Goal: Task Accomplishment & Management: Use online tool/utility

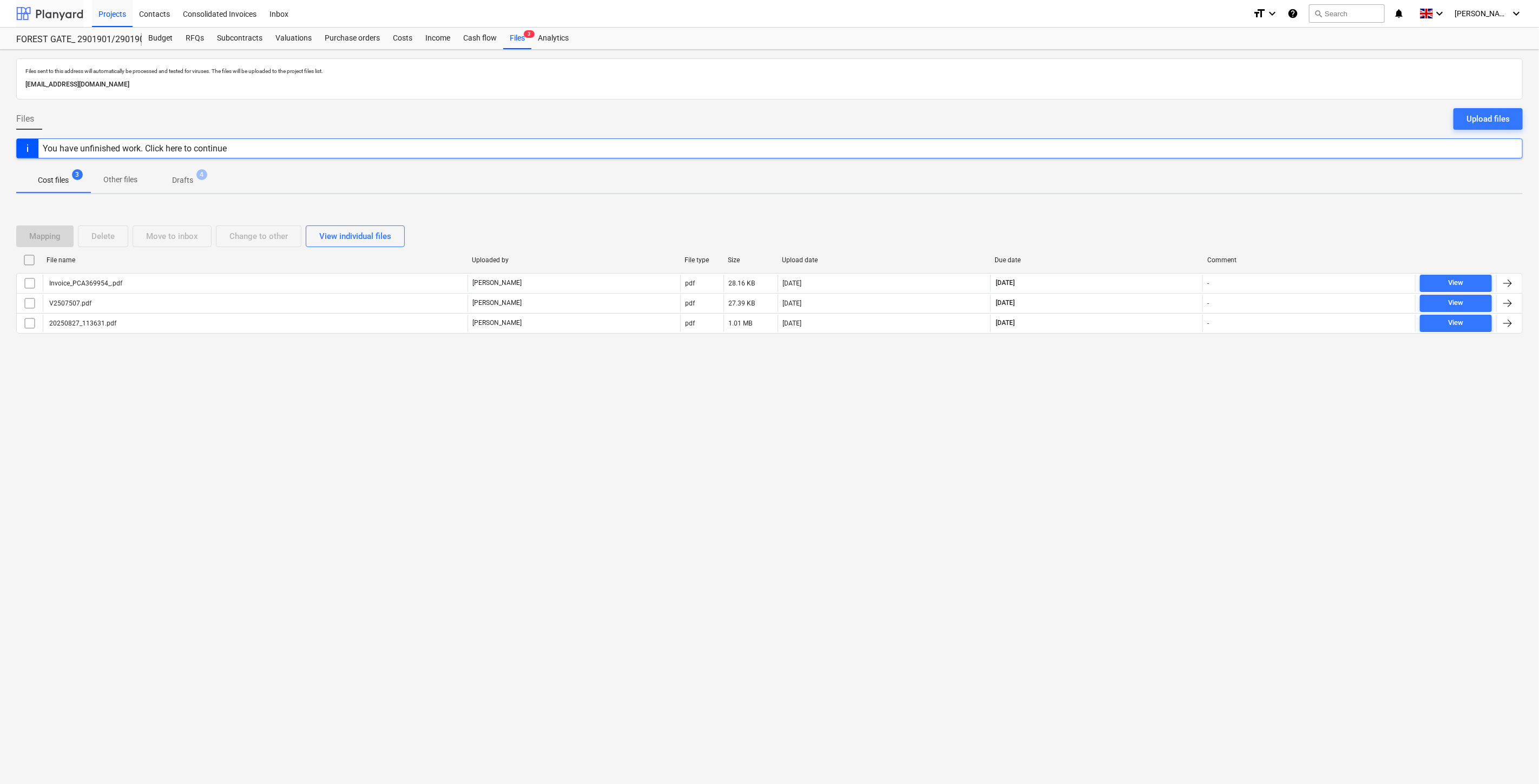
click at [75, 17] on div at bounding box center [49, 13] width 67 height 27
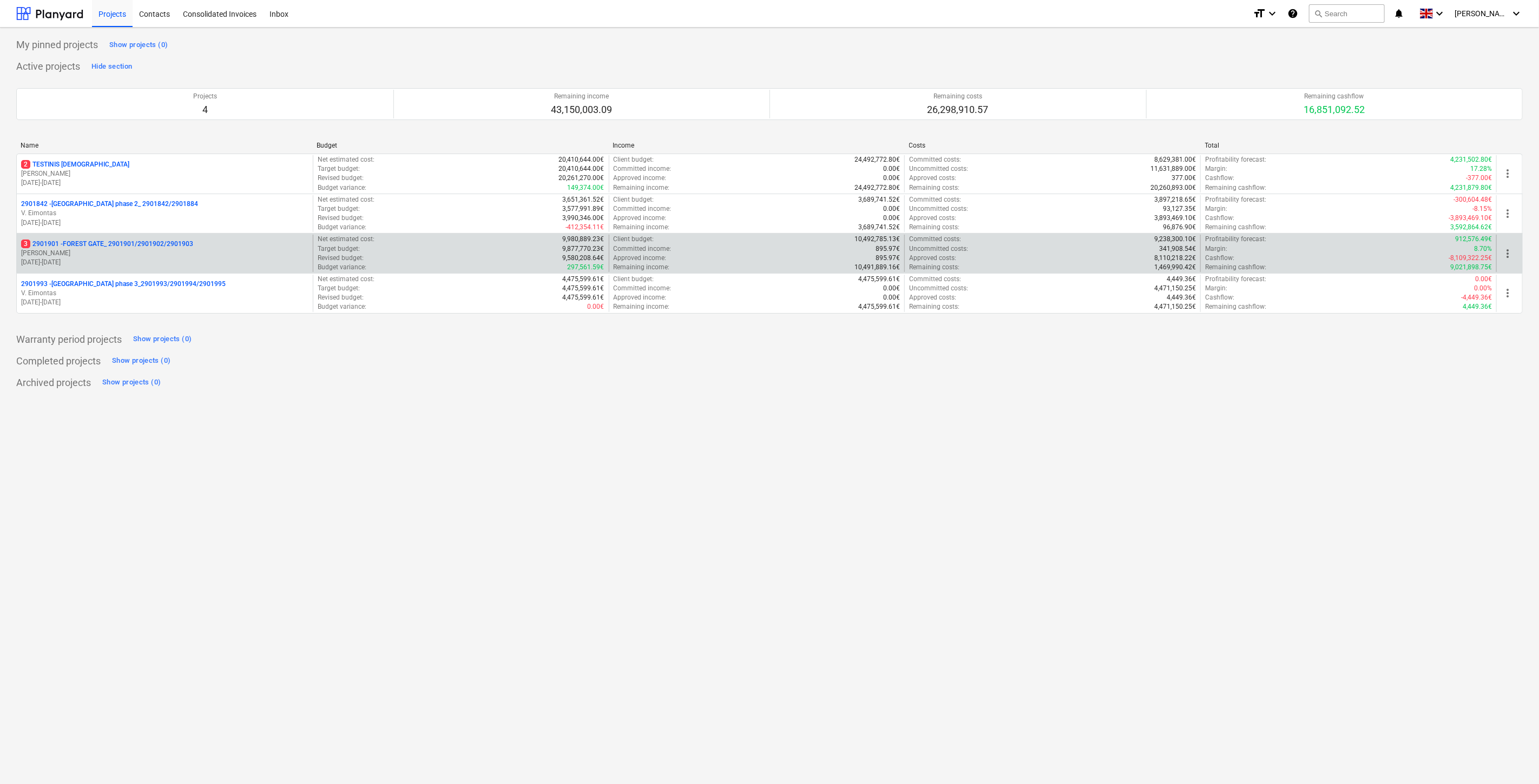
click at [197, 246] on div "3 2901901 - FOREST GATE_ 2901901/2901902/2901903" at bounding box center [165, 244] width 288 height 9
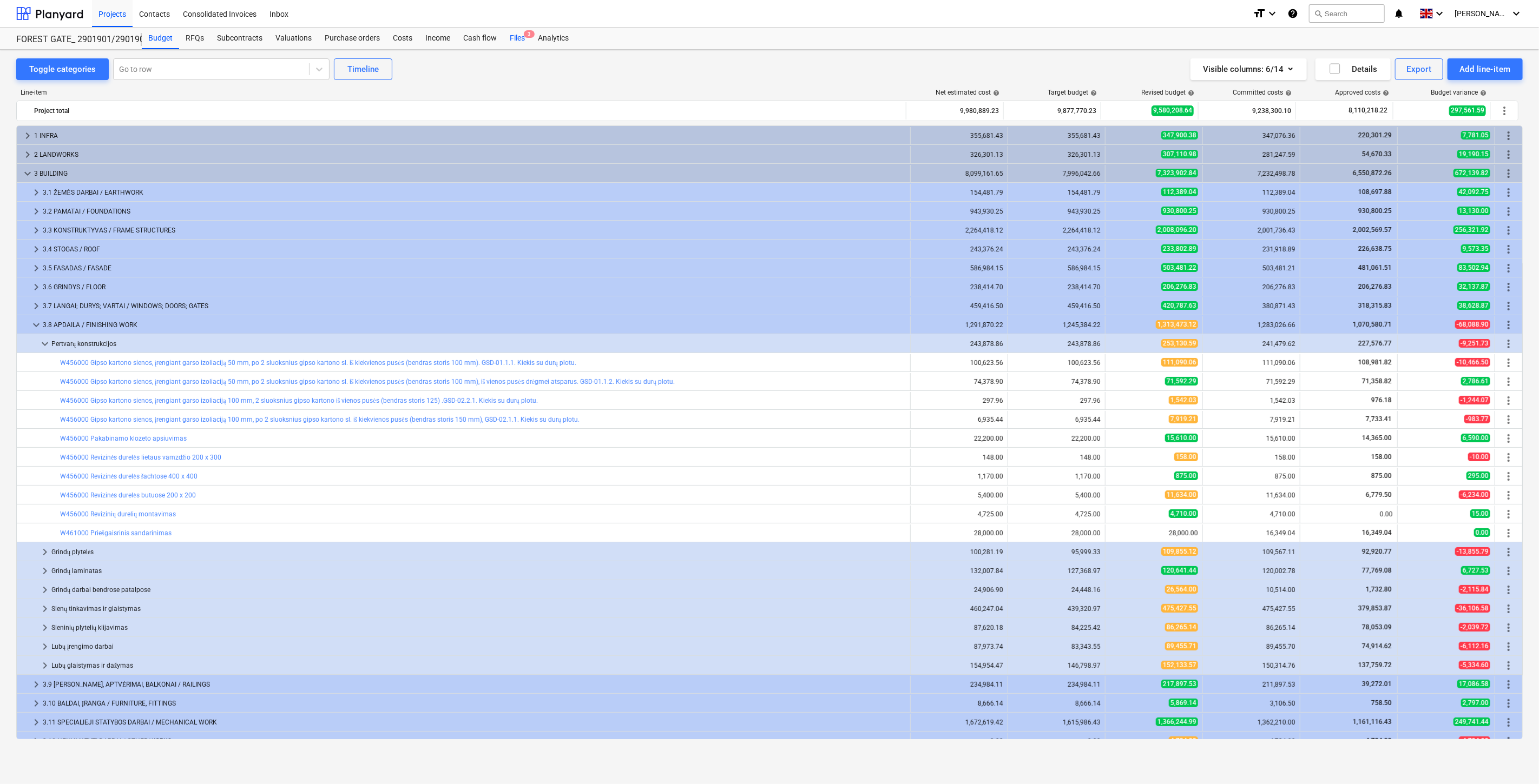
click at [520, 39] on div "Files 3" at bounding box center [517, 38] width 28 height 22
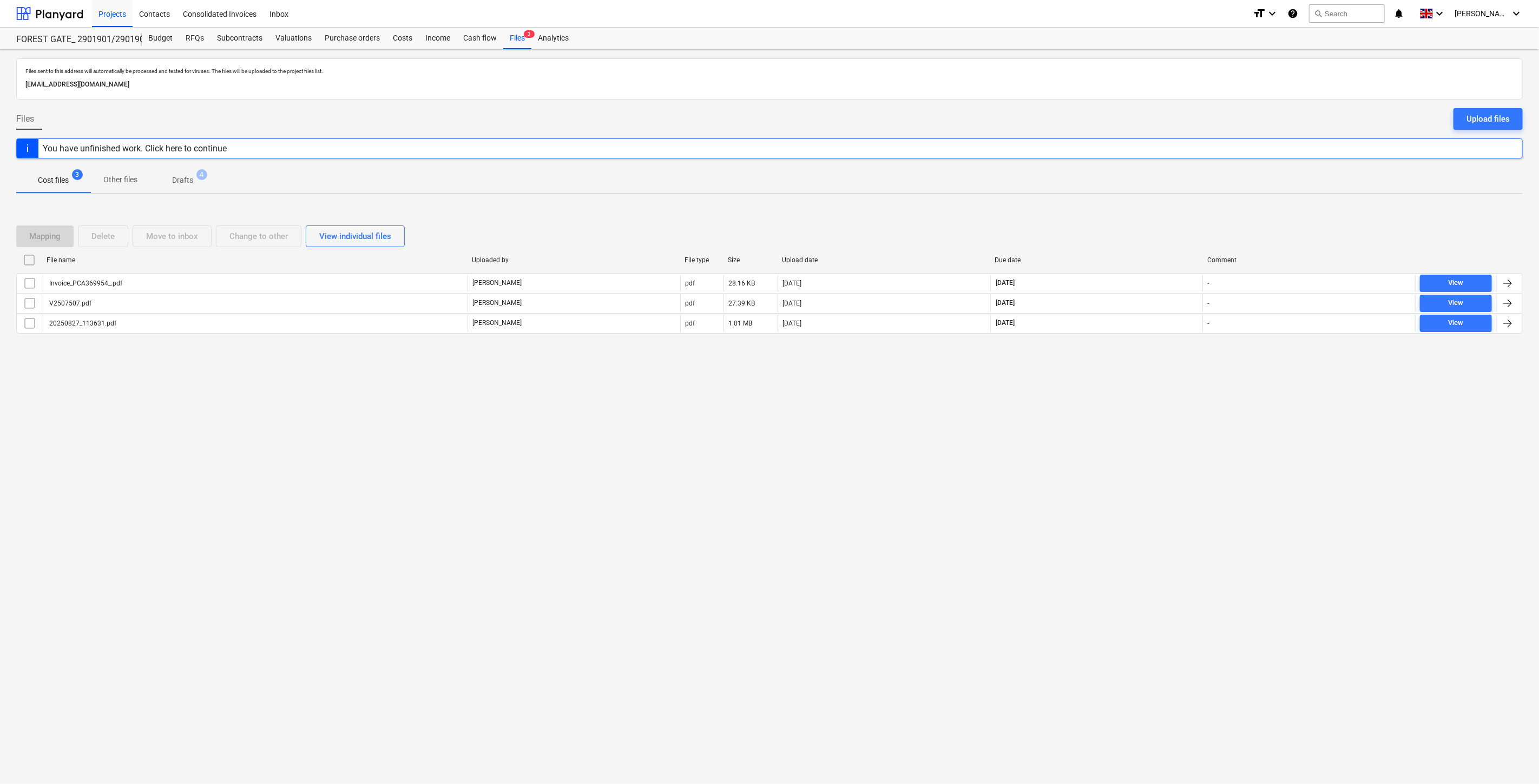
drag, startPoint x: 1149, startPoint y: 433, endPoint x: 1172, endPoint y: 385, distance: 53.2
click at [1151, 425] on div "Files sent to this address will automatically be processed and tested for virus…" at bounding box center [770, 417] width 1539 height 735
click at [1172, 385] on div "Files sent to this address will automatically be processed and tested for virus…" at bounding box center [770, 417] width 1539 height 735
click at [1081, 467] on div "Files sent to this address will automatically be processed and tested for virus…" at bounding box center [770, 417] width 1539 height 735
click at [1096, 446] on div "Files sent to this address will automatically be processed and tested for virus…" at bounding box center [770, 417] width 1539 height 735
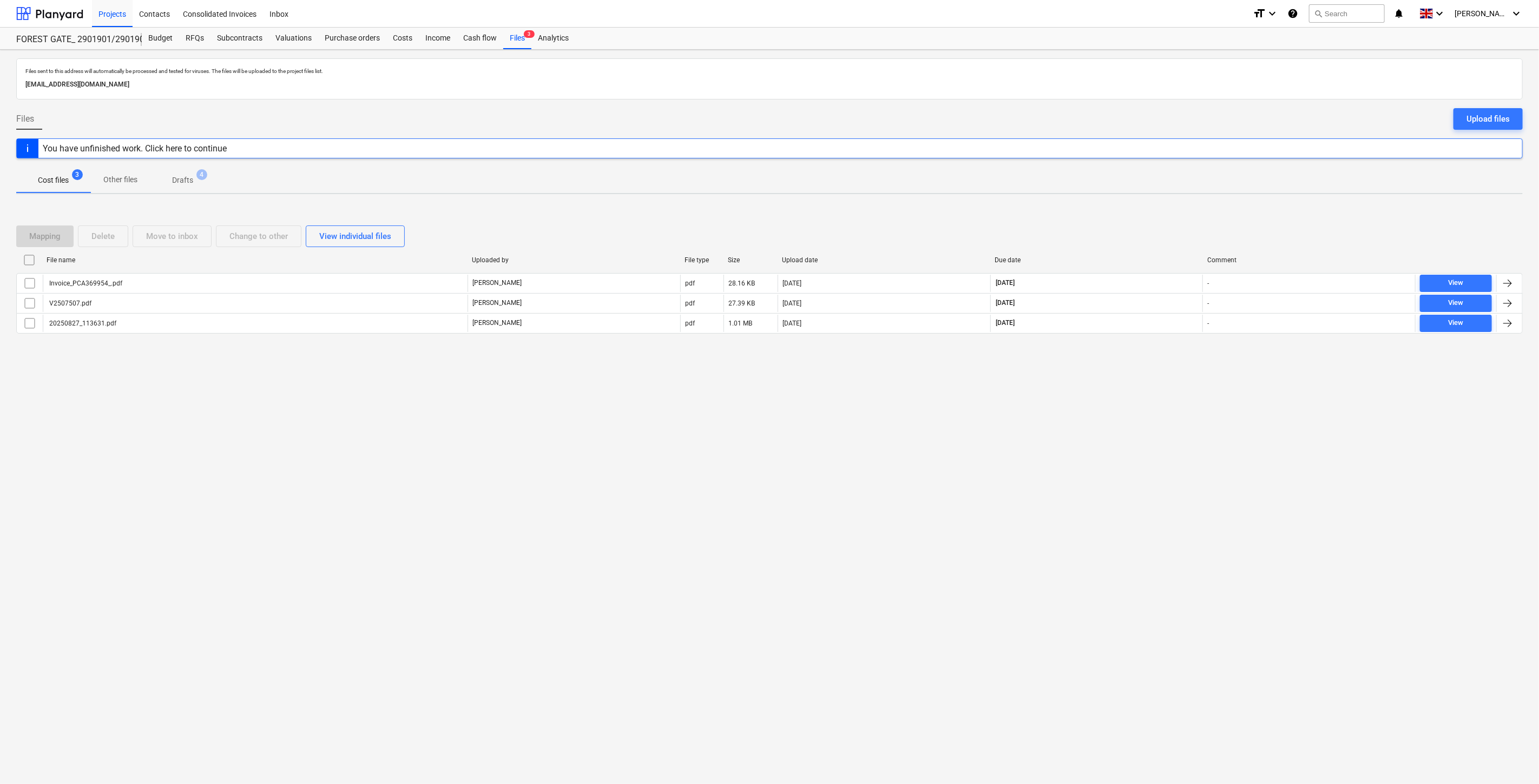
click at [1112, 388] on div "Files sent to this address will automatically be processed and tested for virus…" at bounding box center [770, 417] width 1539 height 735
click at [1144, 366] on div "Files sent to this address will automatically be processed and tested for virus…" at bounding box center [770, 417] width 1539 height 735
drag, startPoint x: 1155, startPoint y: 359, endPoint x: 1172, endPoint y: 348, distance: 20.2
click at [1158, 356] on div "Mapping Delete Move to inbox Change to other View individual files File name Up…" at bounding box center [770, 284] width 1507 height 162
click at [1172, 348] on div "Mapping Delete Move to inbox Change to other View individual files File name Up…" at bounding box center [770, 284] width 1507 height 143
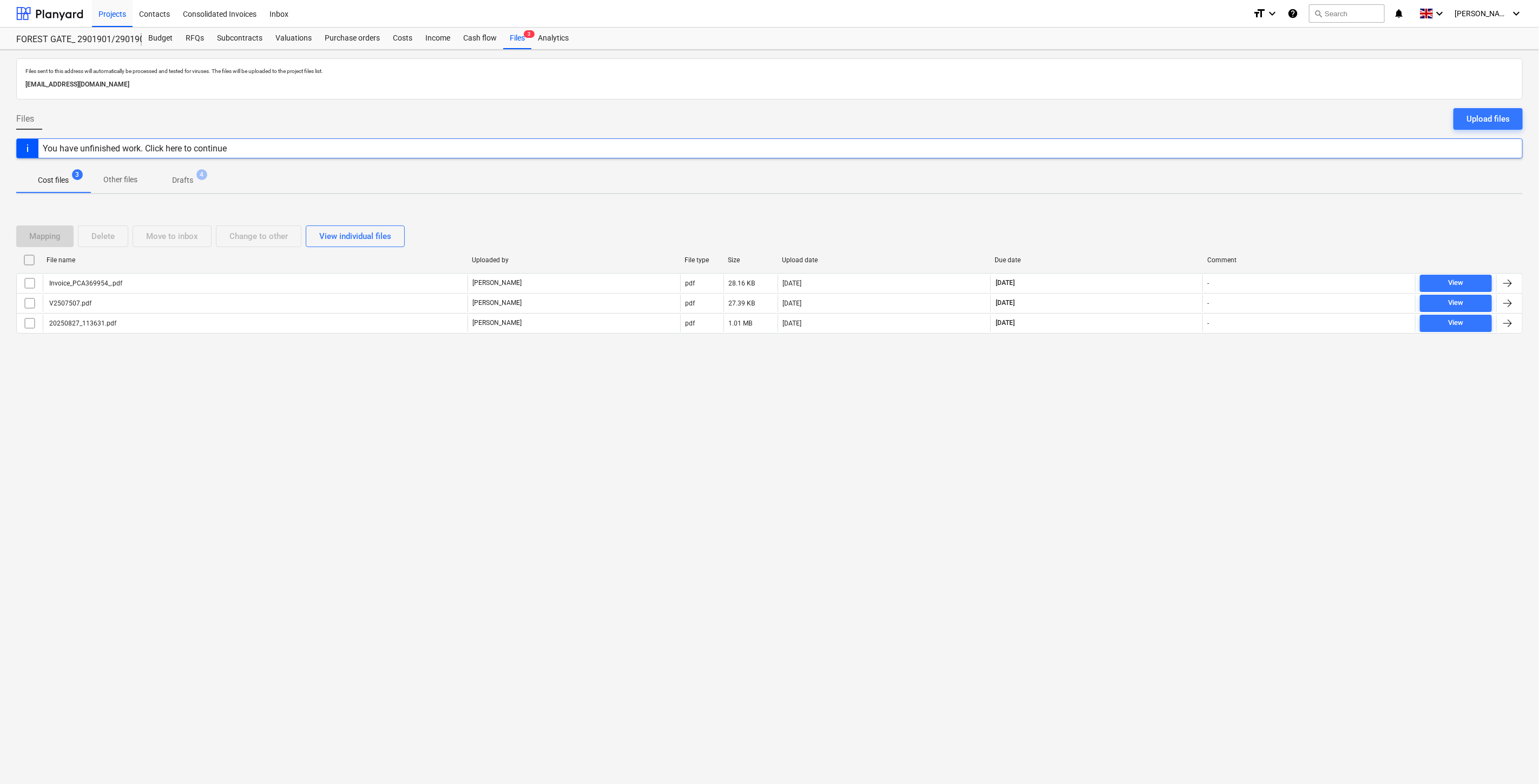
click at [1131, 378] on div "Files sent to this address will automatically be processed and tested for virus…" at bounding box center [770, 417] width 1539 height 735
click at [1149, 361] on div "Mapping Delete Move to inbox Change to other View individual files File name Up…" at bounding box center [770, 284] width 1507 height 162
click at [1166, 348] on div "Mapping Delete Move to inbox Change to other View individual files File name Up…" at bounding box center [770, 284] width 1507 height 143
click at [1178, 343] on div at bounding box center [770, 342] width 1507 height 8
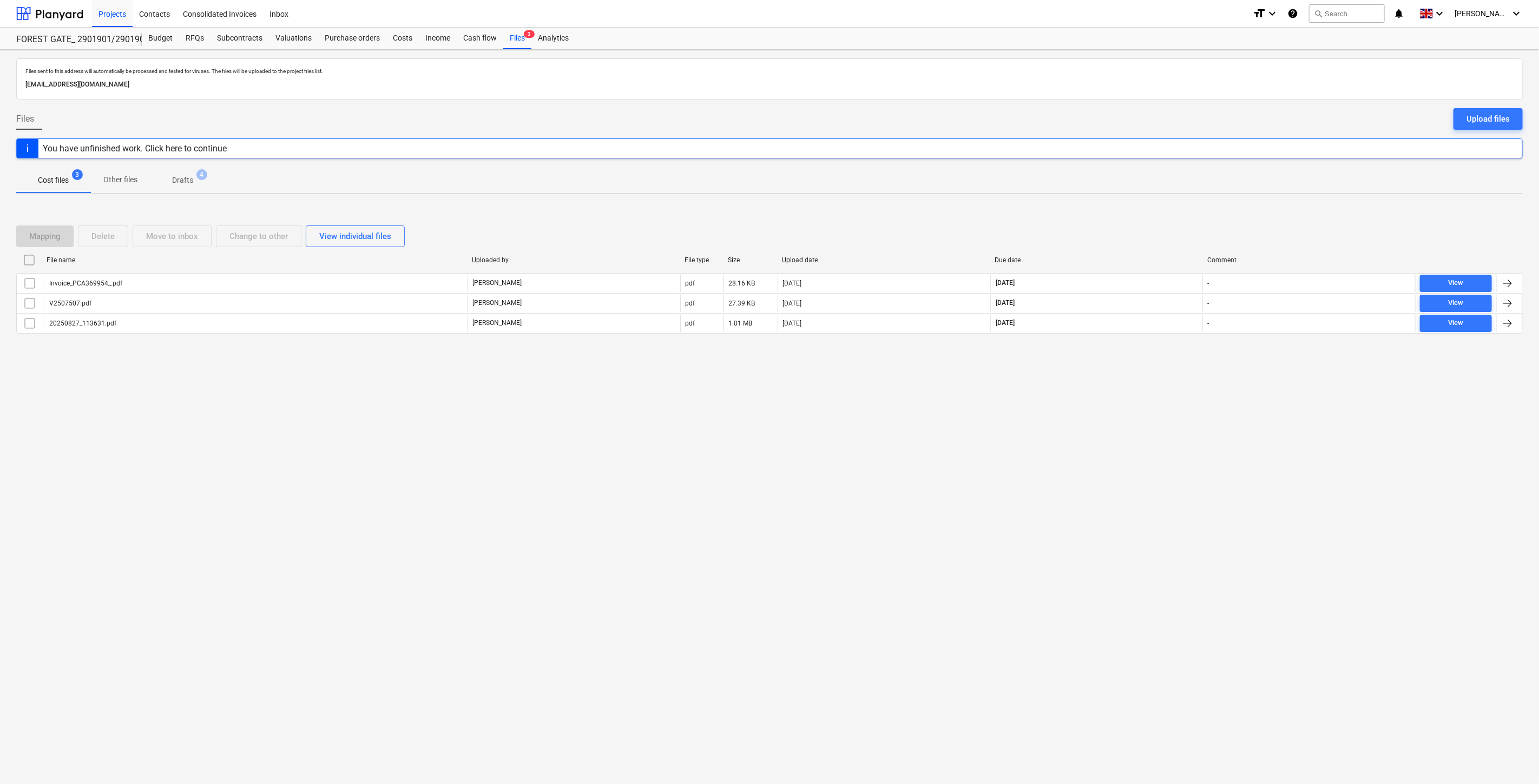
click at [1178, 343] on div at bounding box center [770, 342] width 1507 height 8
click at [1140, 395] on div "Files sent to this address will automatically be processed and tested for virus…" at bounding box center [770, 417] width 1539 height 735
click at [1148, 380] on div "Files sent to this address will automatically be processed and tested for virus…" at bounding box center [770, 417] width 1539 height 735
click at [1142, 397] on div "Files sent to this address will automatically be processed and tested for virus…" at bounding box center [770, 417] width 1539 height 735
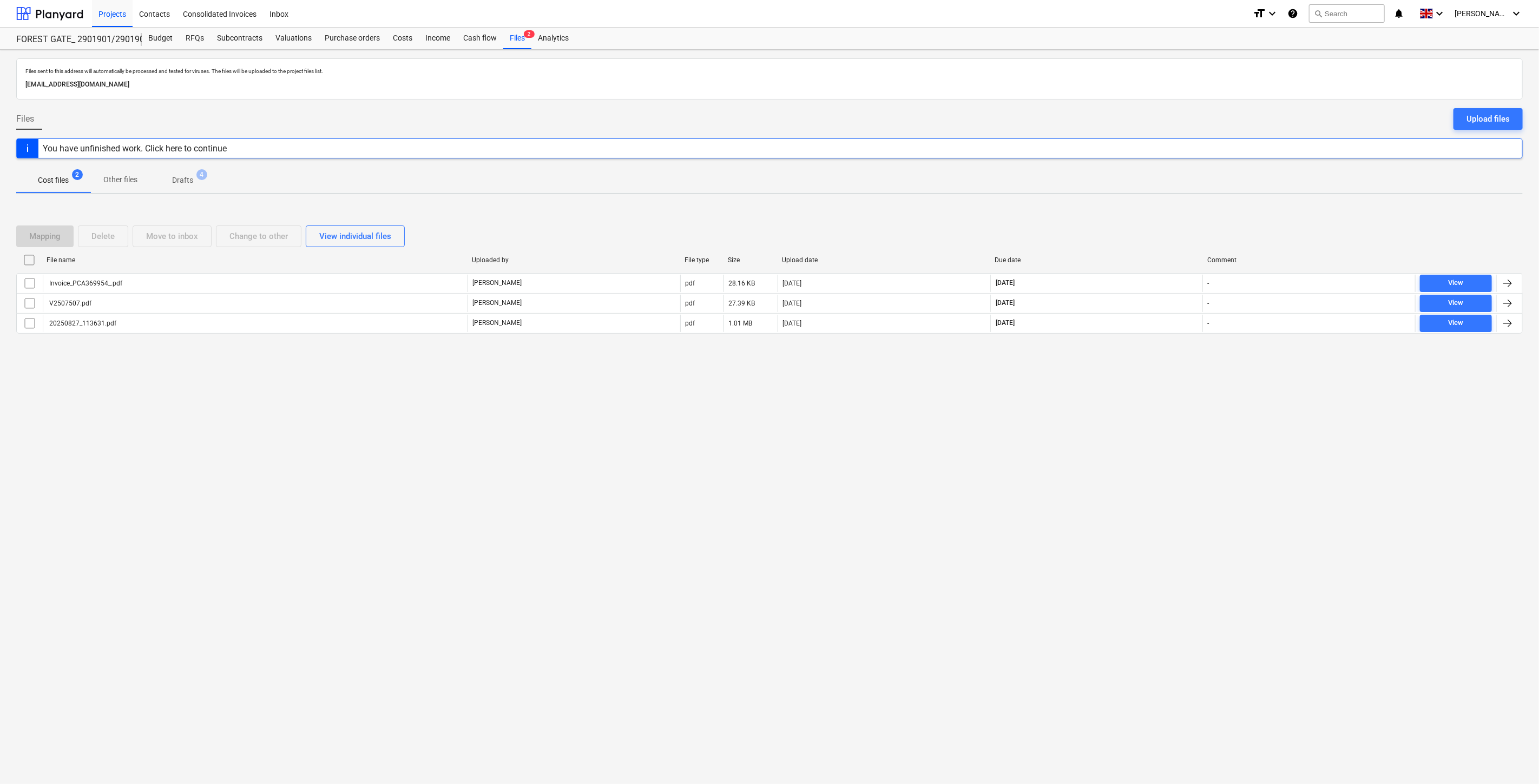
click at [1153, 378] on div "Files sent to this address will automatically be processed and tested for virus…" at bounding box center [770, 417] width 1539 height 735
click at [228, 45] on div "Subcontracts" at bounding box center [240, 38] width 58 height 22
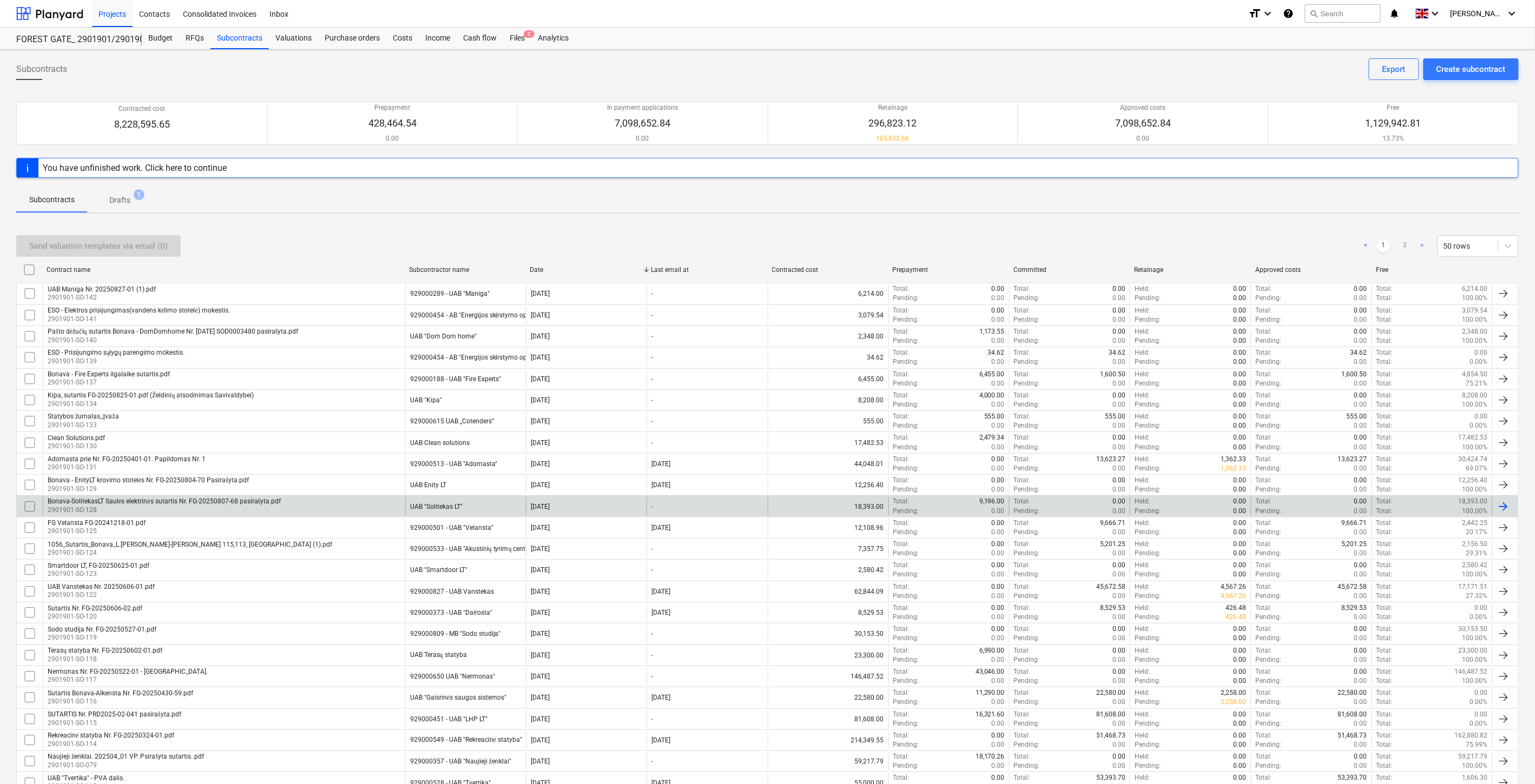
click at [474, 509] on div "UAB "Solitekas LT"" at bounding box center [465, 506] width 121 height 18
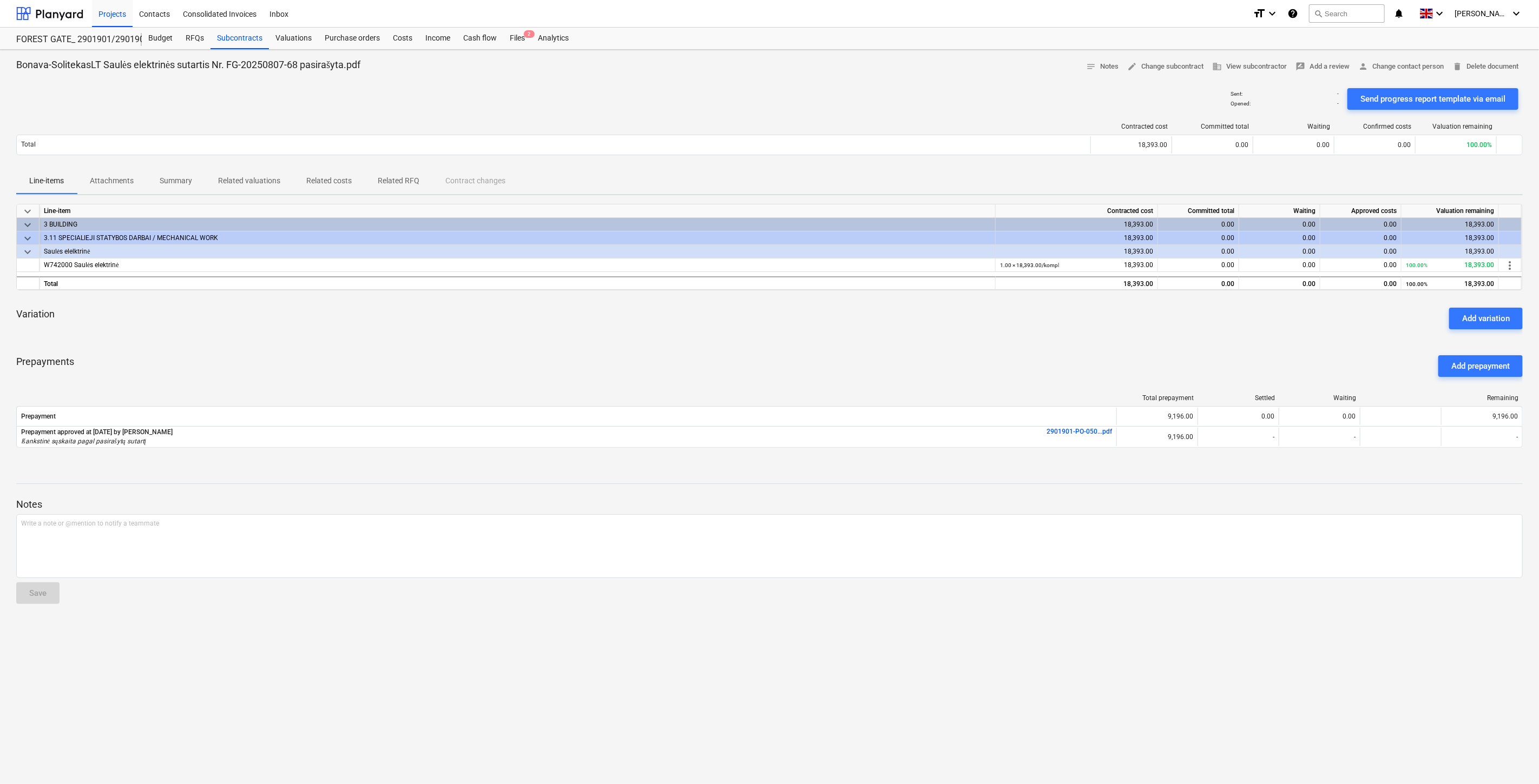
click at [1004, 343] on div "keyboard_arrow_down Line-item Contracted cost Committed total Waiting Approved …" at bounding box center [770, 332] width 1507 height 257
click at [1023, 335] on div "Variation Add variation" at bounding box center [770, 318] width 1507 height 39
click at [1062, 372] on div "Prepayments Add prepayment" at bounding box center [770, 366] width 1507 height 39
click at [1085, 349] on div "Prepayments Add prepayment" at bounding box center [770, 366] width 1507 height 39
click at [113, 182] on p "Attachments" at bounding box center [111, 181] width 44 height 11
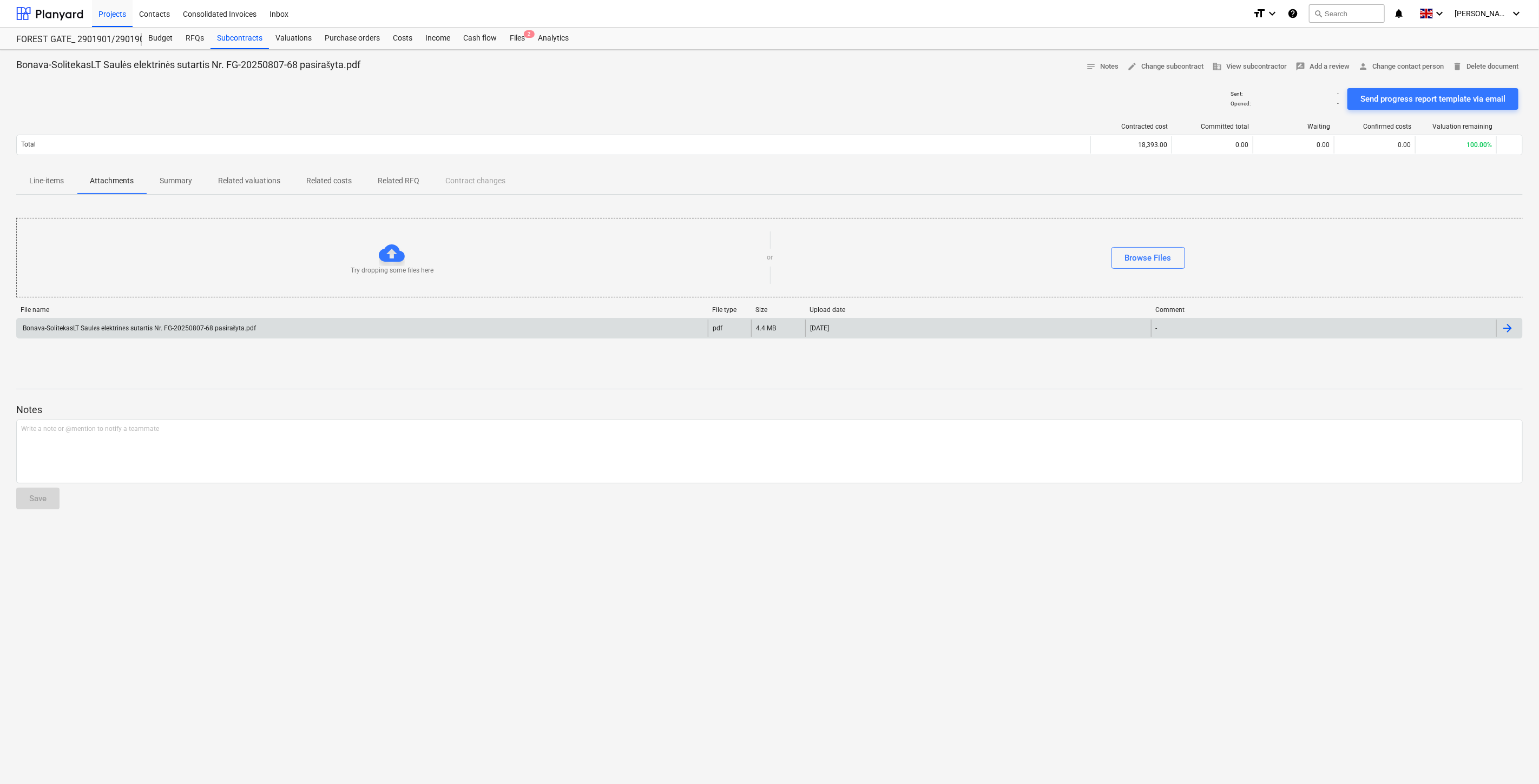
click at [223, 325] on div "Bonava-SolitekasLT Saulės elektrinės sutartis Nr. FG-20250807-68 pasirašyta.pdf" at bounding box center [138, 329] width 235 height 8
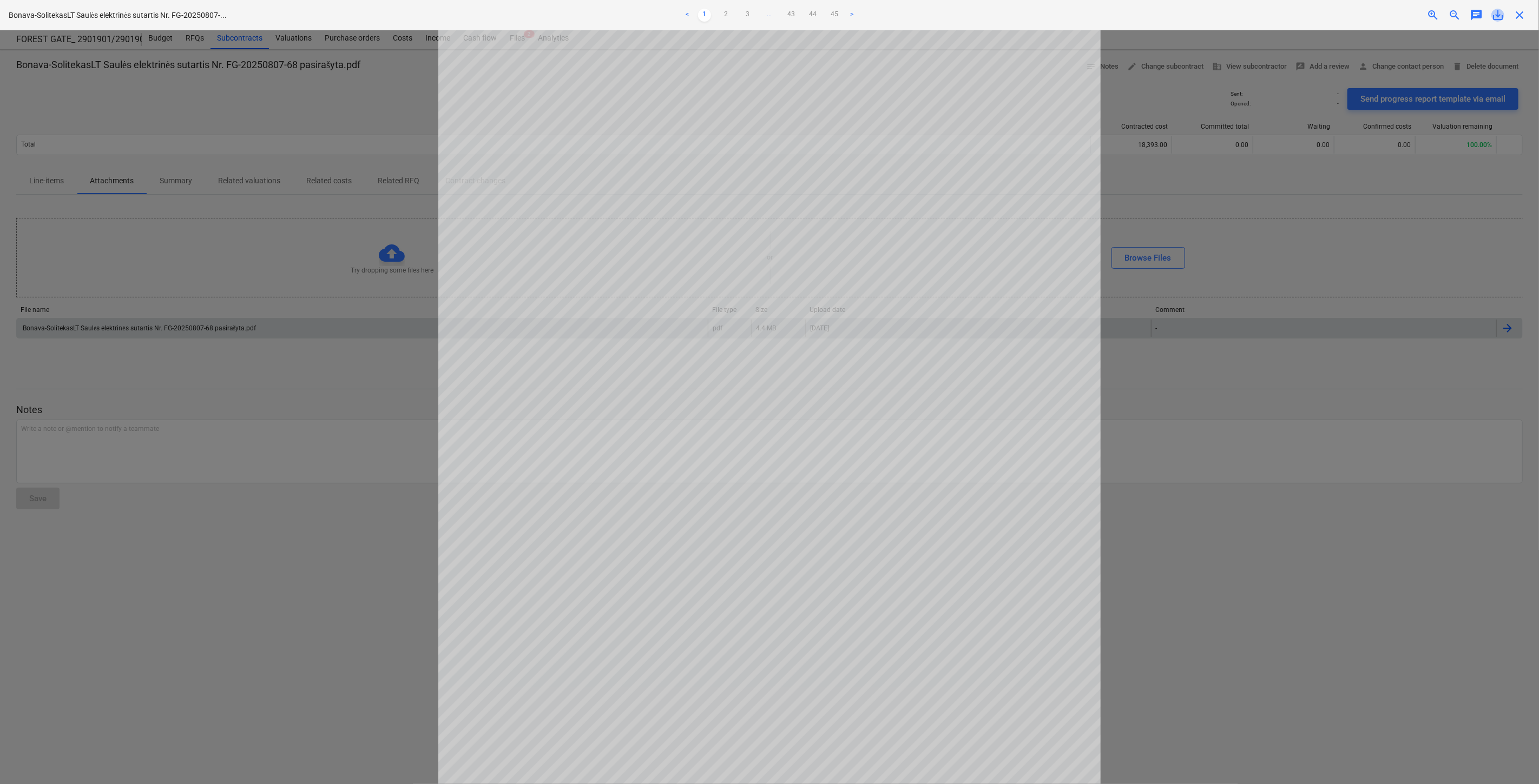
click at [1500, 15] on span "save_alt" at bounding box center [1497, 15] width 13 height 13
click at [1521, 8] on span "close" at bounding box center [1519, 15] width 13 height 13
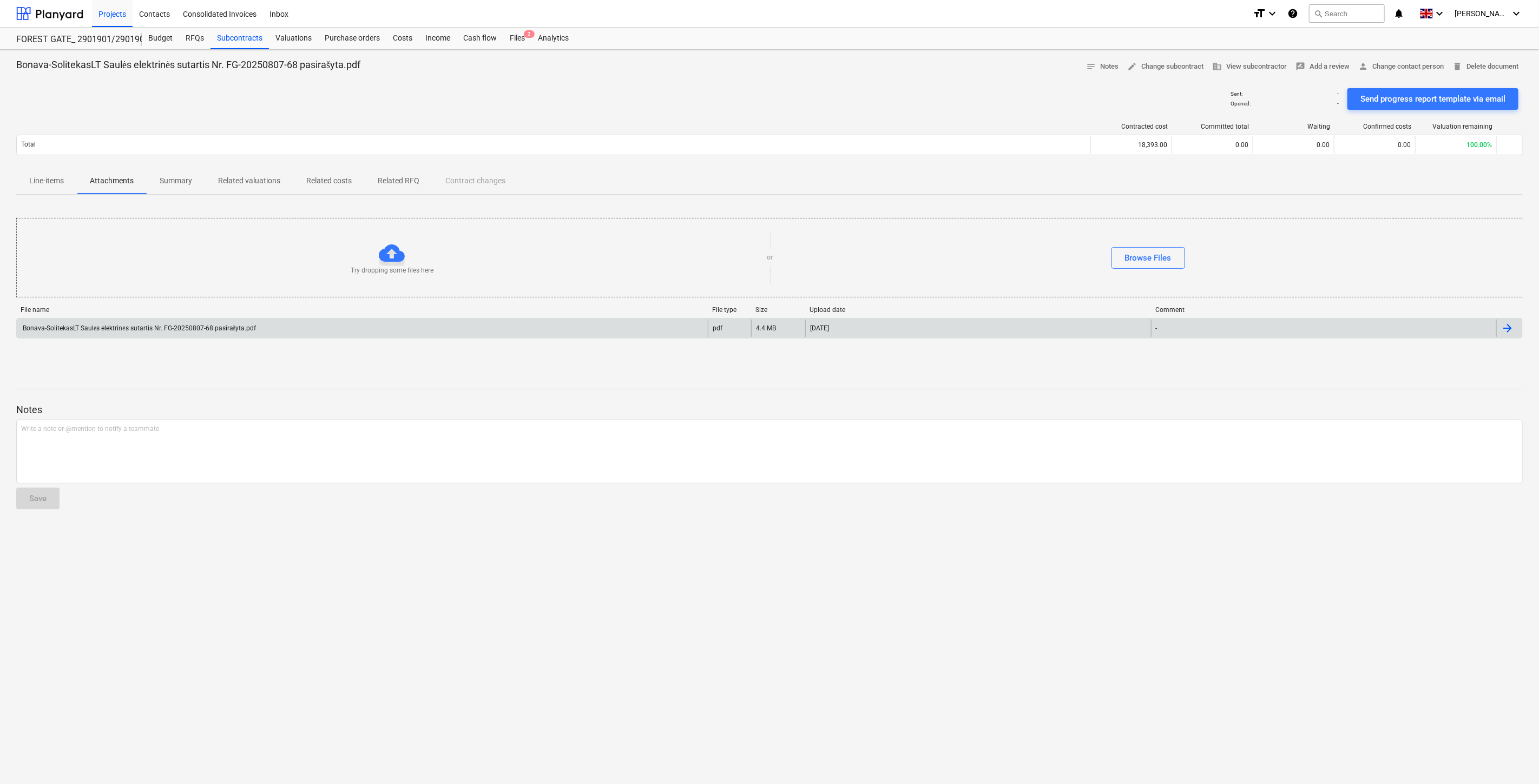
click at [47, 180] on p "Line-items" at bounding box center [46, 181] width 35 height 11
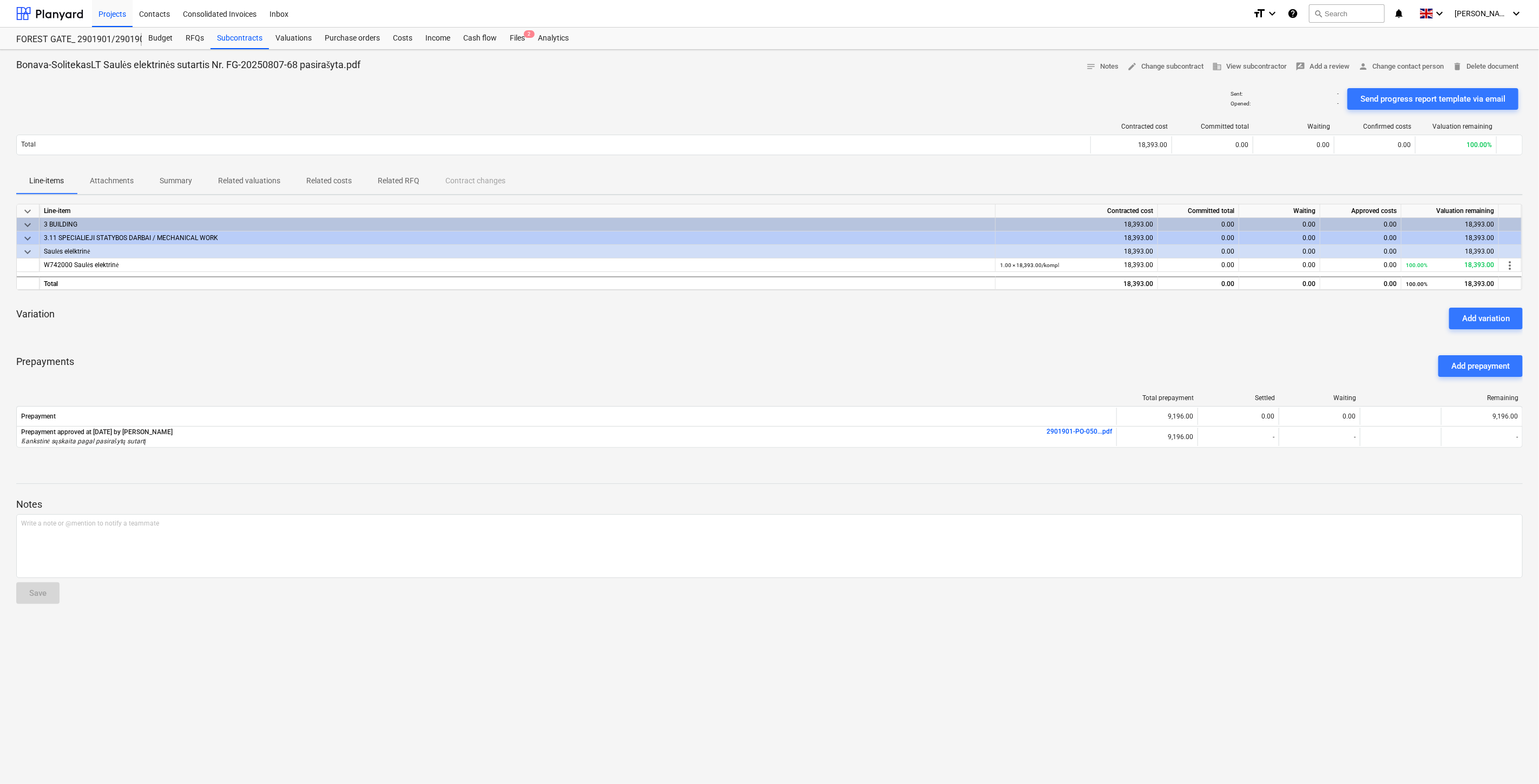
click at [939, 327] on div "Variation Add variation" at bounding box center [770, 318] width 1507 height 39
click at [955, 320] on div "Variation Add variation" at bounding box center [770, 318] width 1507 height 39
click at [916, 348] on div "Prepayments Add prepayment" at bounding box center [770, 366] width 1507 height 39
click at [936, 336] on div "Variation Add variation" at bounding box center [770, 318] width 1507 height 39
click at [1036, 318] on div "Variation Add variation" at bounding box center [770, 318] width 1507 height 39
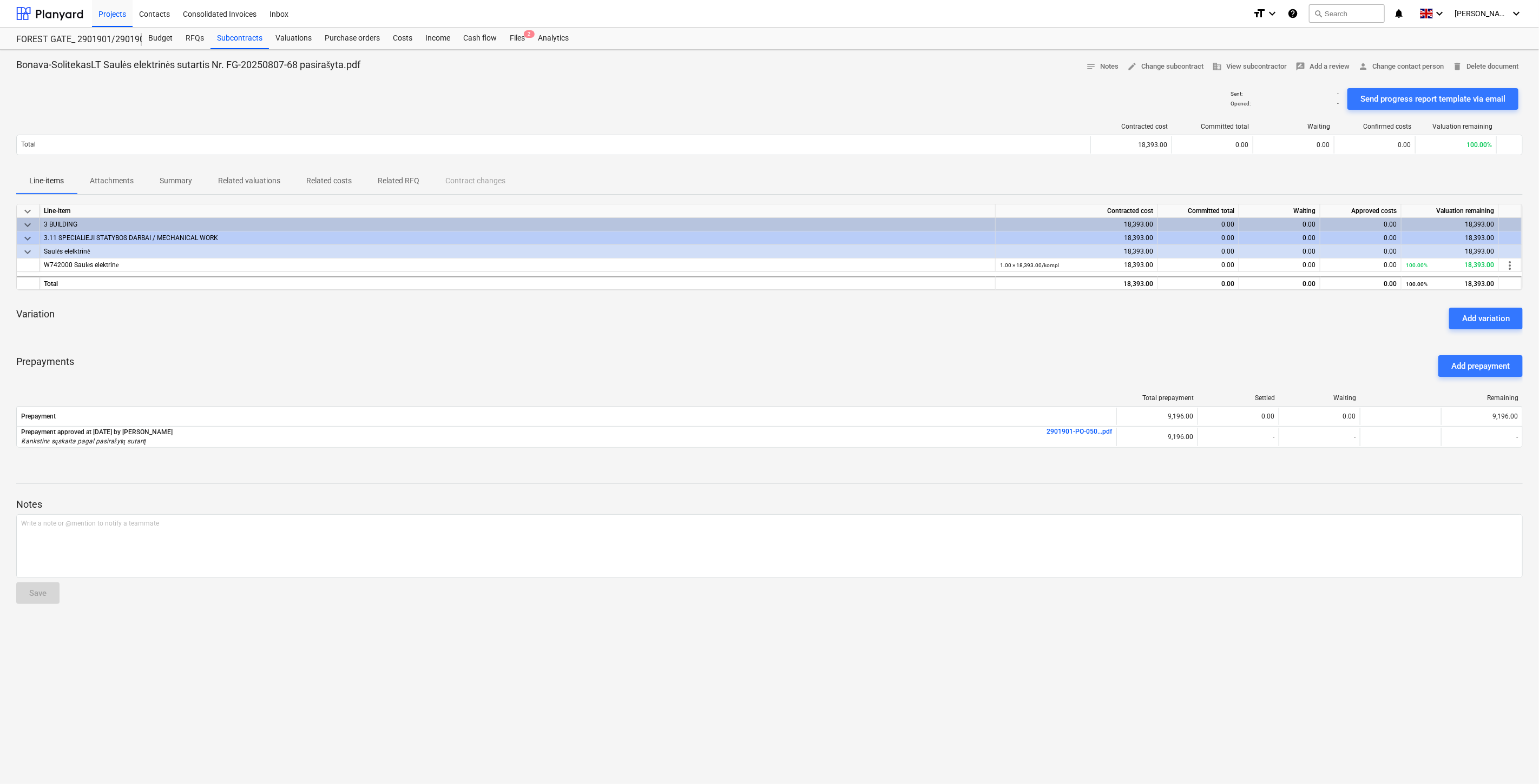
click at [1053, 312] on div "Variation Add variation" at bounding box center [770, 318] width 1507 height 39
click at [99, 178] on p "Attachments" at bounding box center [111, 181] width 44 height 11
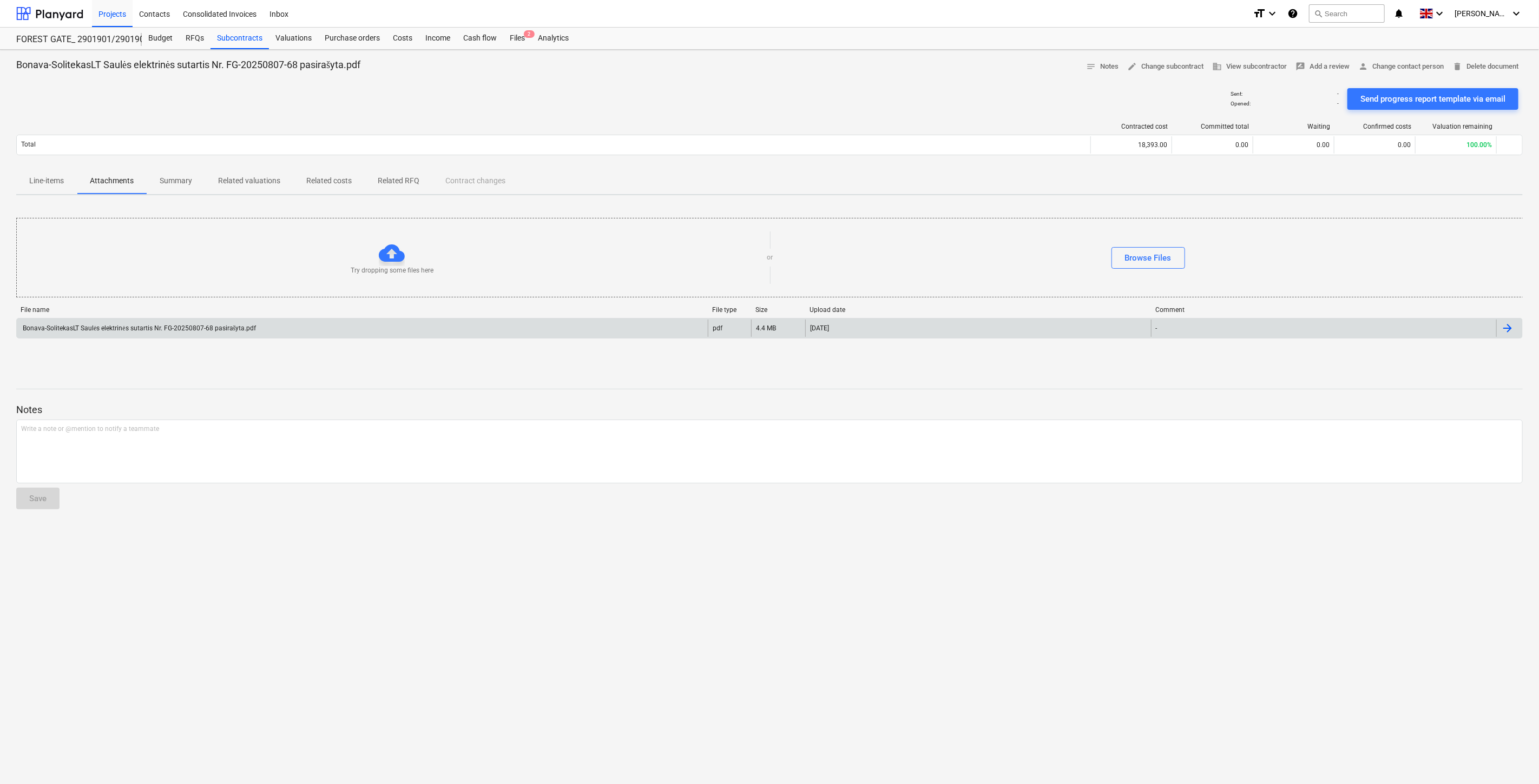
click at [133, 321] on div "Bonava-SolitekasLT Saulės elektrinės sutartis Nr. FG-20250807-68 pasirašyta.pdf" at bounding box center [362, 328] width 691 height 18
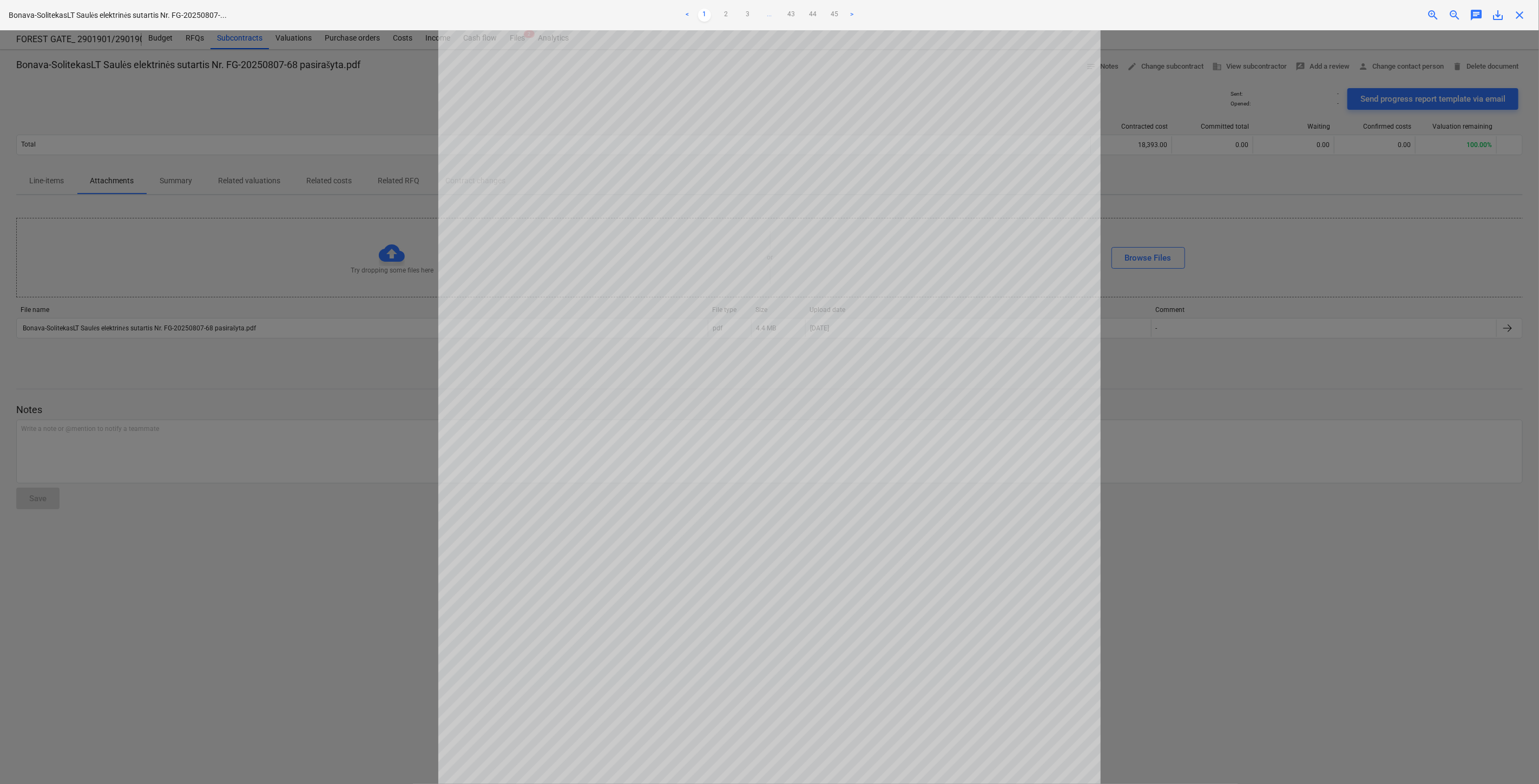
click at [1519, 15] on span "close" at bounding box center [1519, 15] width 13 height 13
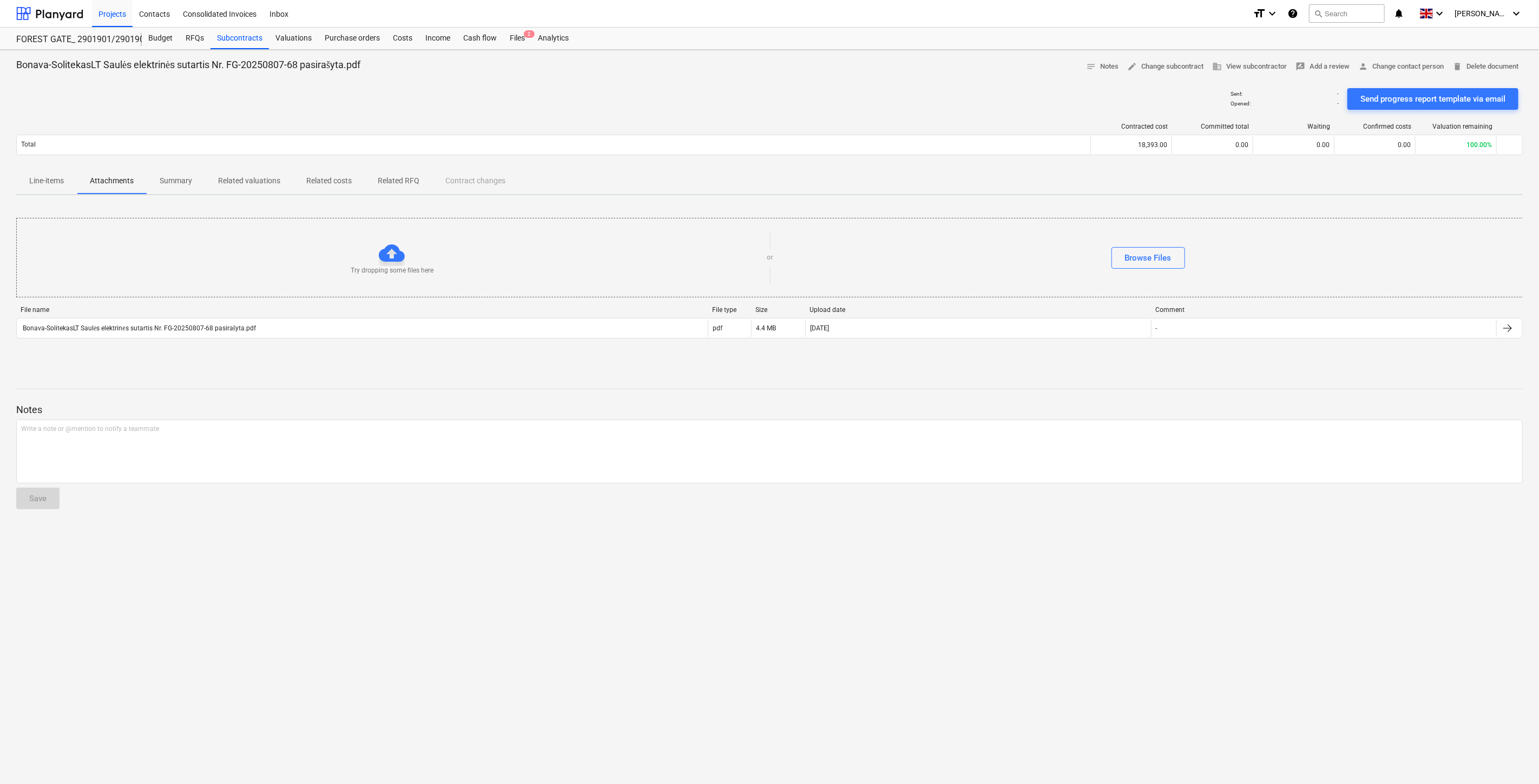
click at [42, 180] on p "Line-items" at bounding box center [46, 181] width 35 height 11
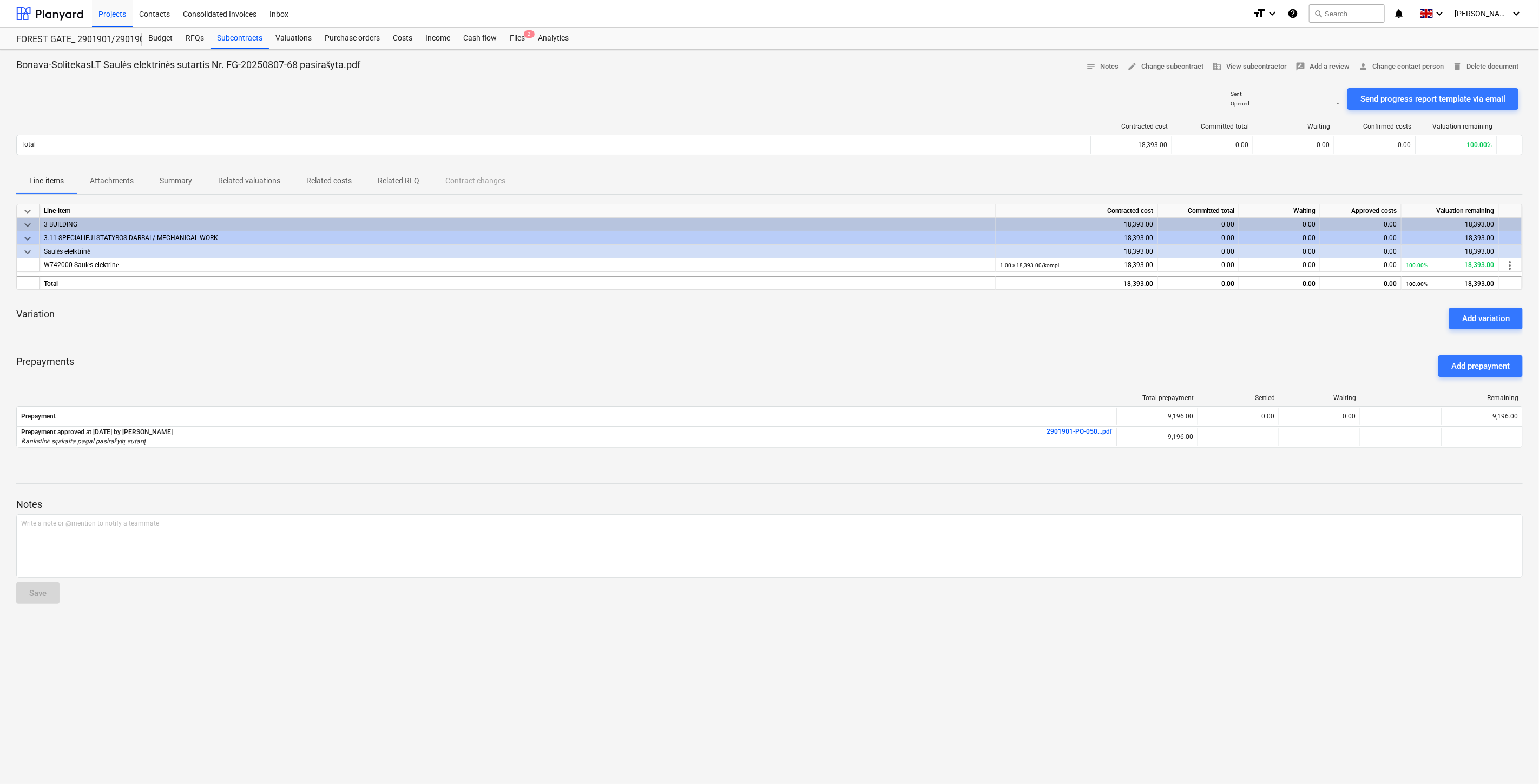
click at [996, 364] on div "Prepayments Add prepayment" at bounding box center [770, 366] width 1507 height 39
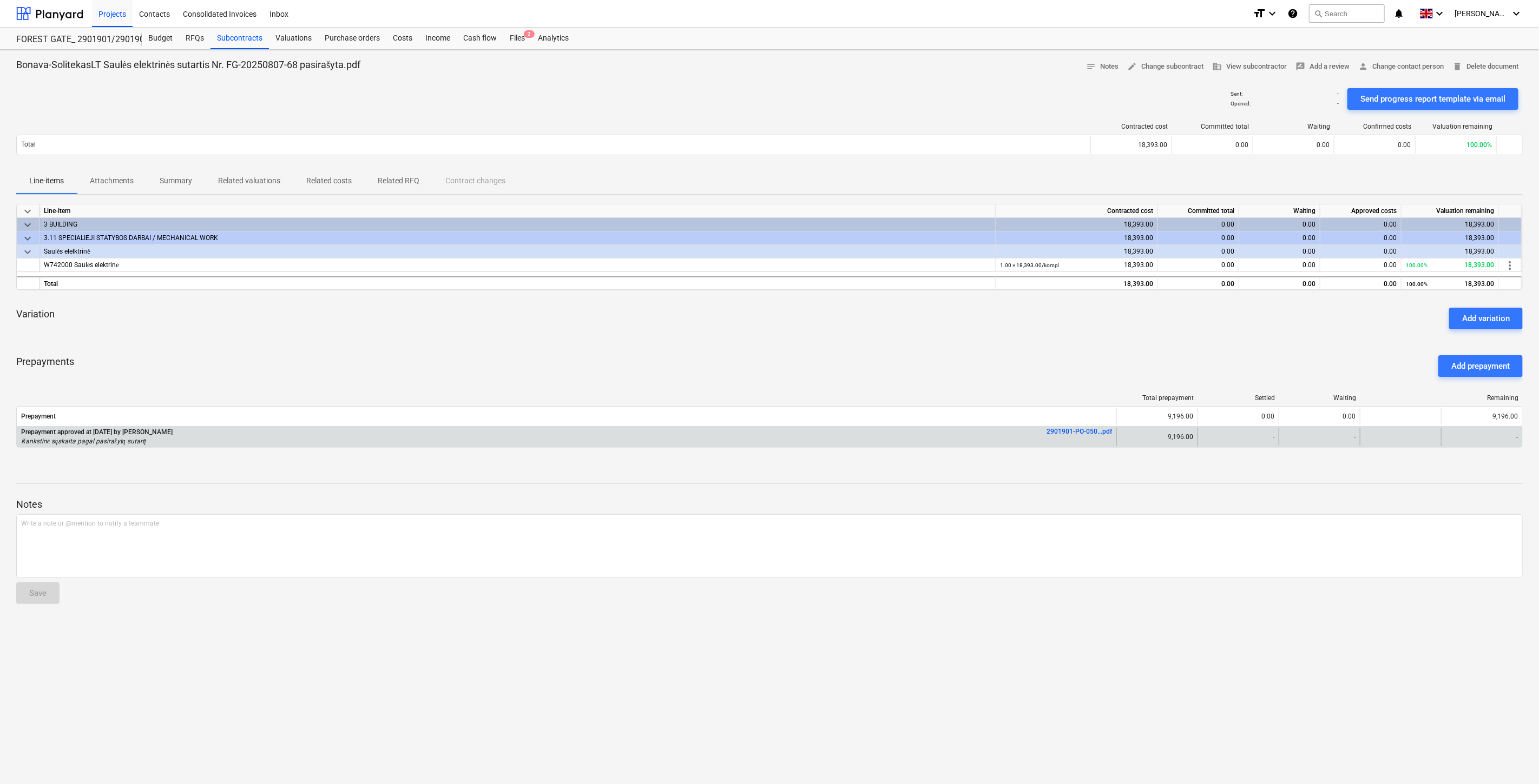
click at [1077, 430] on link "2901901-PO-050...pdf" at bounding box center [1079, 431] width 66 height 8
click at [1099, 431] on link "2901901-PO-050...pdf" at bounding box center [1079, 431] width 66 height 8
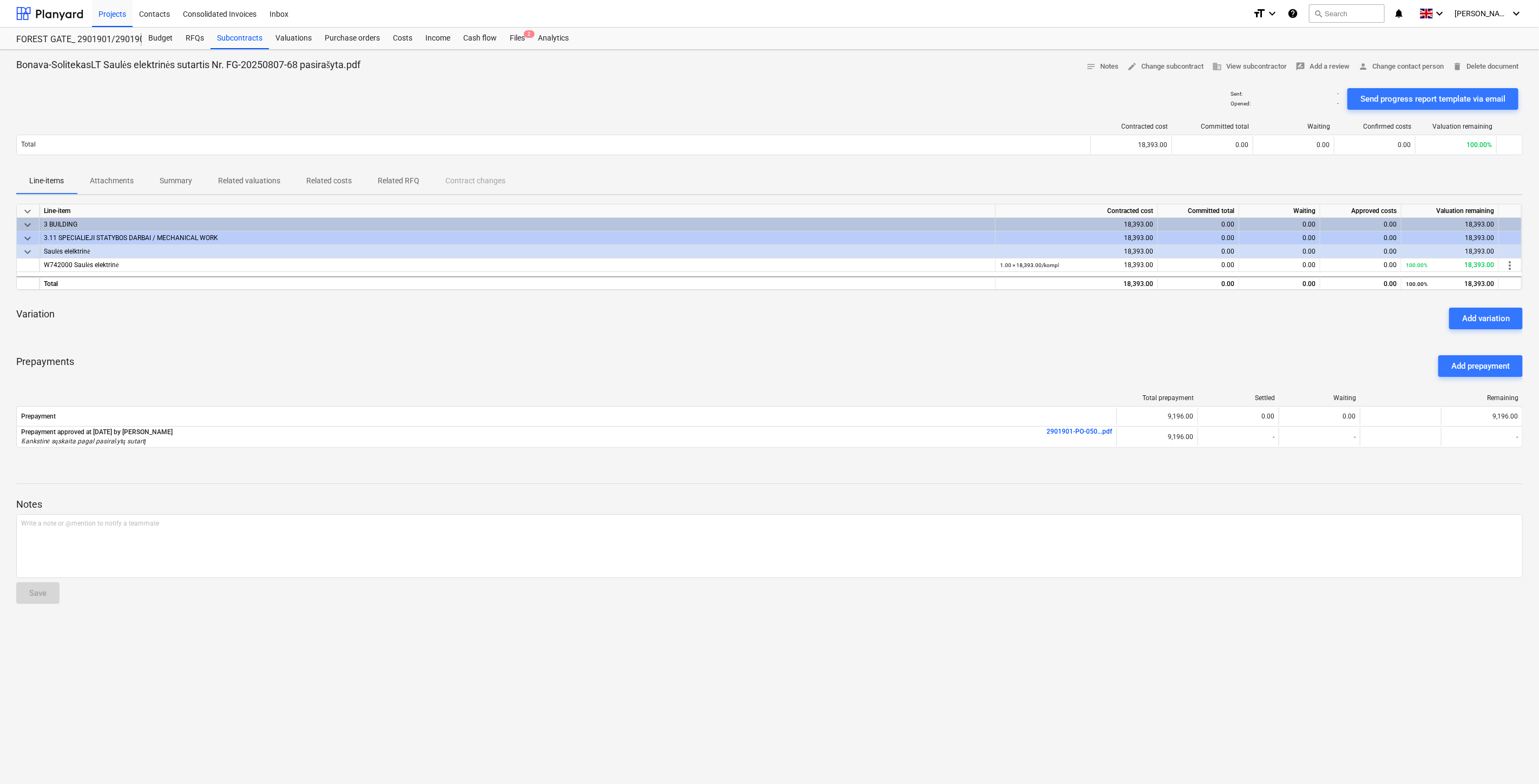
drag, startPoint x: 116, startPoint y: 175, endPoint x: 148, endPoint y: 206, distance: 44.6
click at [116, 175] on span "Attachments" at bounding box center [111, 180] width 70 height 18
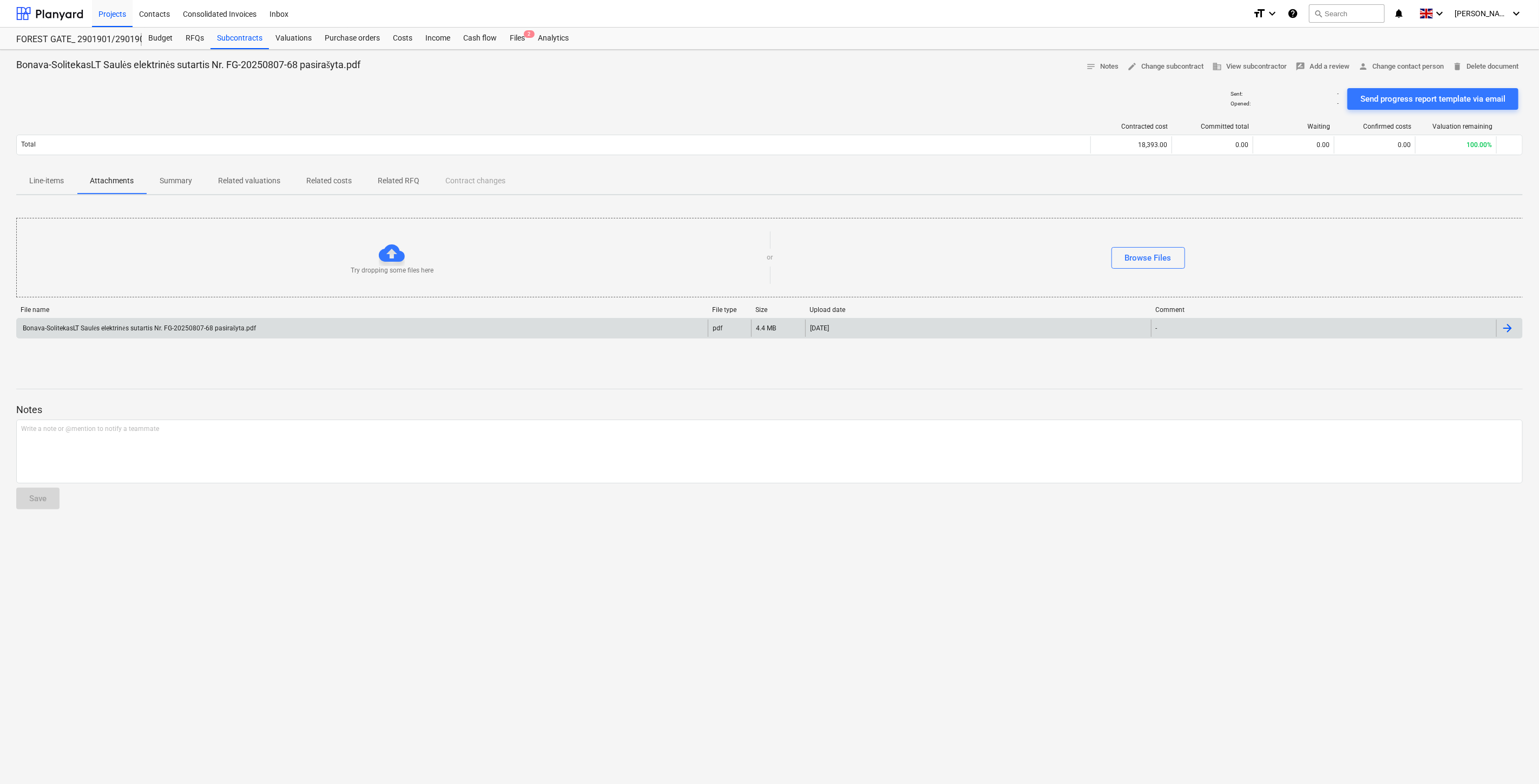
click at [218, 328] on div "Bonava-SolitekasLT Saulės elektrinės sutartis Nr. FG-20250807-68 pasirašyta.pdf" at bounding box center [138, 329] width 235 height 8
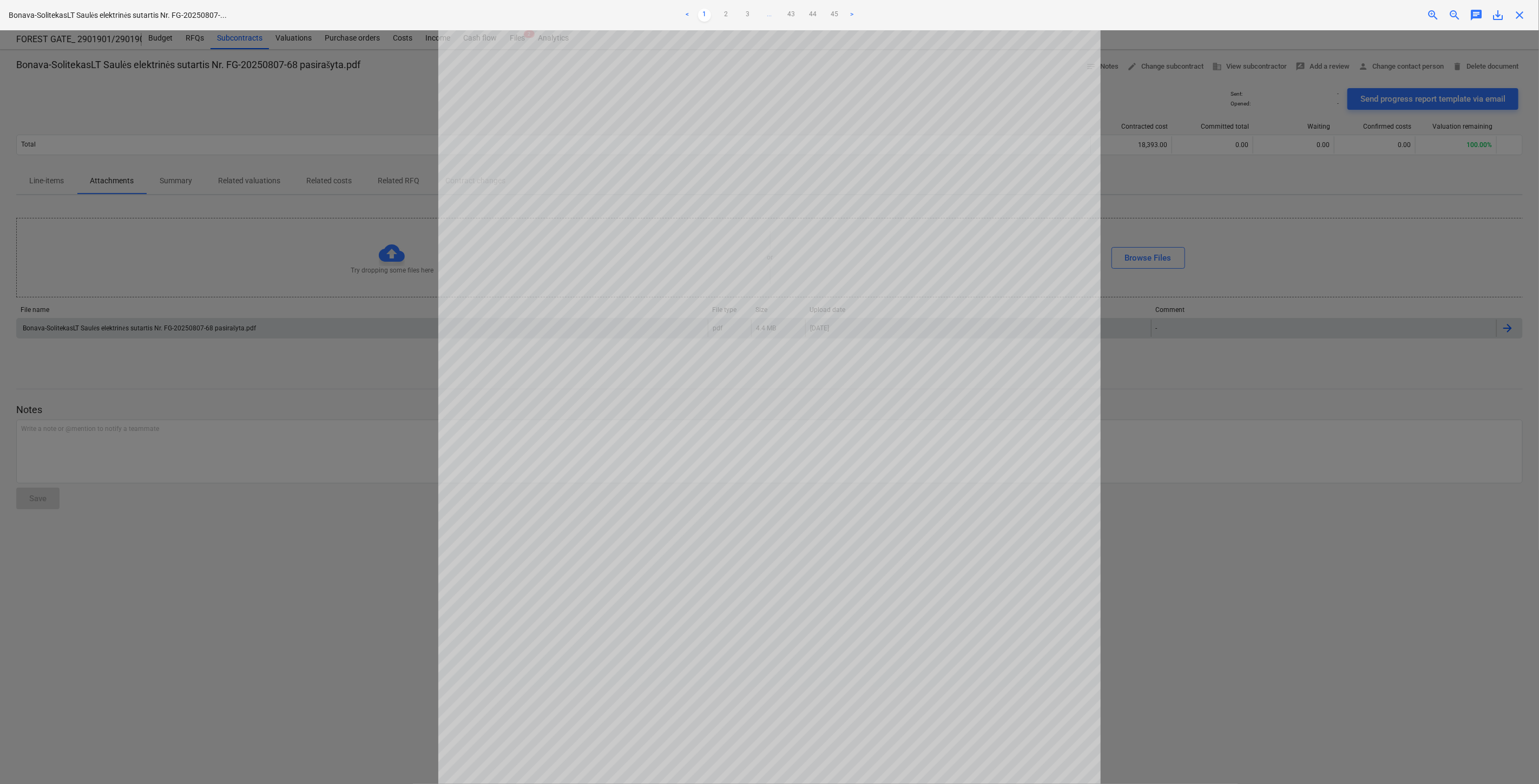
click at [1522, 19] on span "close" at bounding box center [1519, 15] width 13 height 13
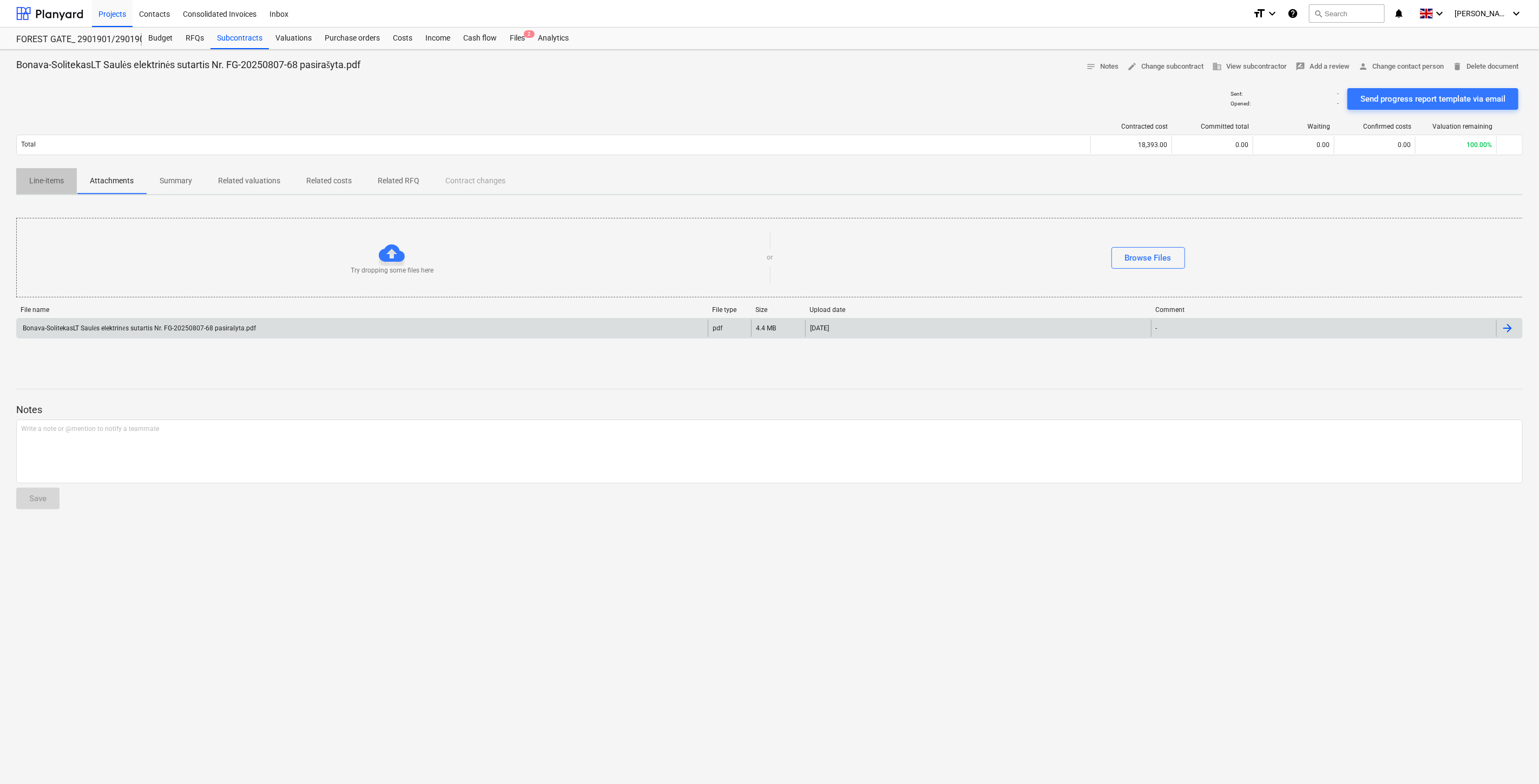
drag, startPoint x: 66, startPoint y: 180, endPoint x: 78, endPoint y: 200, distance: 23.3
click at [66, 180] on span "Line-items" at bounding box center [47, 180] width 61 height 18
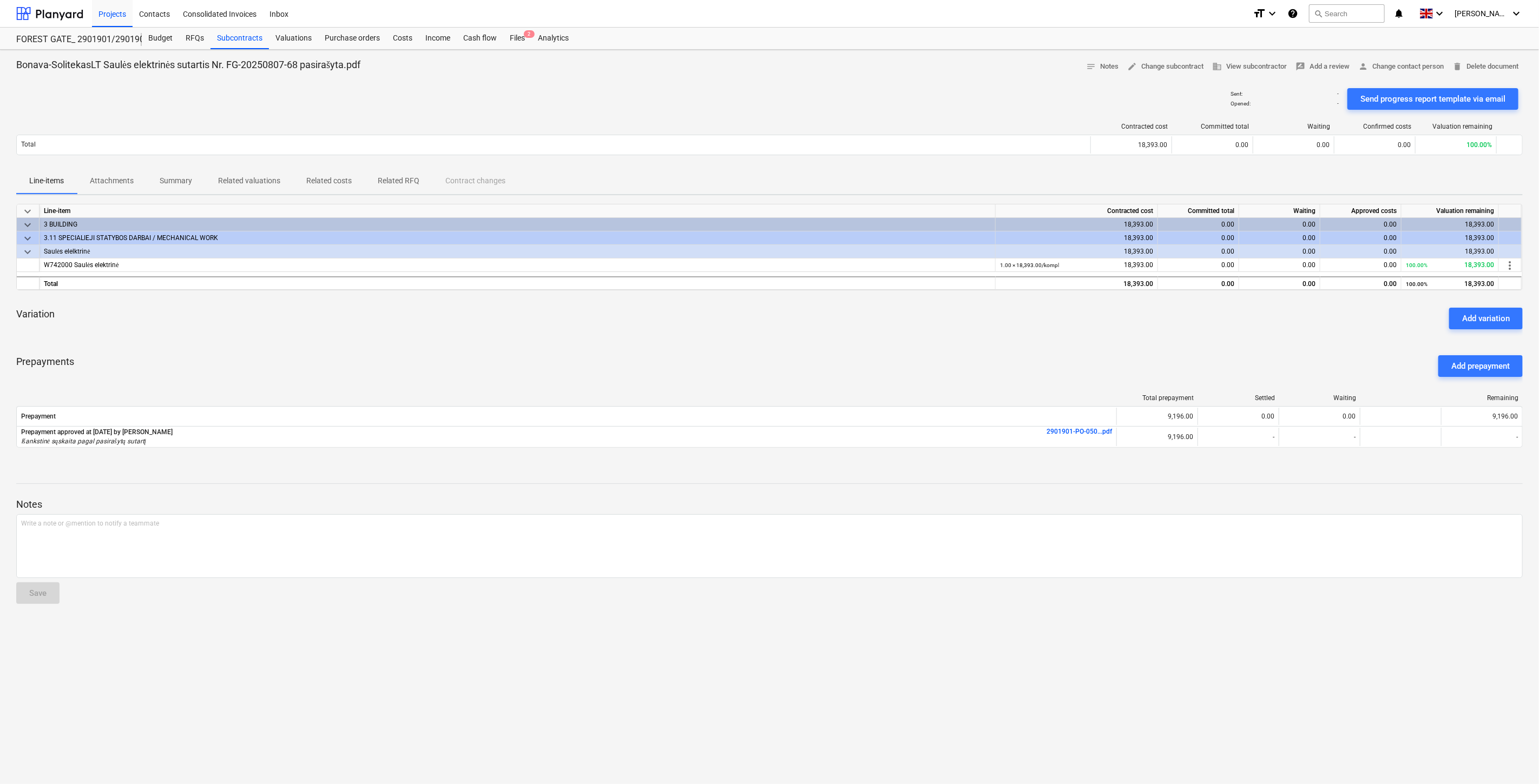
click at [836, 328] on div "Variation Add variation" at bounding box center [770, 318] width 1507 height 39
click at [518, 39] on div "Files 2" at bounding box center [517, 38] width 28 height 22
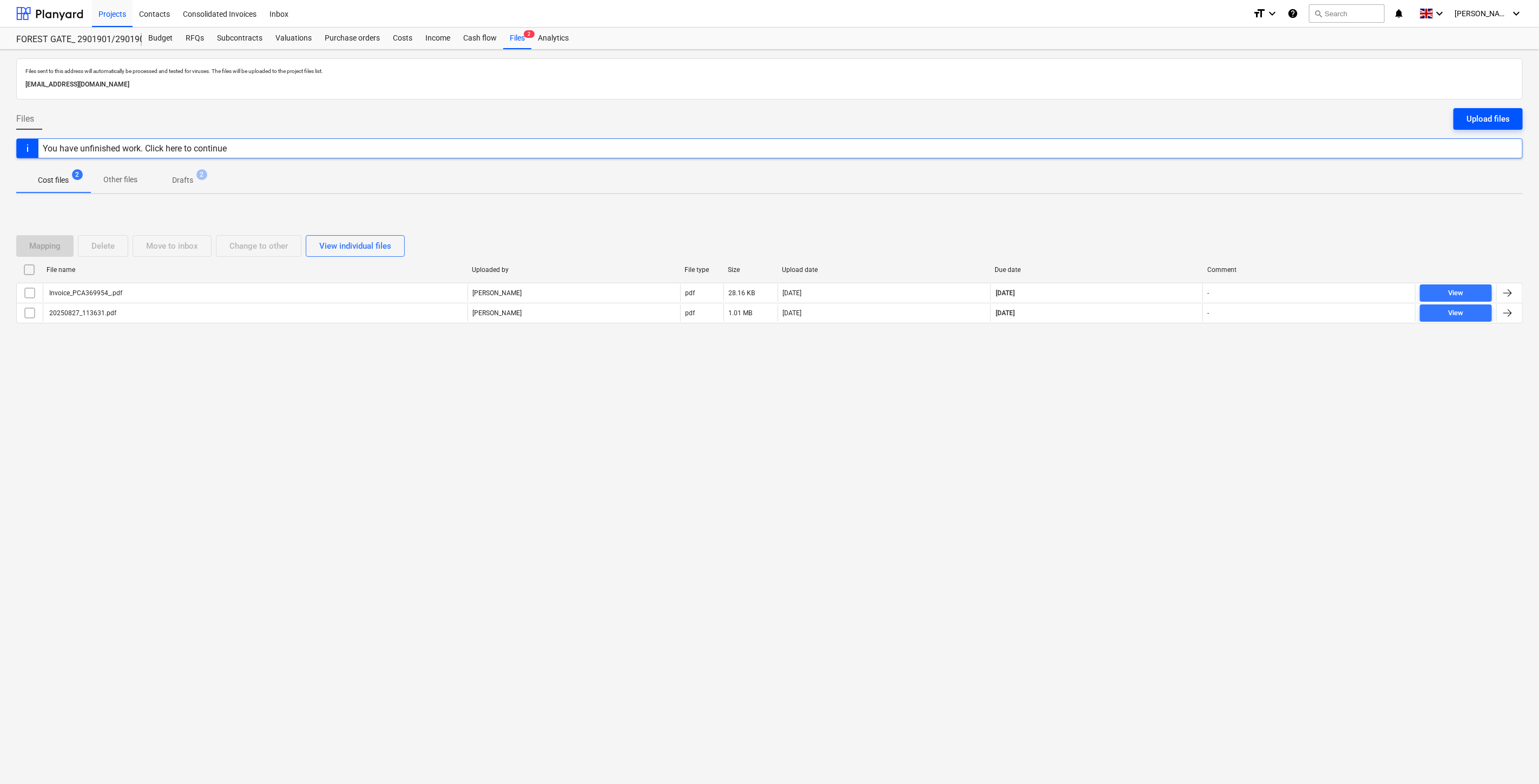
click at [1474, 125] on div "Upload files" at bounding box center [1488, 119] width 43 height 14
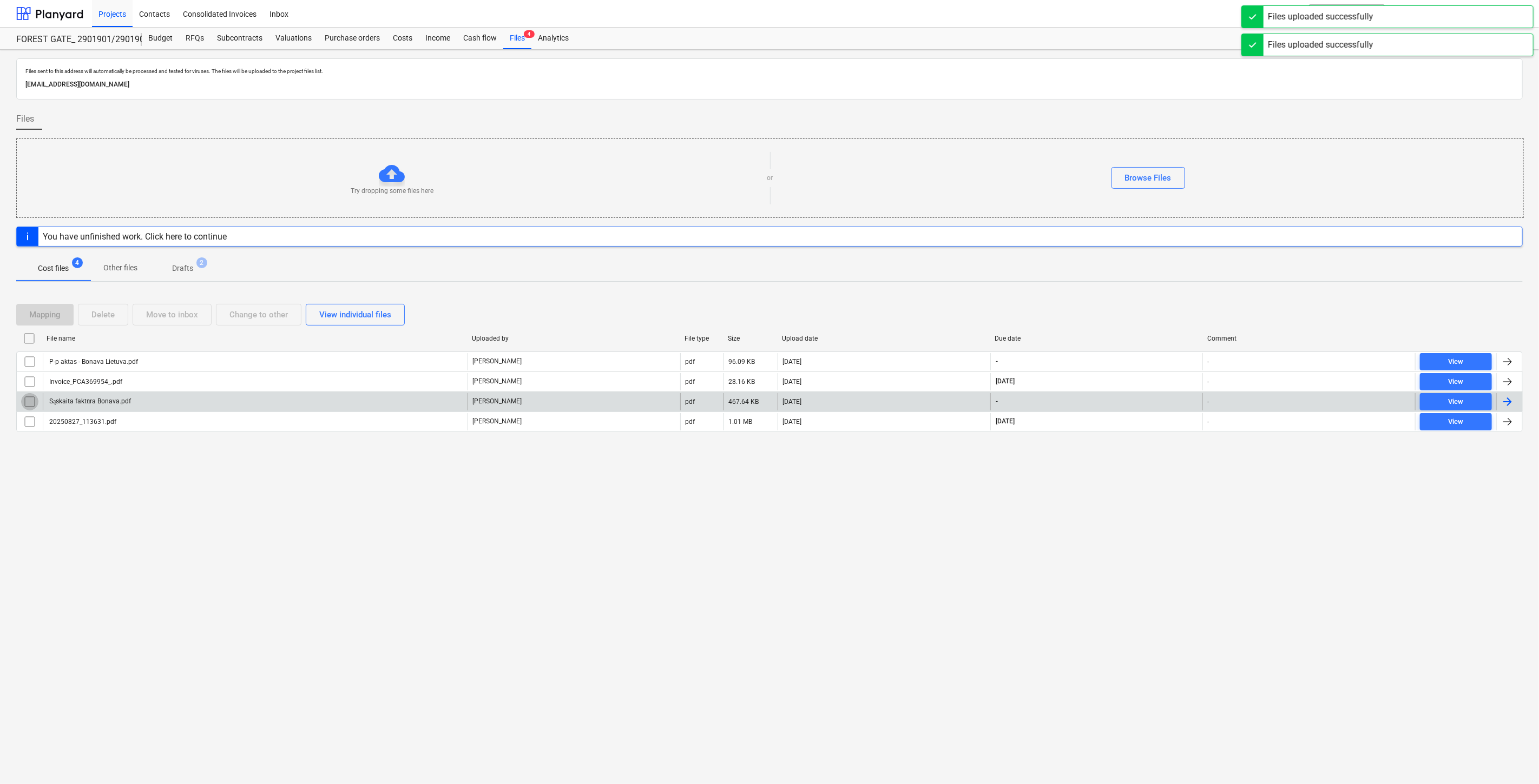
click at [27, 402] on input "checkbox" at bounding box center [30, 402] width 18 height 18
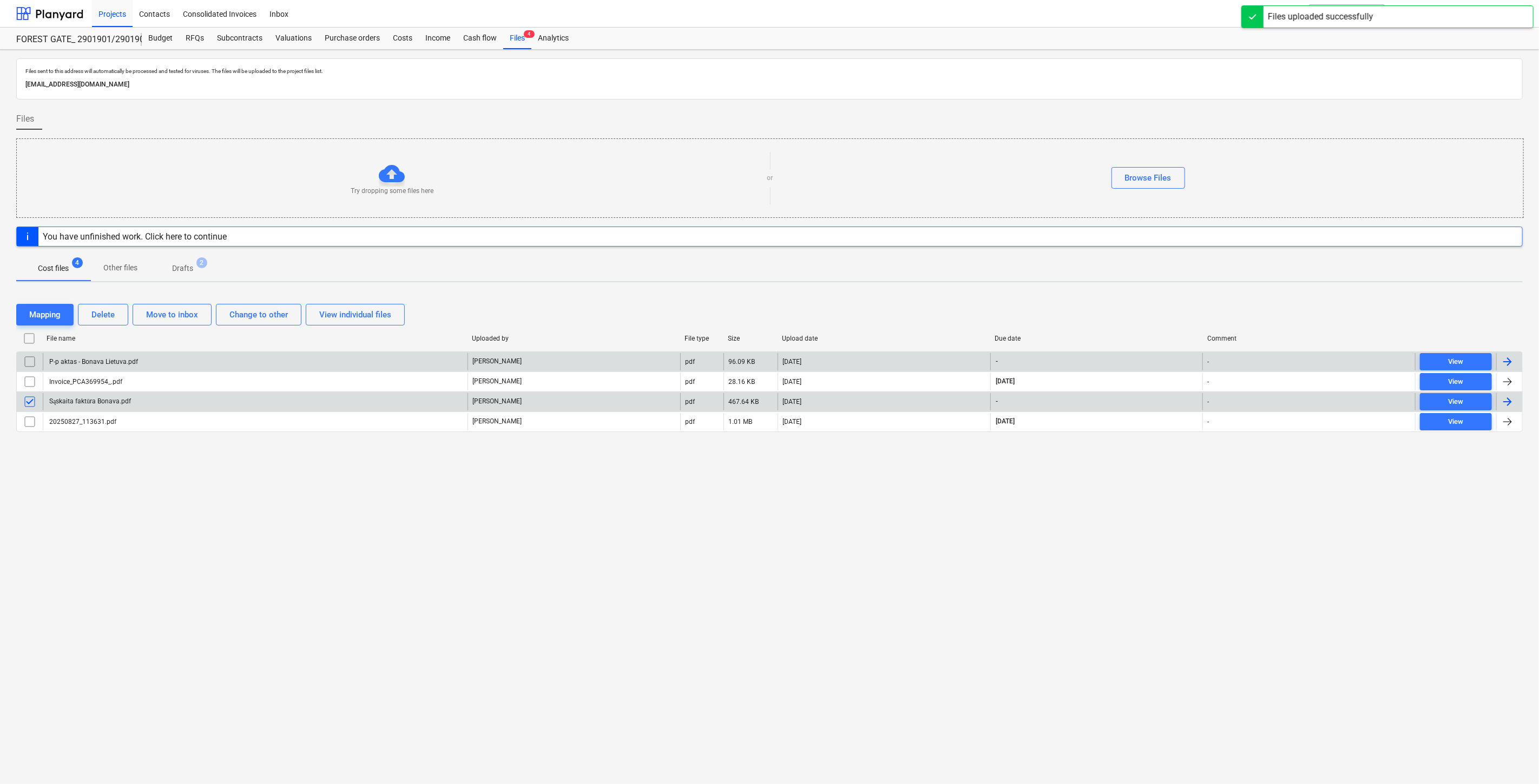
click at [28, 362] on input "checkbox" at bounding box center [30, 361] width 18 height 18
click at [51, 311] on div "Mapping" at bounding box center [44, 315] width 32 height 14
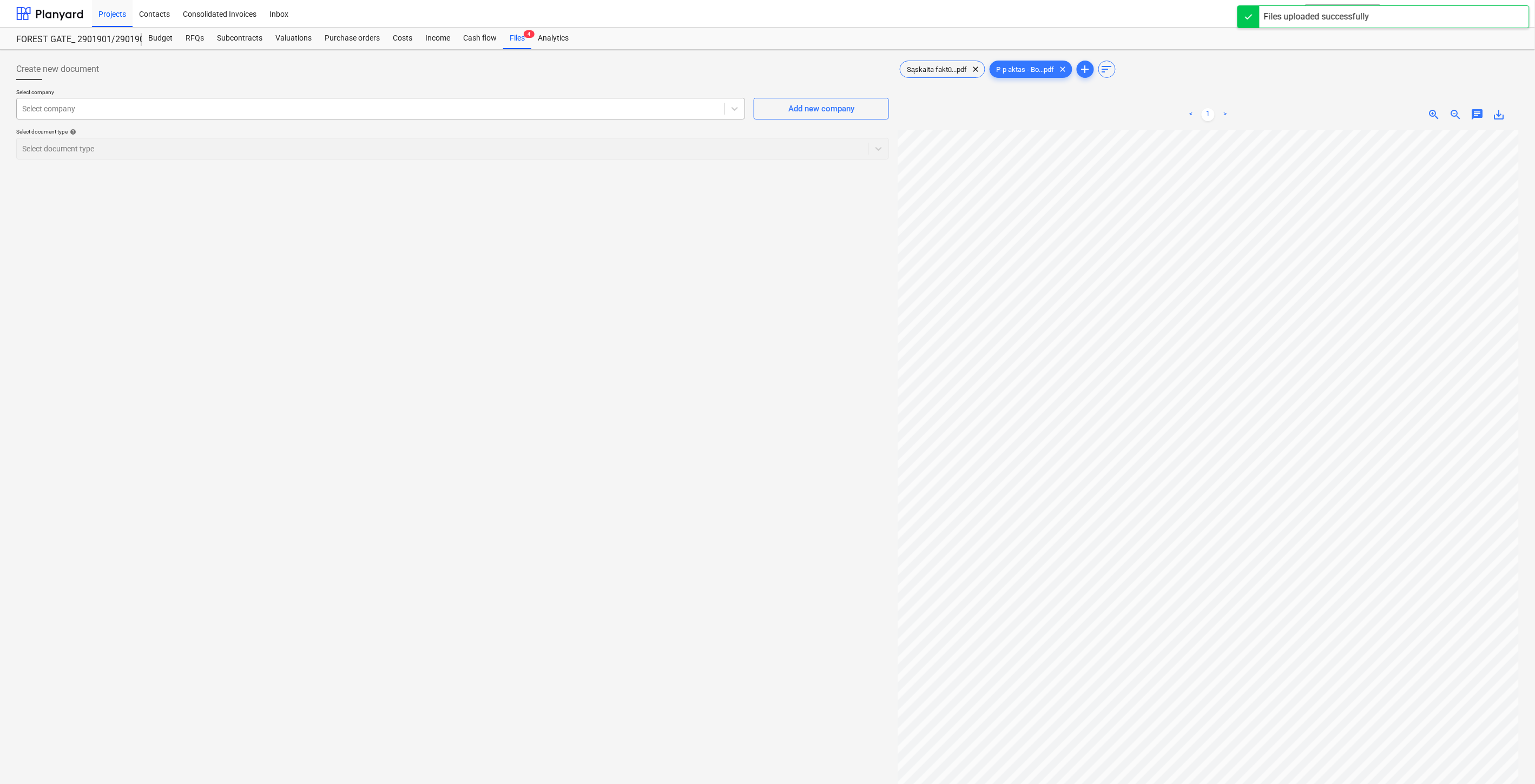
click at [517, 104] on div at bounding box center [370, 108] width 697 height 11
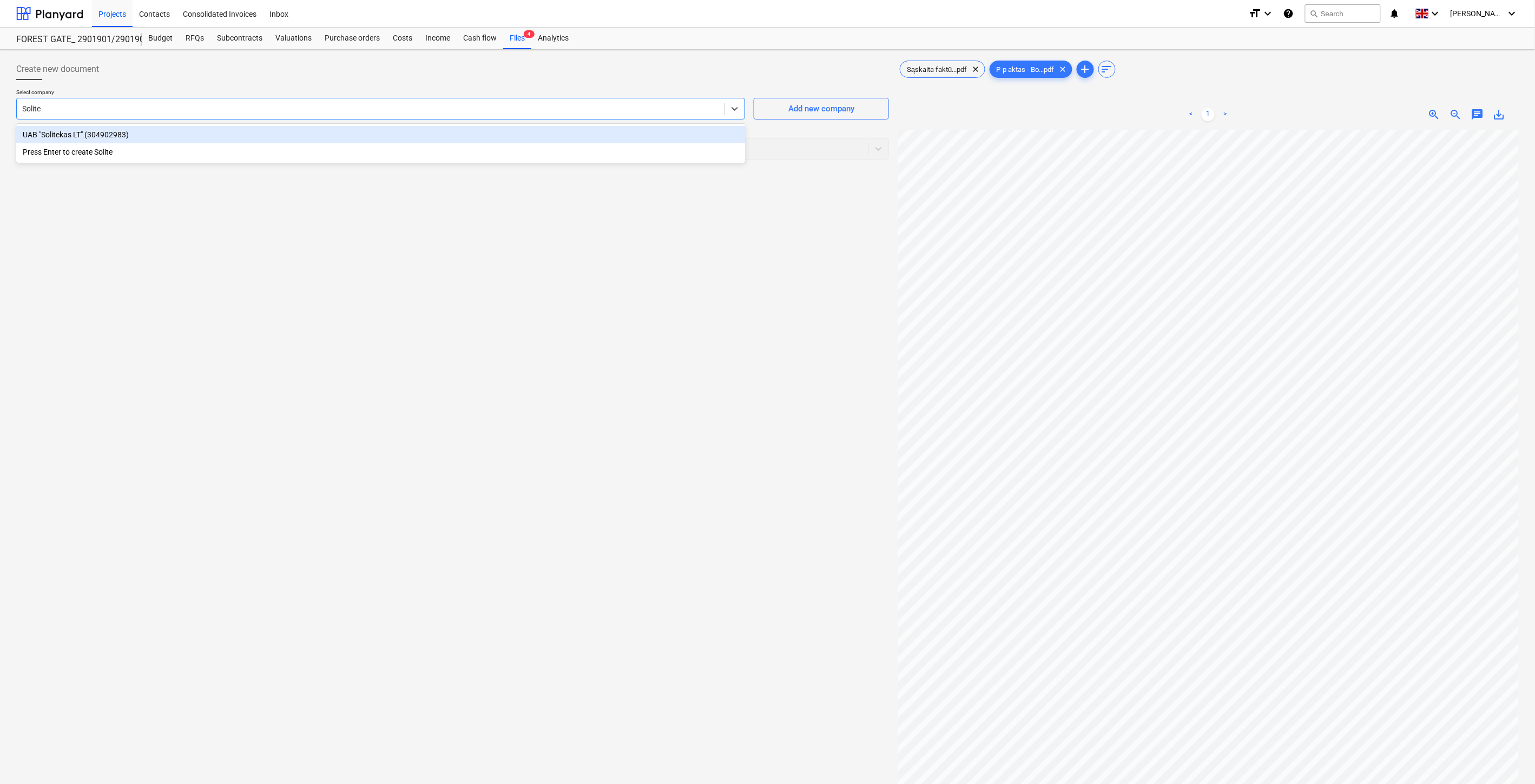
type input "Solitek"
click at [486, 132] on div "UAB "Solitekas LT" (304902983)" at bounding box center [381, 135] width 729 height 18
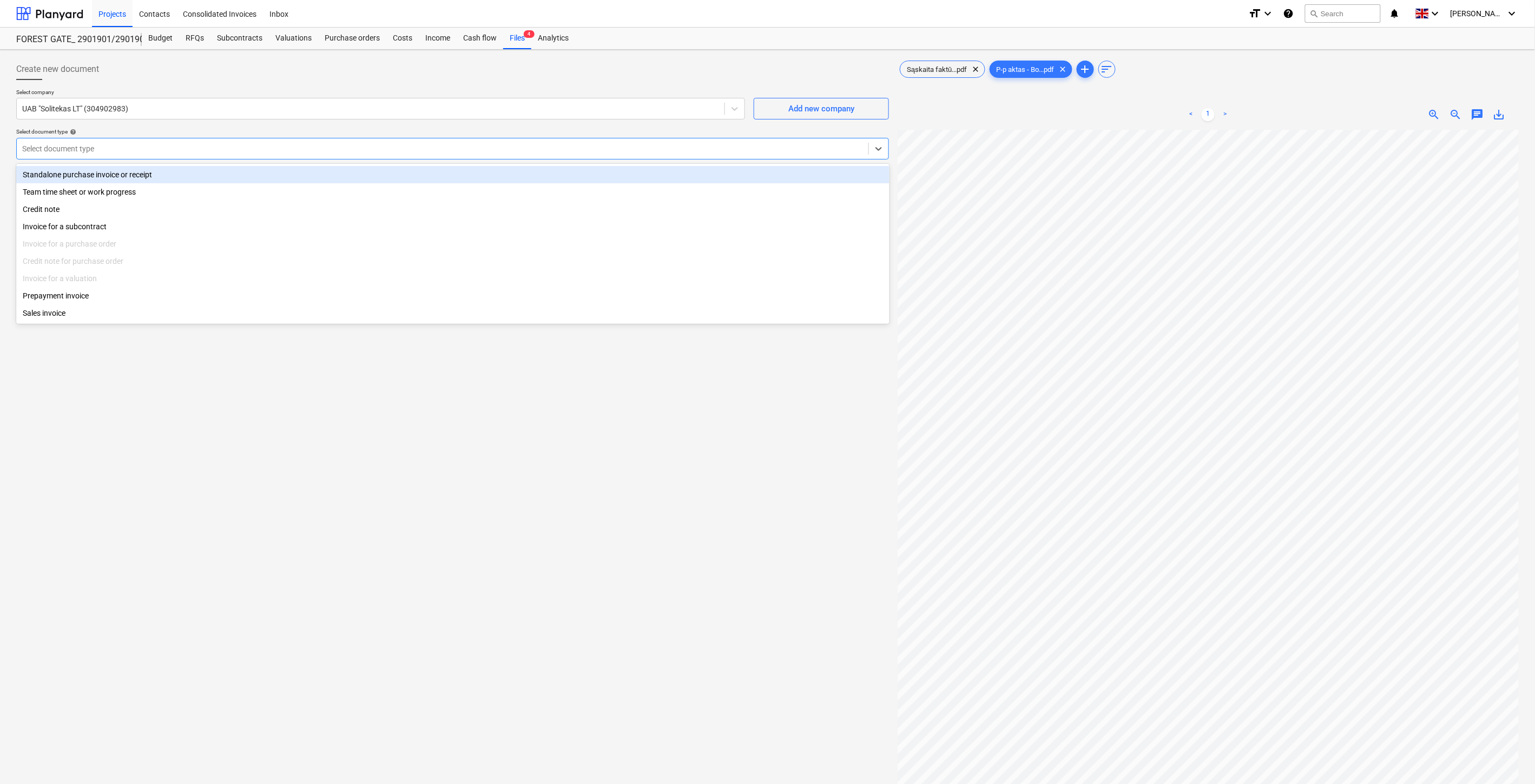
click at [474, 146] on div at bounding box center [442, 148] width 841 height 11
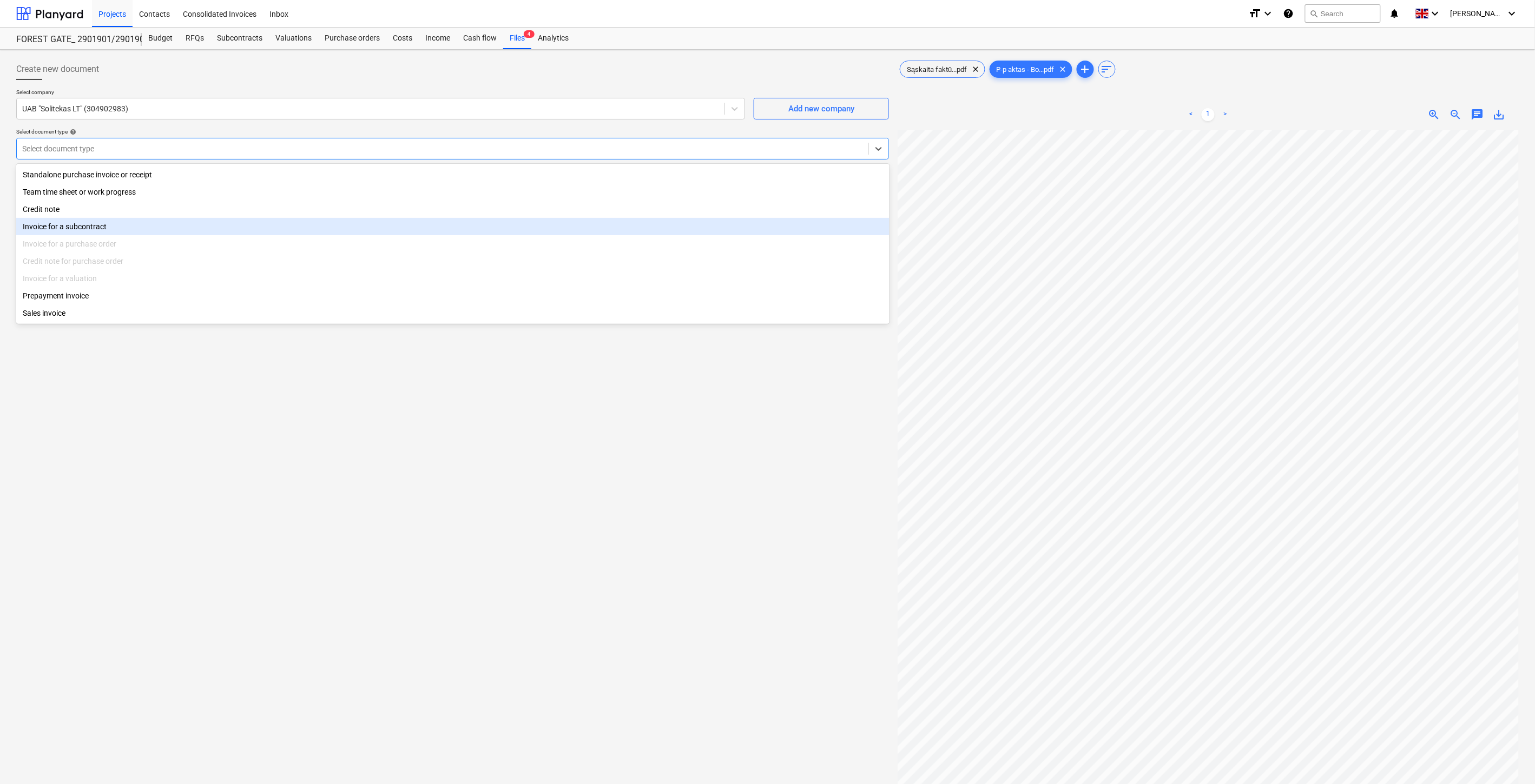
click at [177, 223] on div "Invoice for a subcontract" at bounding box center [452, 226] width 873 height 18
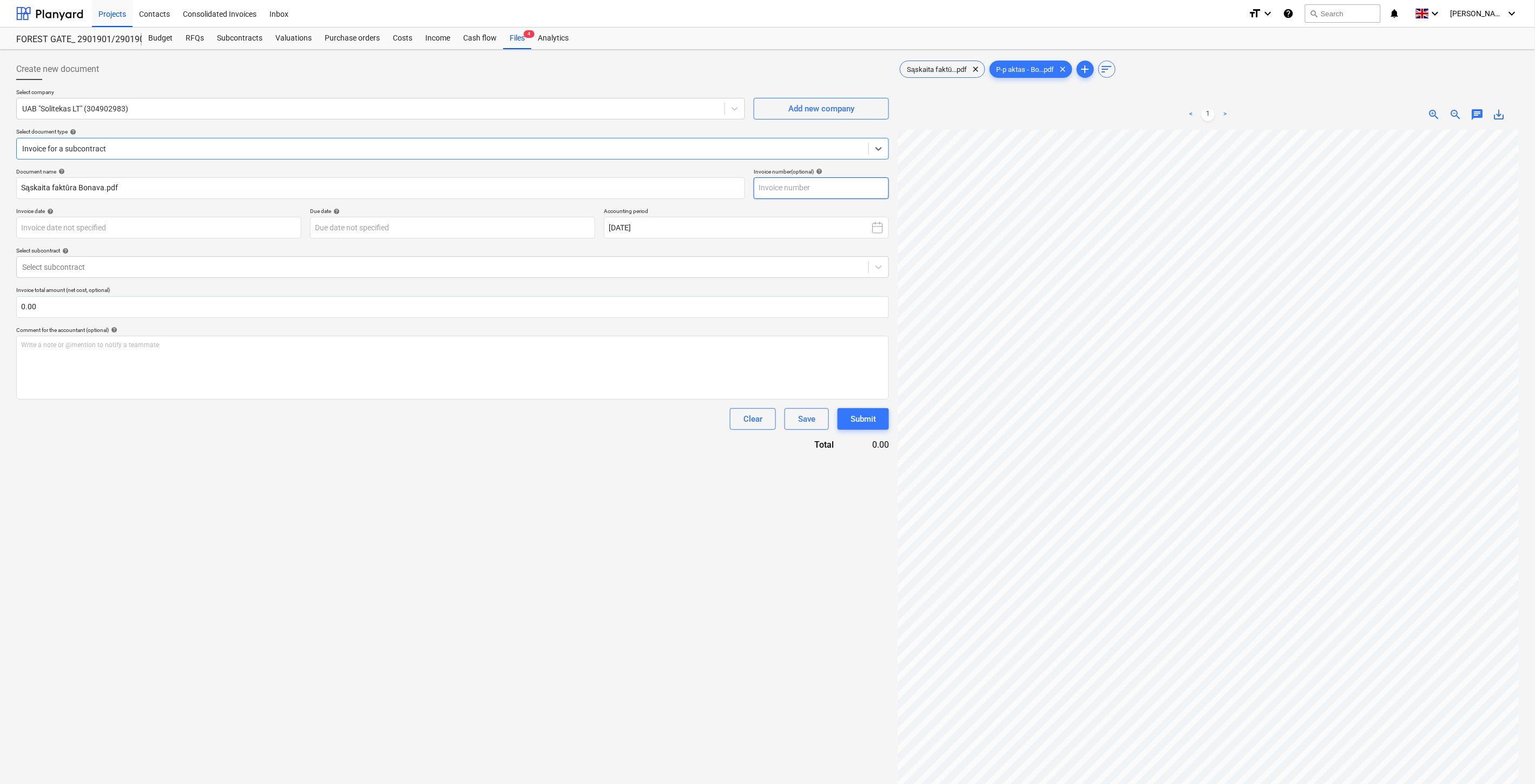
click at [843, 185] on input "text" at bounding box center [822, 188] width 135 height 22
click at [928, 63] on div "Sąskaita faktū...pdf clear" at bounding box center [942, 69] width 85 height 18
click at [843, 188] on input "text" at bounding box center [822, 188] width 135 height 22
type input "SLT-20250613"
click at [235, 228] on body "Projects Contacts Consolidated Invoices Inbox format_size keyboard_arrow_down h…" at bounding box center [768, 392] width 1535 height 784
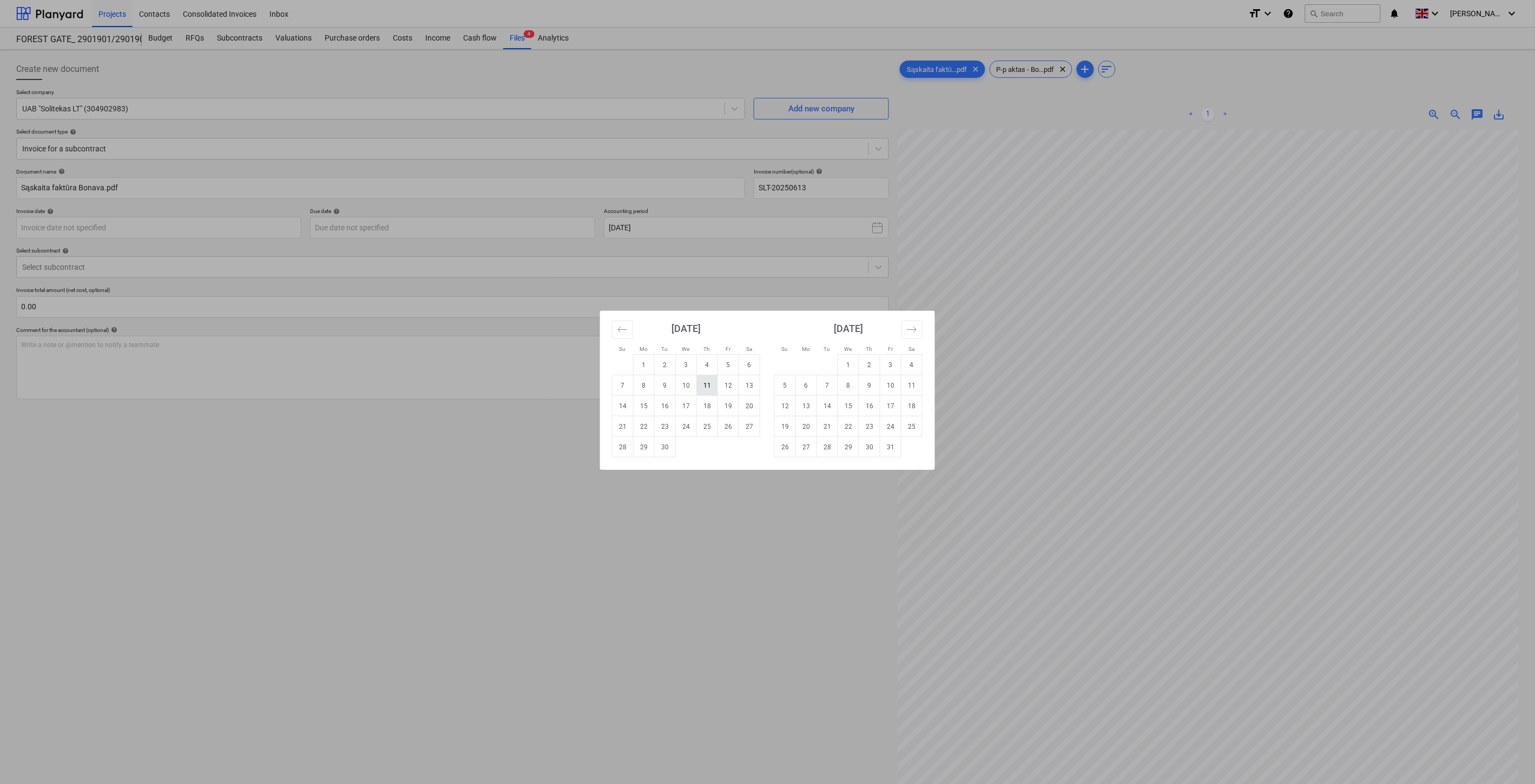
click at [704, 387] on td "11" at bounding box center [708, 385] width 21 height 20
type input "[DATE]"
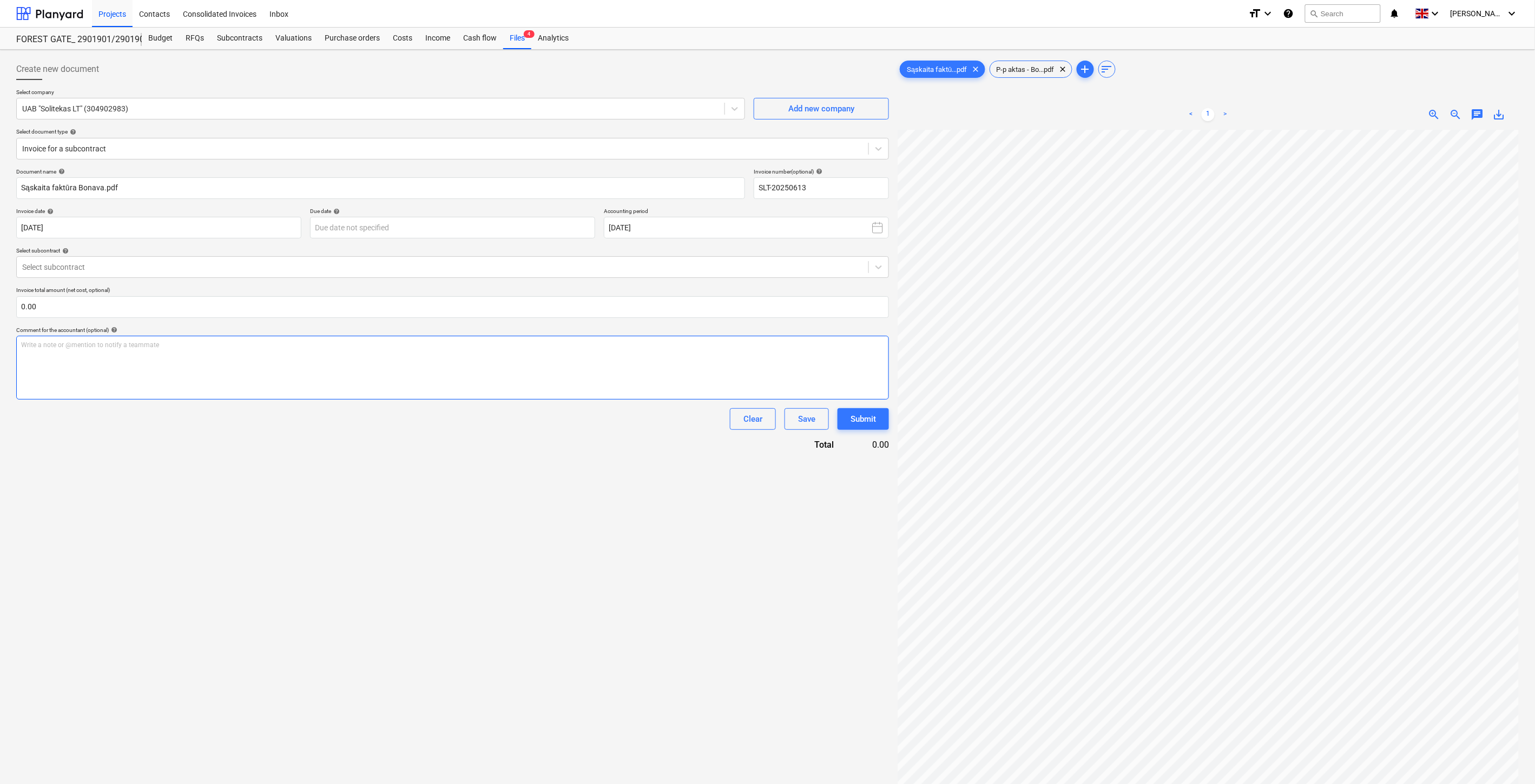
scroll to position [0, 29]
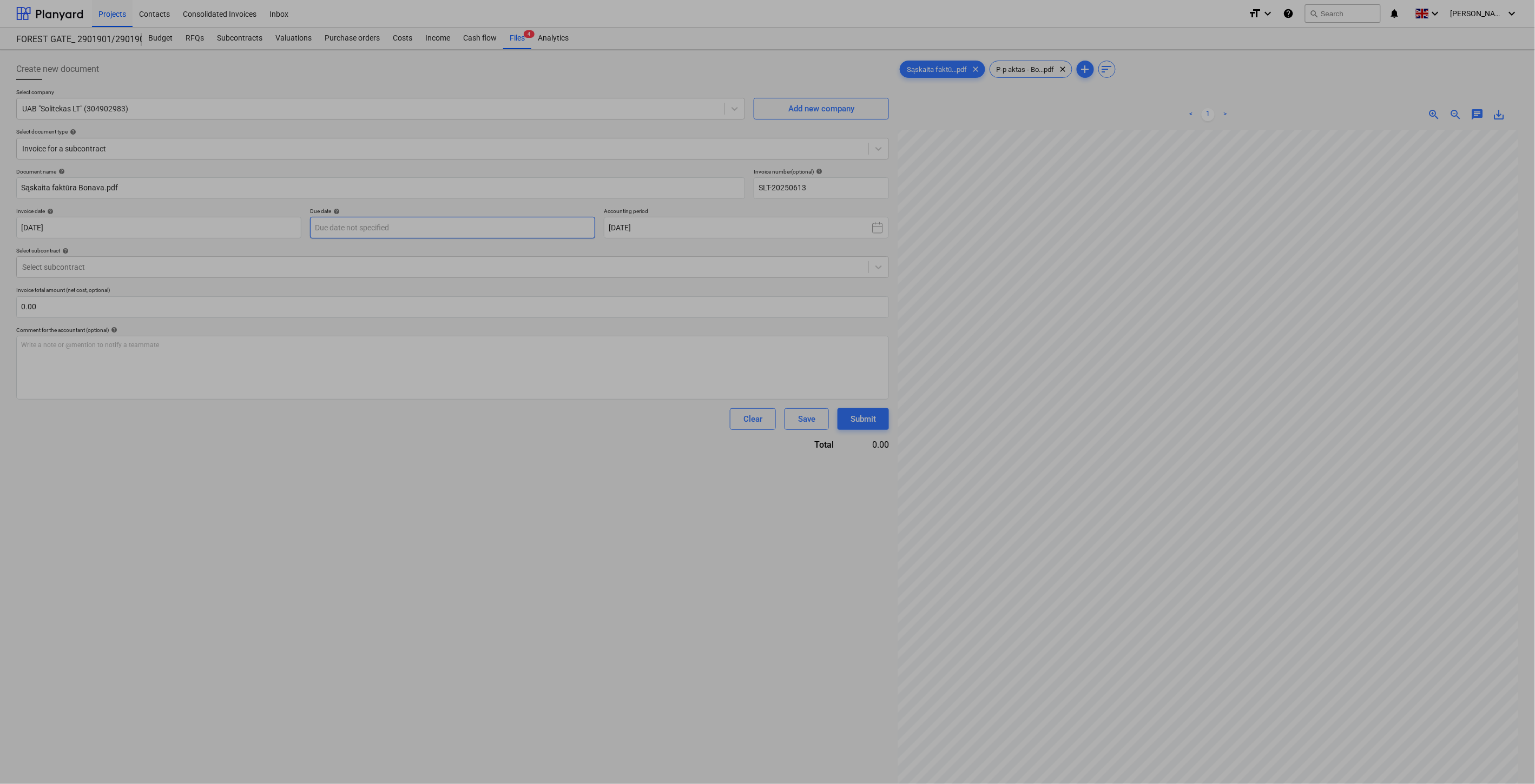
click at [430, 225] on body "Projects Contacts Consolidated Invoices Inbox format_size keyboard_arrow_down h…" at bounding box center [768, 392] width 1535 height 784
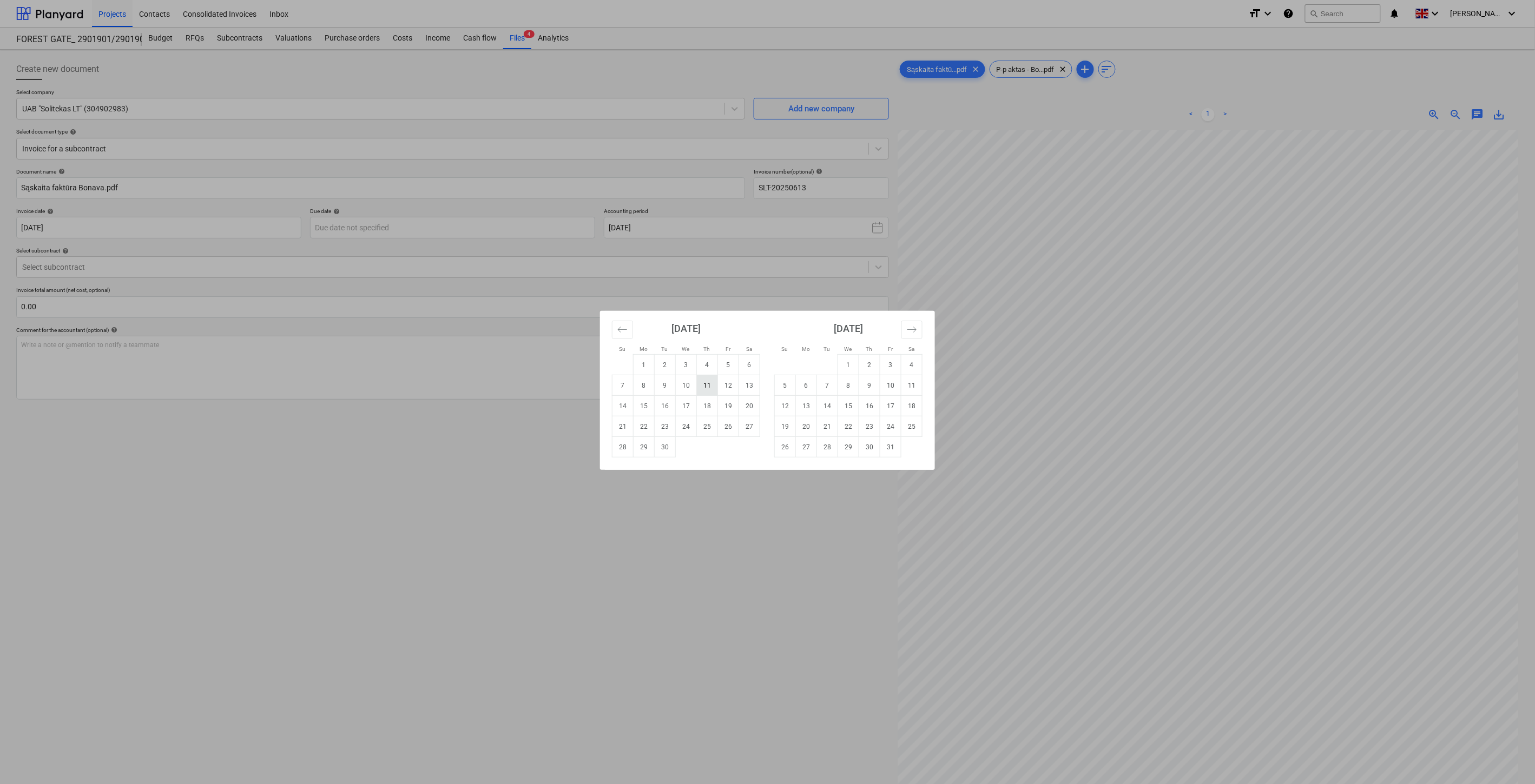
click at [713, 390] on td "11" at bounding box center [708, 385] width 21 height 20
type input "[DATE]"
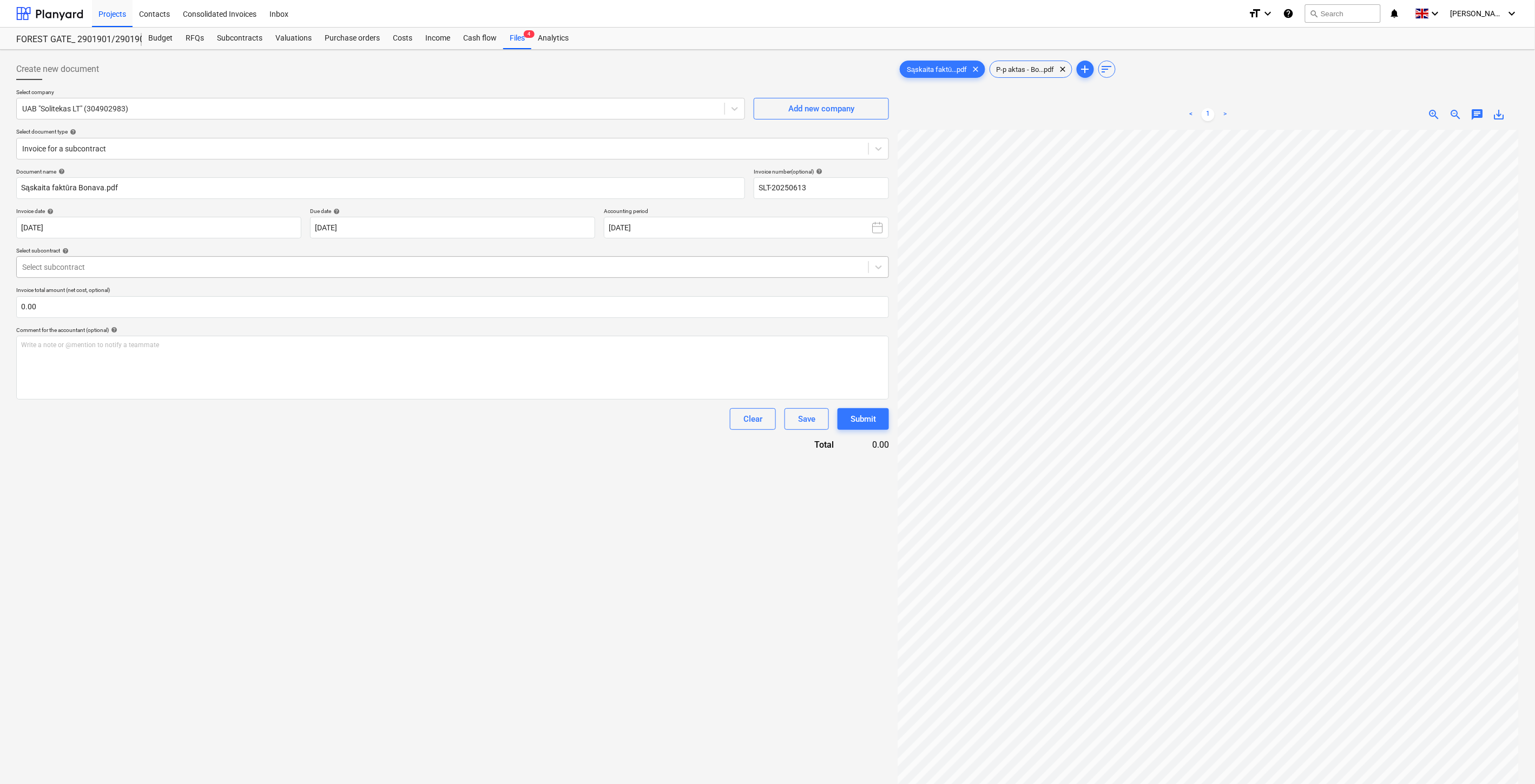
click at [337, 261] on div "Select subcontract" at bounding box center [443, 267] width 852 height 15
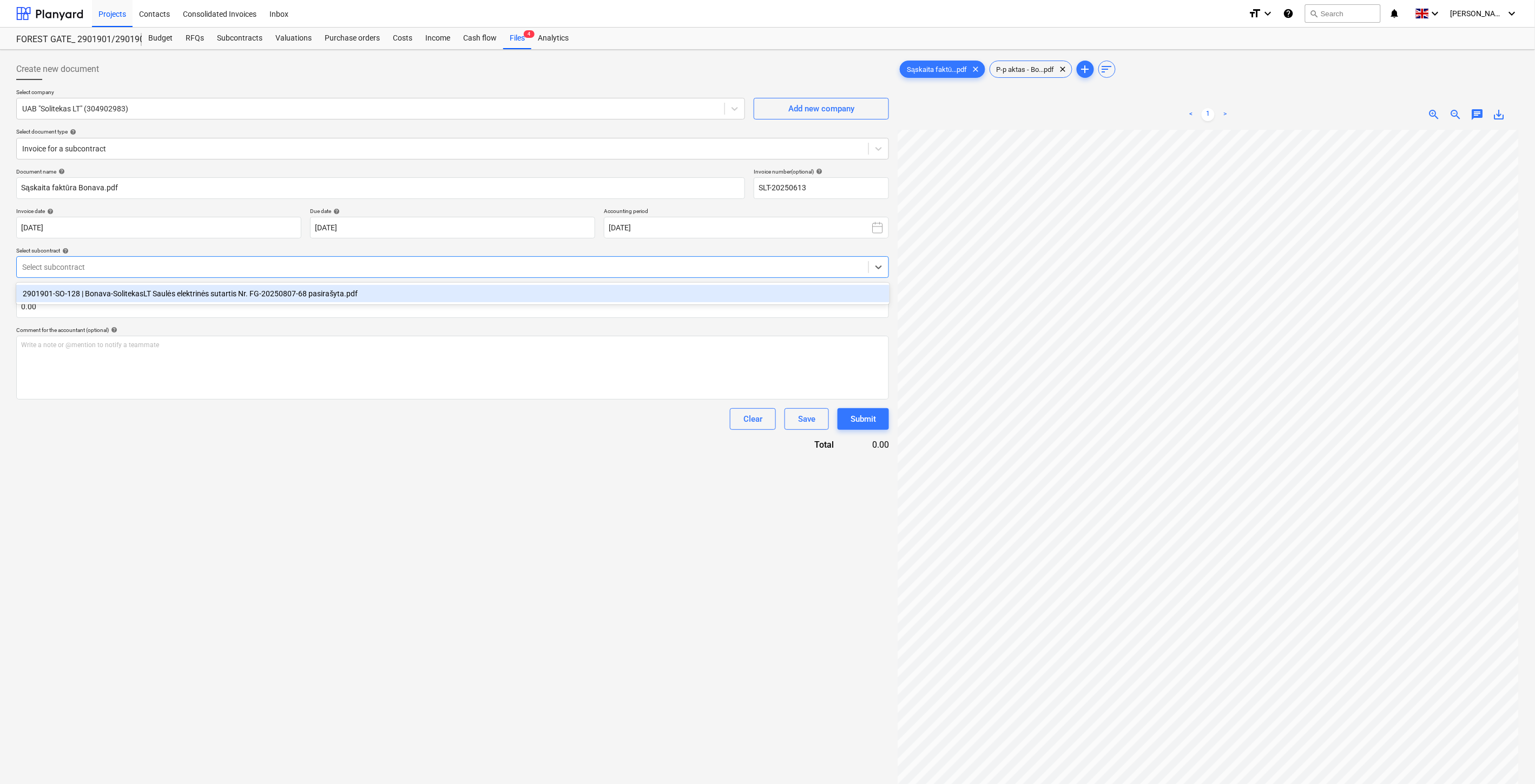
click at [321, 285] on div "2901901-SO-128 | Bonava-SolitekasLT Saulės elektrinės sutartis Nr. FG-20250807-…" at bounding box center [452, 294] width 873 height 18
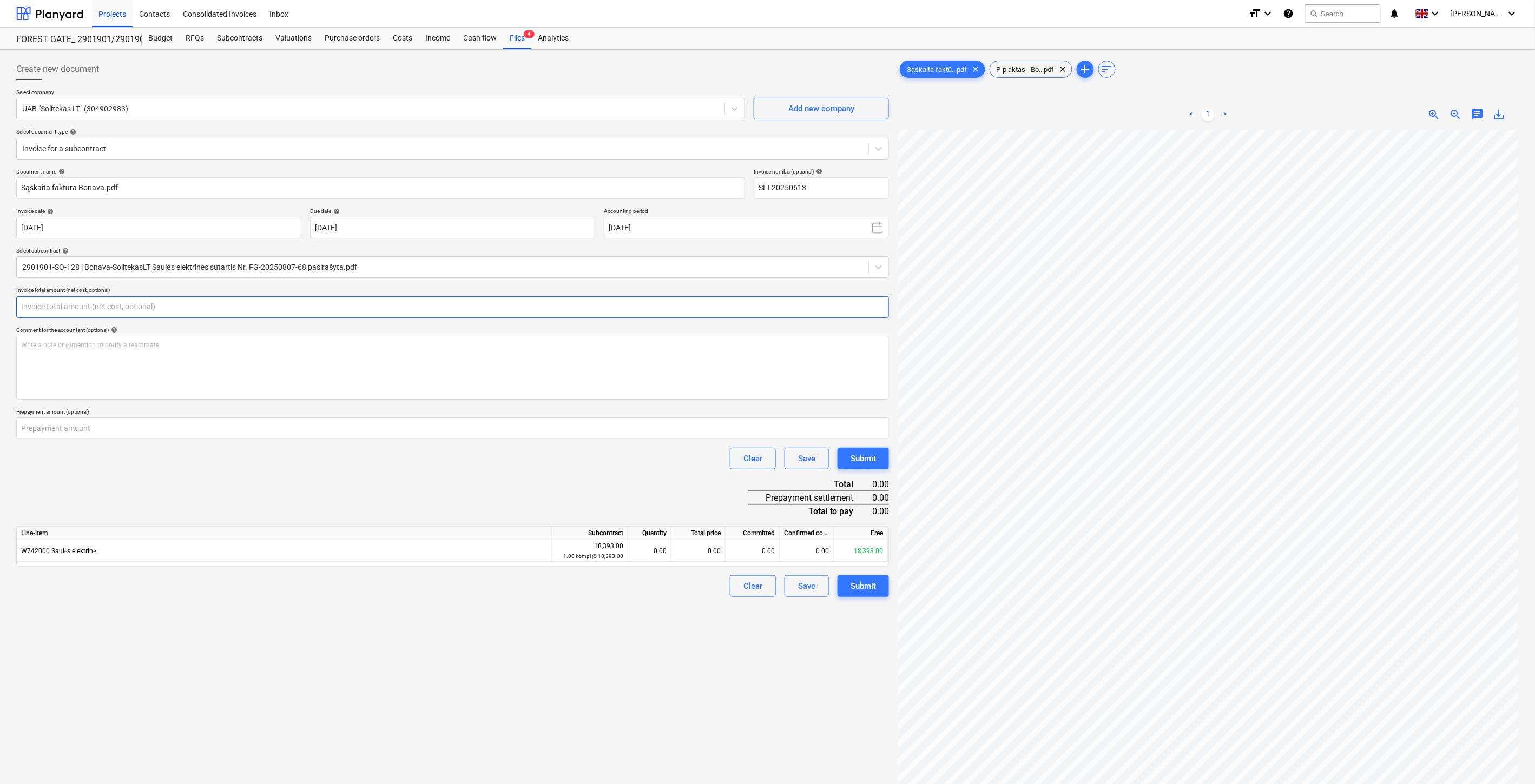
click at [306, 312] on input "text" at bounding box center [452, 307] width 873 height 22
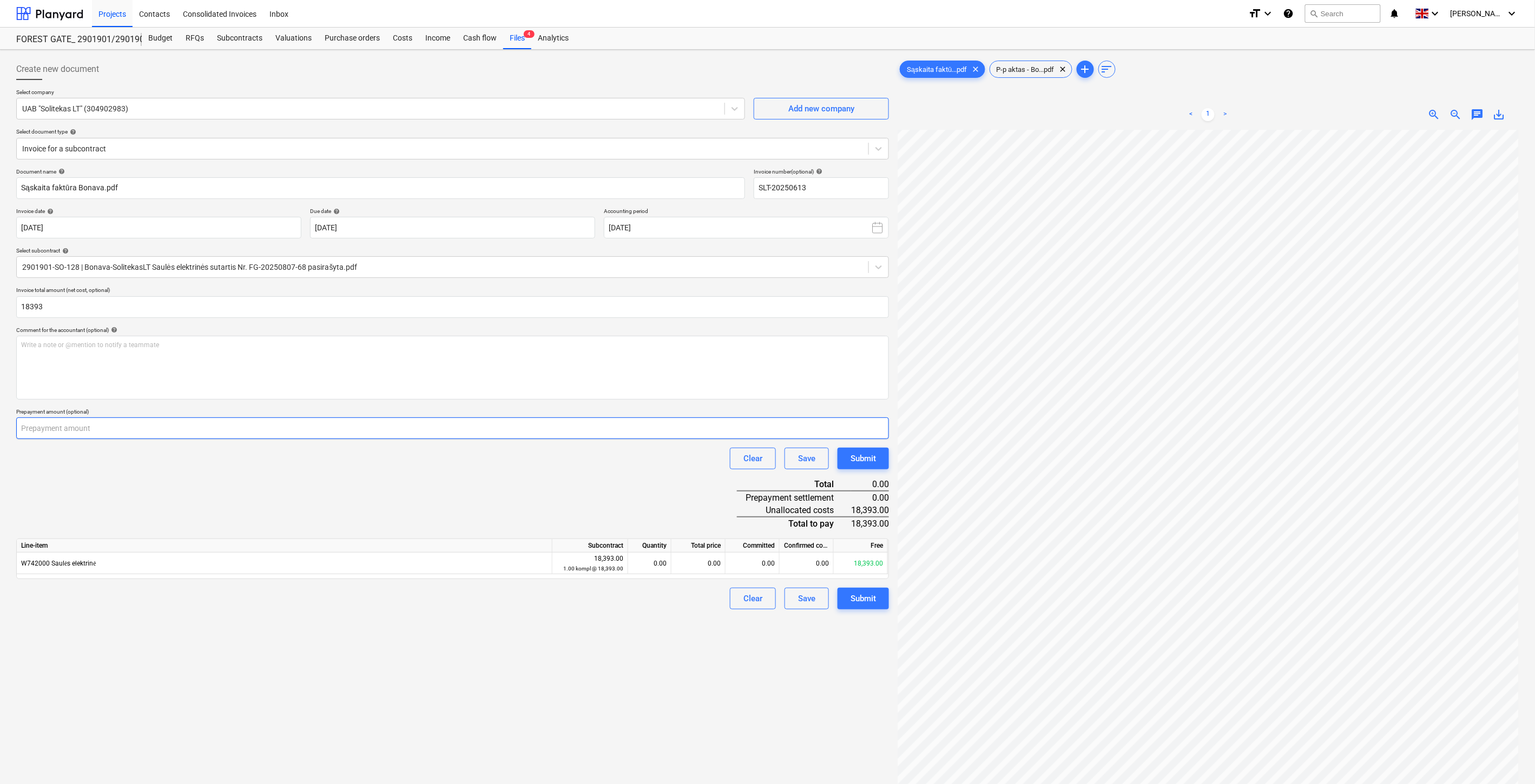
type input "18,393.00"
click at [288, 424] on input "number" at bounding box center [452, 428] width 873 height 22
click at [190, 428] on input "number" at bounding box center [452, 428] width 873 height 22
type input "9196"
click at [598, 498] on div "Document name help Sąskaita faktūra Bonava.pdf Invoice number (optional) help S…" at bounding box center [452, 389] width 873 height 442
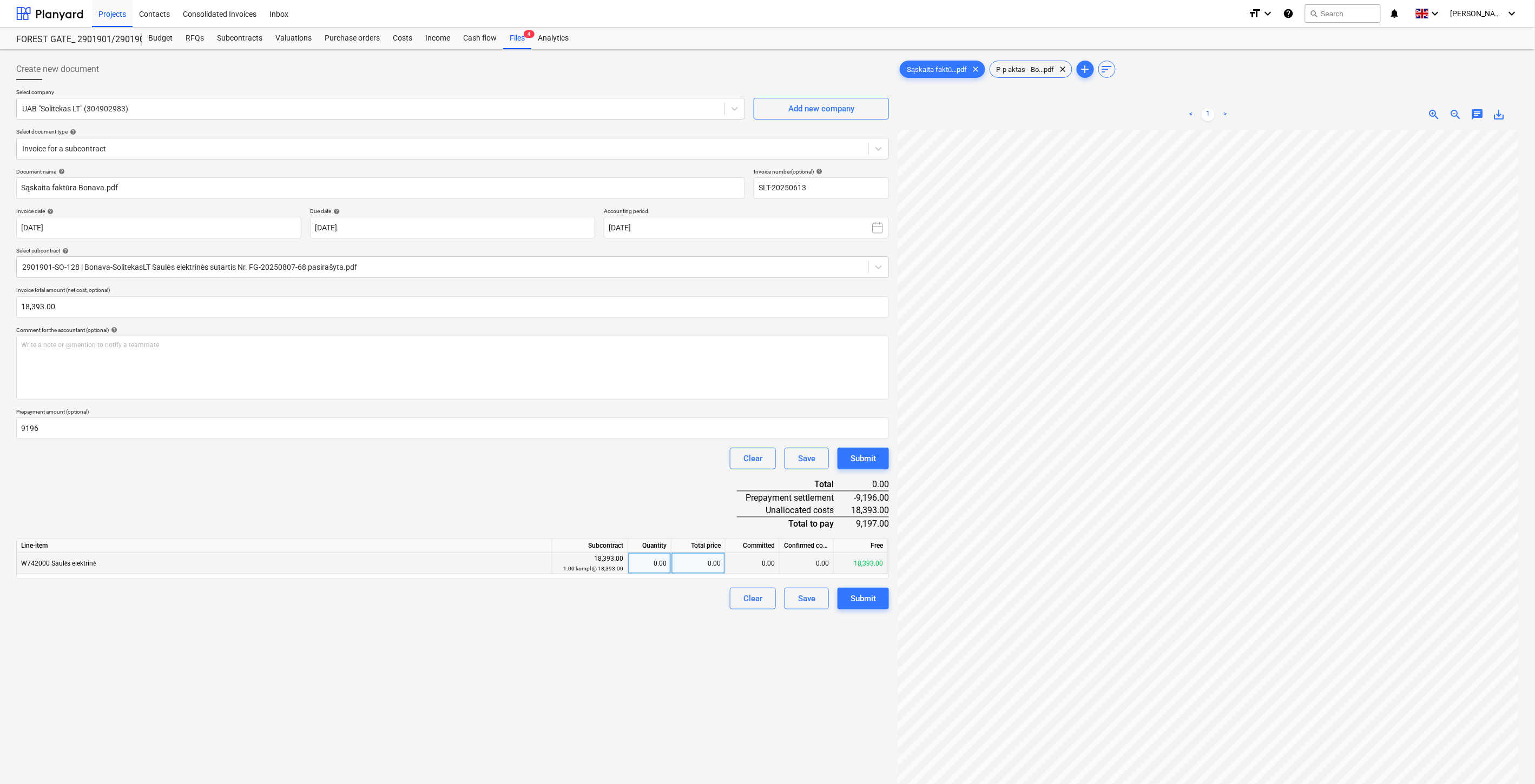
click at [696, 568] on div "0.00" at bounding box center [698, 564] width 54 height 22
type input "9197"
click at [684, 500] on div "Document name help Sąskaita faktūra Bonava.pdf Invoice number (optional) help S…" at bounding box center [452, 389] width 873 height 442
click at [721, 565] on div "9,197.00" at bounding box center [698, 564] width 54 height 22
type input "18393"
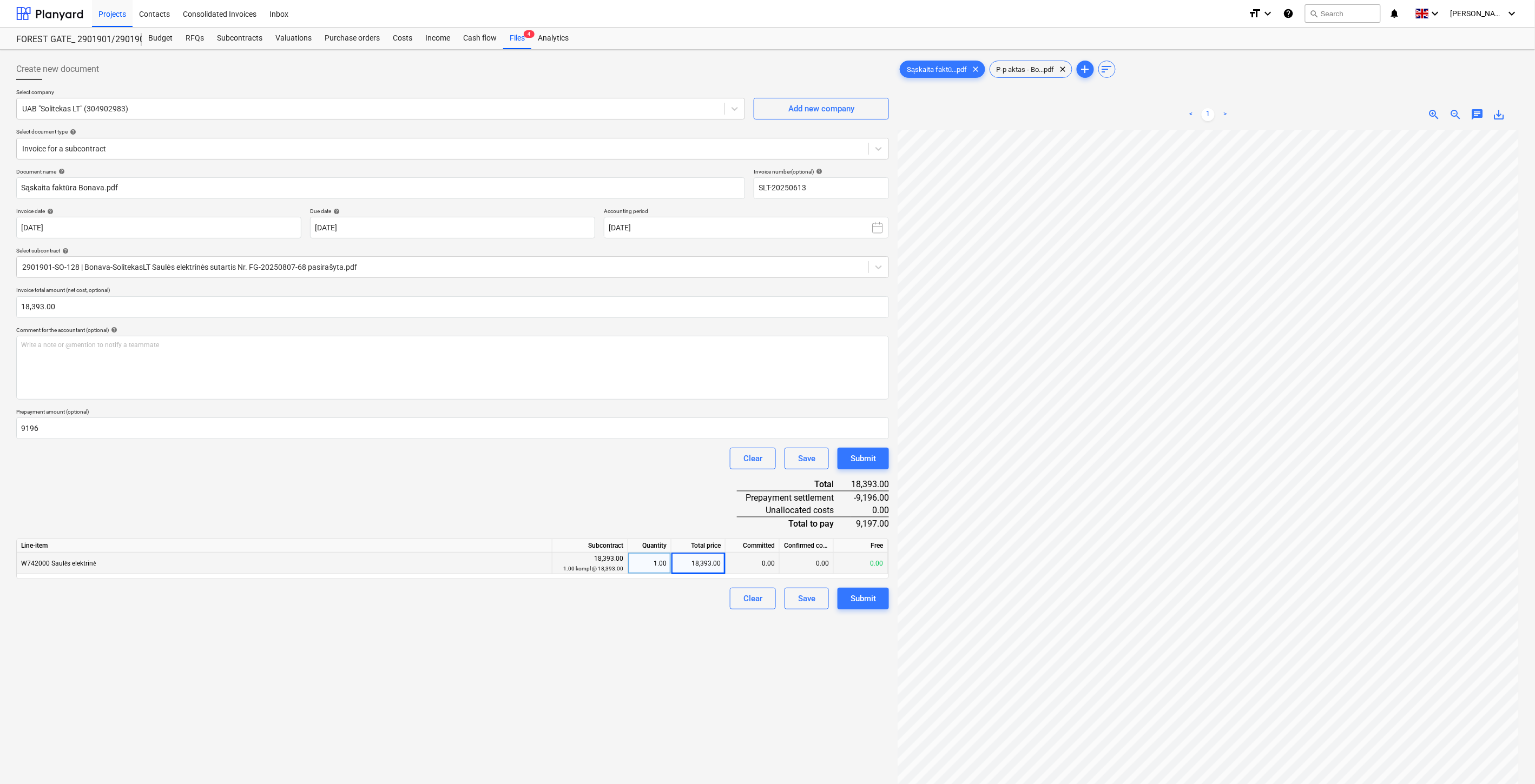
click at [698, 499] on div "Document name help Sąskaita faktūra Bonava.pdf Invoice number (optional) help S…" at bounding box center [452, 389] width 873 height 442
click at [693, 499] on div "Document name help Sąskaita faktūra Bonava.pdf Invoice number (optional) help S…" at bounding box center [452, 389] width 873 height 442
click at [699, 490] on div "Document name help Sąskaita faktūra Bonava.pdf Invoice number (optional) help S…" at bounding box center [452, 389] width 873 height 442
drag, startPoint x: 705, startPoint y: 488, endPoint x: 722, endPoint y: 481, distance: 18.4
click at [707, 487] on div "Document name help Sąskaita faktūra Bonava.pdf Invoice number (optional) help S…" at bounding box center [452, 389] width 873 height 442
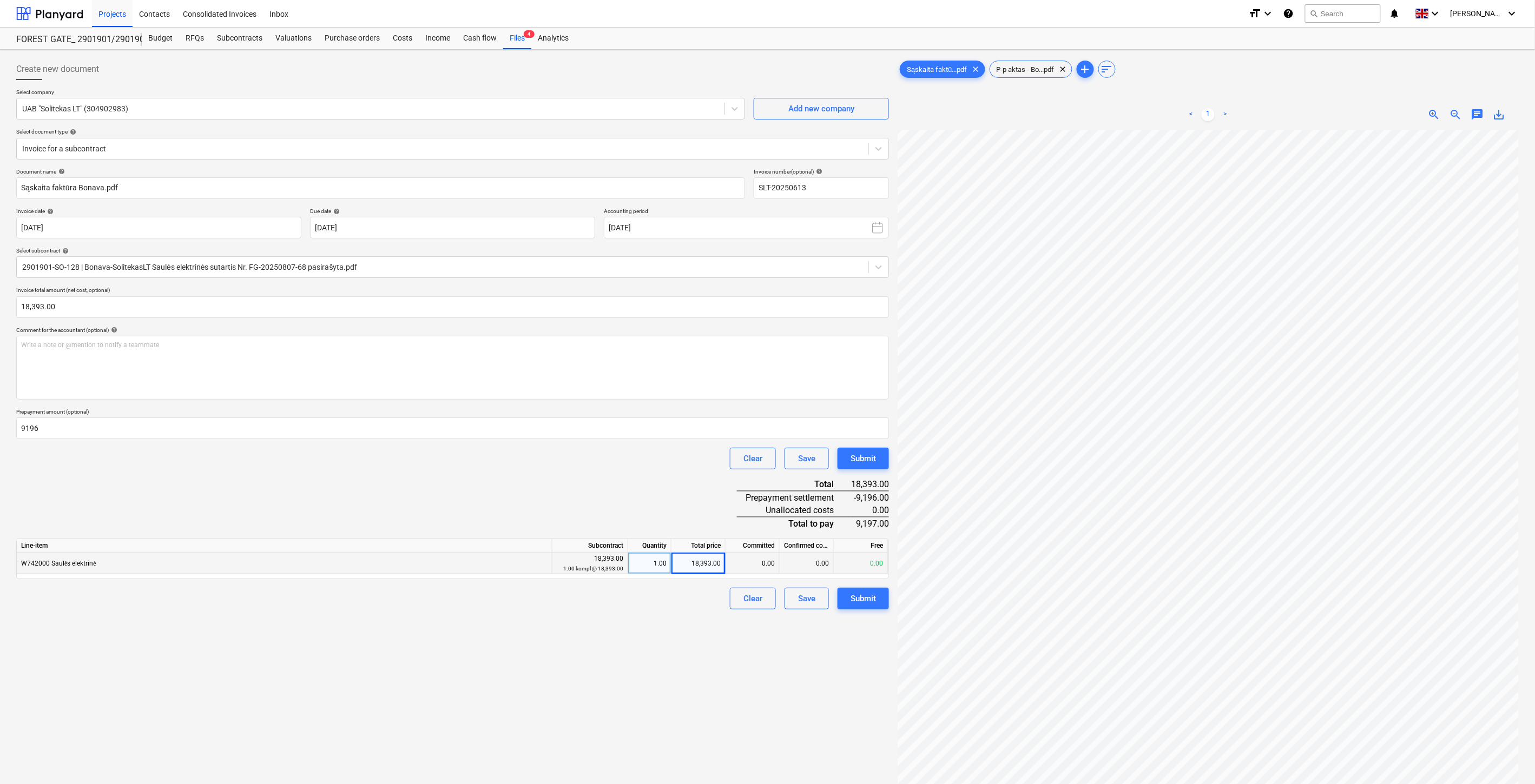
click at [722, 481] on div "Document name help Sąskaita faktūra Bonava.pdf Invoice number (optional) help S…" at bounding box center [452, 389] width 873 height 442
click at [808, 596] on div "Save" at bounding box center [807, 599] width 18 height 14
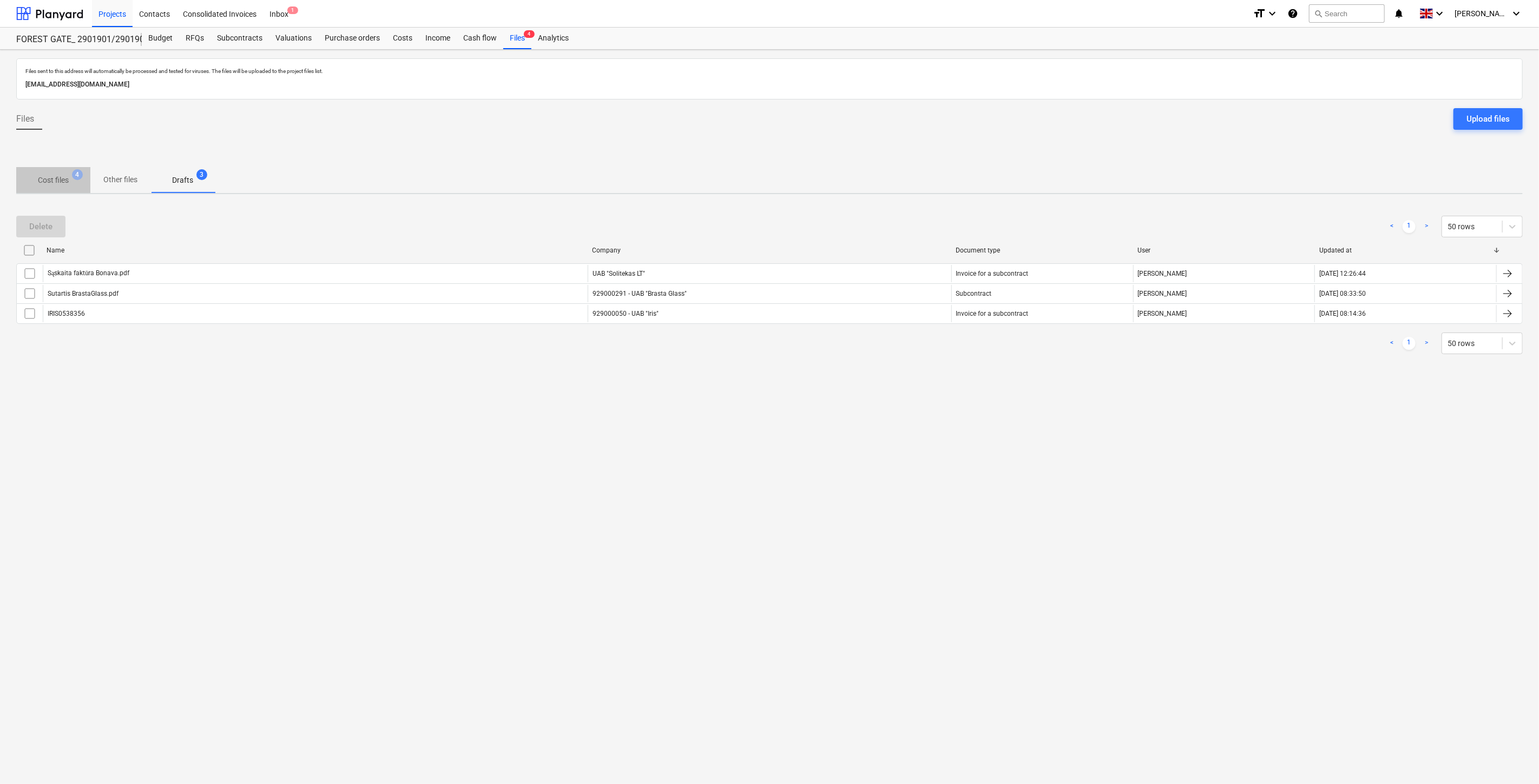
click at [47, 179] on p "Cost files" at bounding box center [54, 180] width 31 height 11
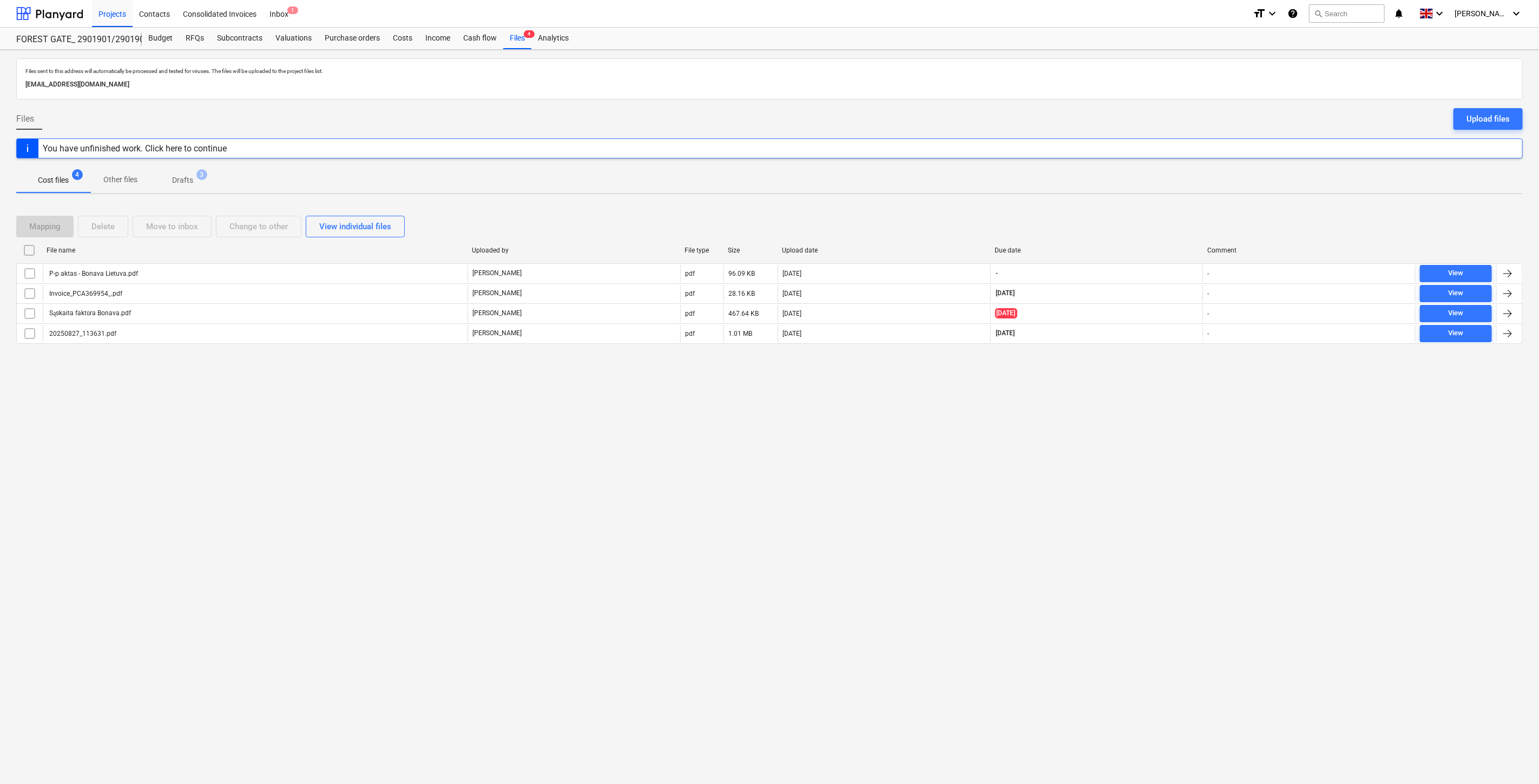
click at [1109, 395] on div "Files sent to this address will automatically be processed and tested for virus…" at bounding box center [770, 417] width 1539 height 735
click at [1146, 370] on div "Files sent to this address will automatically be processed and tested for virus…" at bounding box center [770, 417] width 1539 height 735
drag, startPoint x: 1151, startPoint y: 365, endPoint x: 1169, endPoint y: 355, distance: 20.6
click at [1156, 361] on div "Mapping Delete Move to inbox Change to other View individual files File name Up…" at bounding box center [770, 284] width 1507 height 163
click at [1169, 355] on div at bounding box center [770, 352] width 1507 height 8
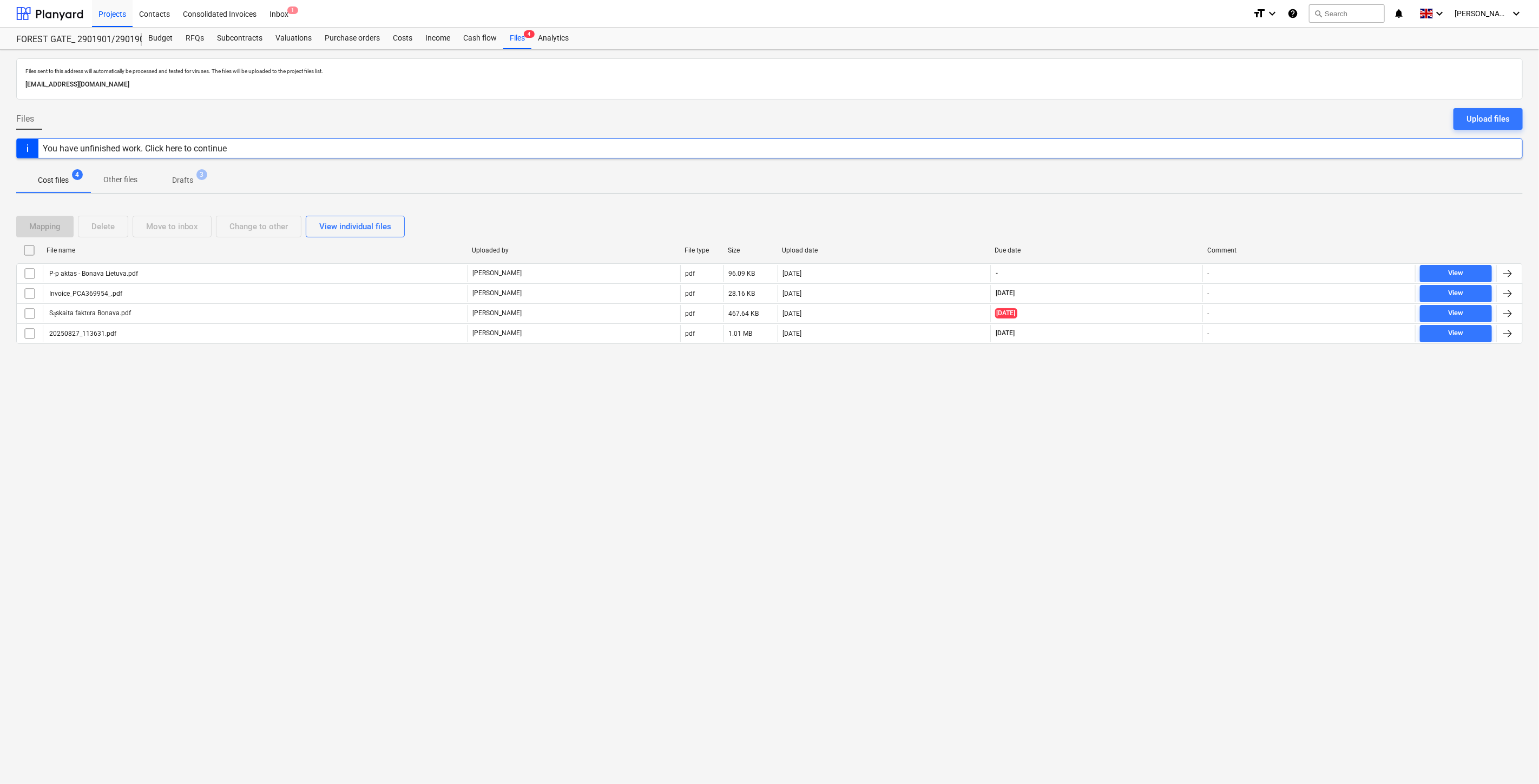
click at [1139, 408] on div "Files sent to this address will automatically be processed and tested for virus…" at bounding box center [770, 417] width 1539 height 735
click at [1160, 381] on div "Files sent to this address will automatically be processed and tested for virus…" at bounding box center [770, 417] width 1539 height 735
drag, startPoint x: 1094, startPoint y: 409, endPoint x: 1135, endPoint y: 378, distance: 51.4
click at [1099, 406] on div "Files sent to this address will automatically be processed and tested for virus…" at bounding box center [770, 417] width 1539 height 735
click at [1135, 378] on div "Files sent to this address will automatically be processed and tested for virus…" at bounding box center [770, 417] width 1539 height 735
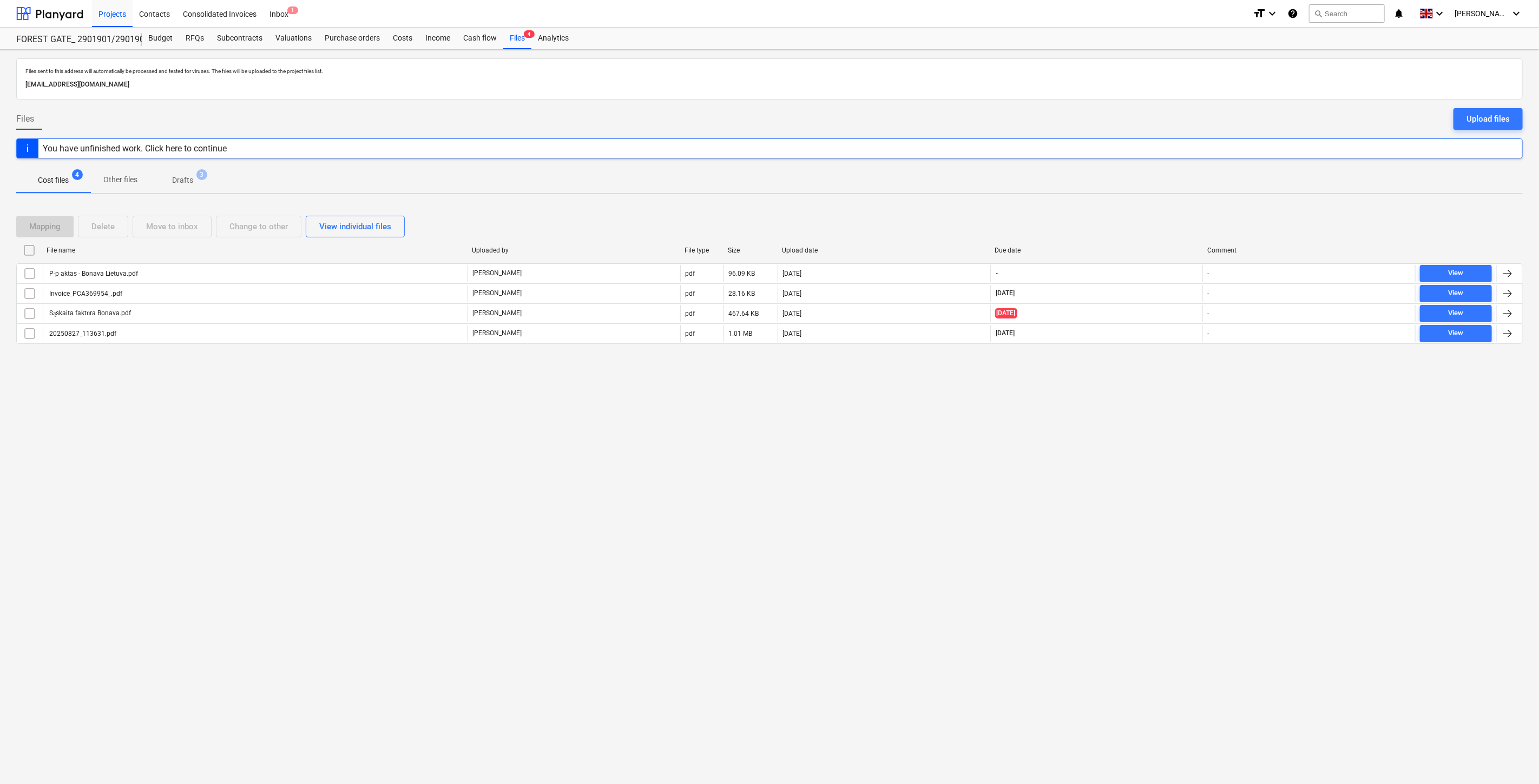
click at [1088, 392] on div "Files sent to this address will automatically be processed and tested for virus…" at bounding box center [770, 417] width 1539 height 735
click at [1099, 386] on div "Files sent to this address will automatically be processed and tested for virus…" at bounding box center [770, 417] width 1539 height 735
click at [426, 101] on div at bounding box center [770, 104] width 1507 height 8
click at [469, 101] on div at bounding box center [770, 104] width 1507 height 8
click at [1381, 8] on button "search Search" at bounding box center [1346, 13] width 75 height 18
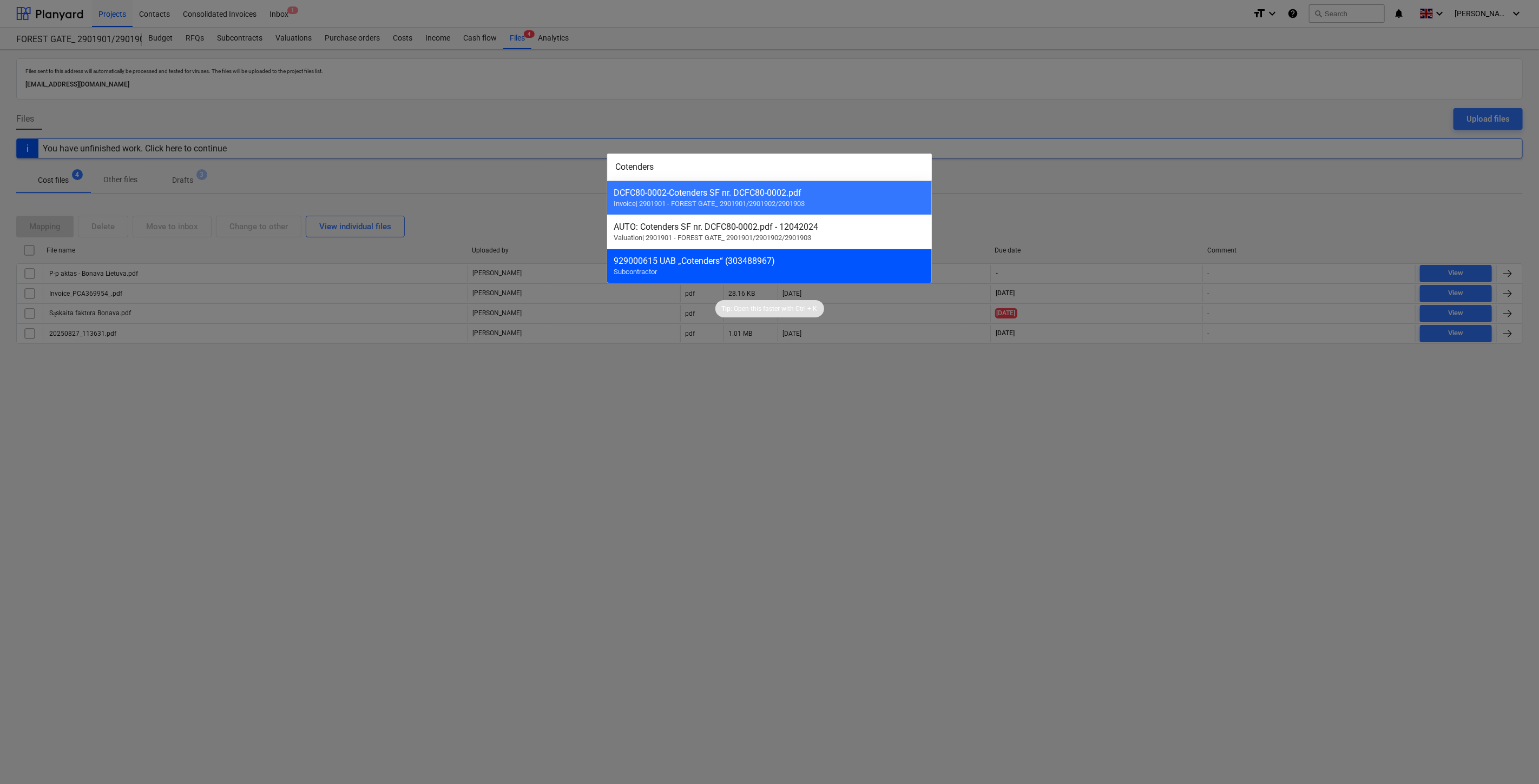
type input "Cotenders"
click at [770, 260] on div "929000615 UAB „Cotenders“ (303488967)" at bounding box center [770, 261] width 311 height 11
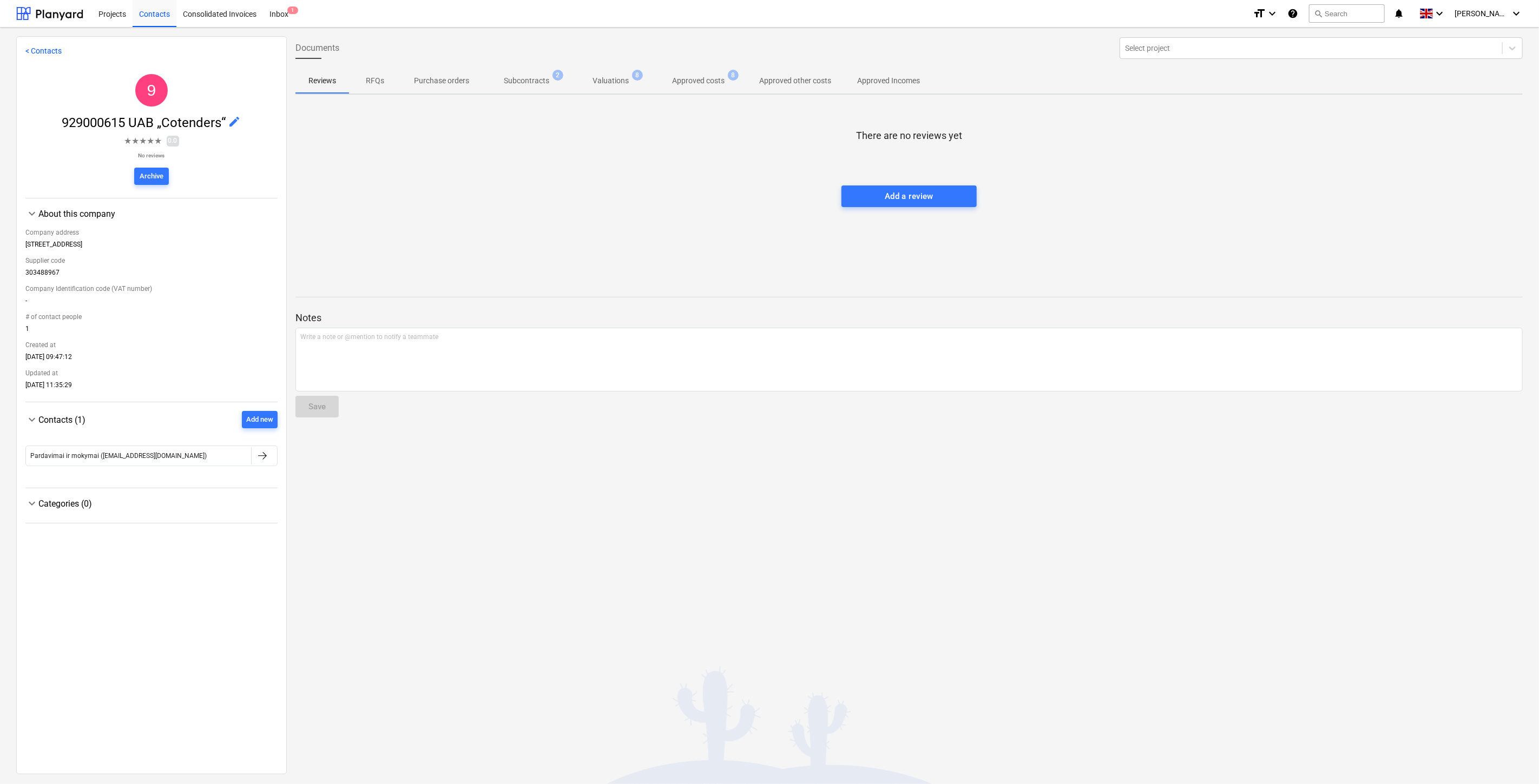
click at [529, 85] on p "Subcontracts" at bounding box center [526, 81] width 45 height 11
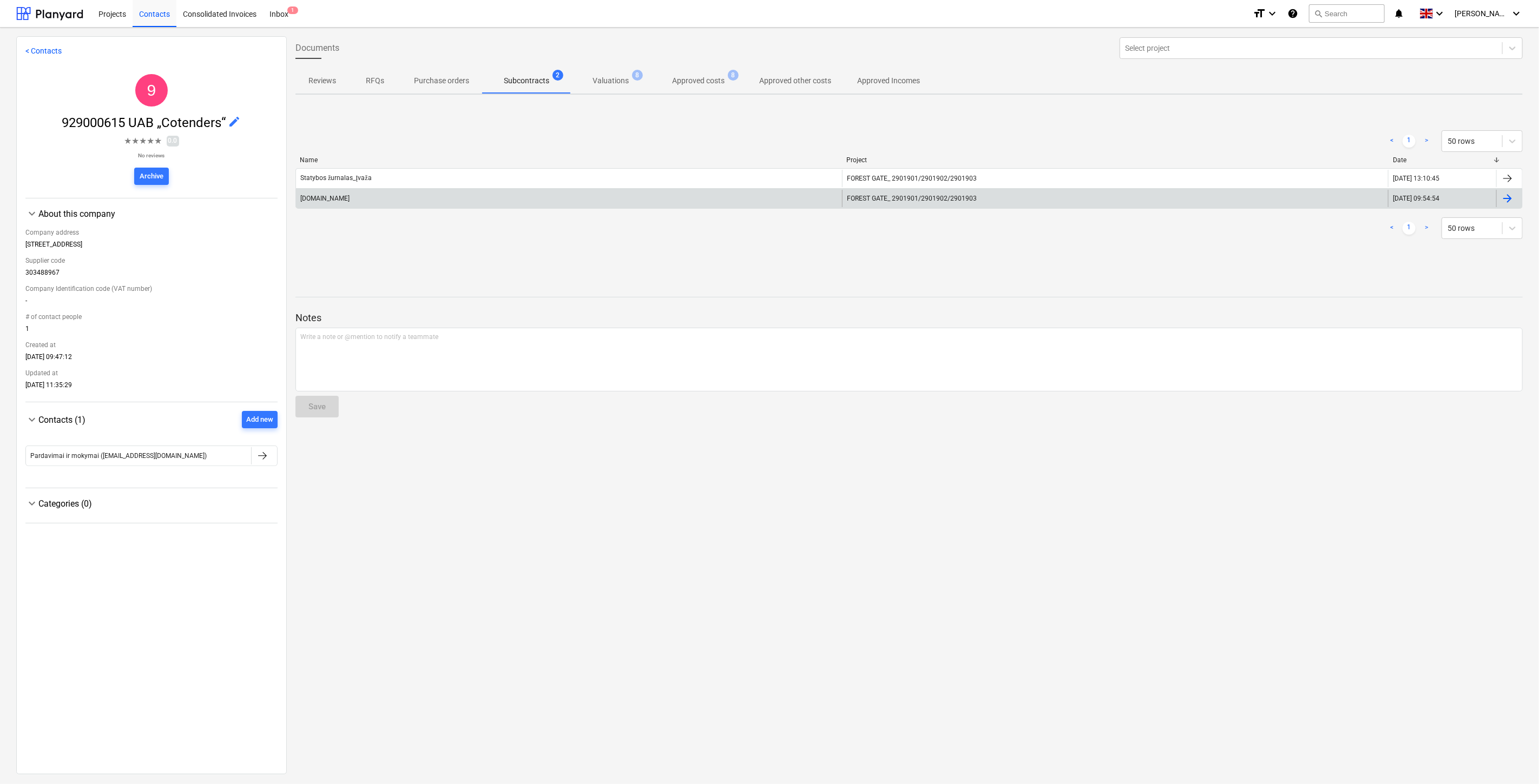
click at [591, 196] on div "[DOMAIN_NAME]" at bounding box center [569, 199] width 546 height 18
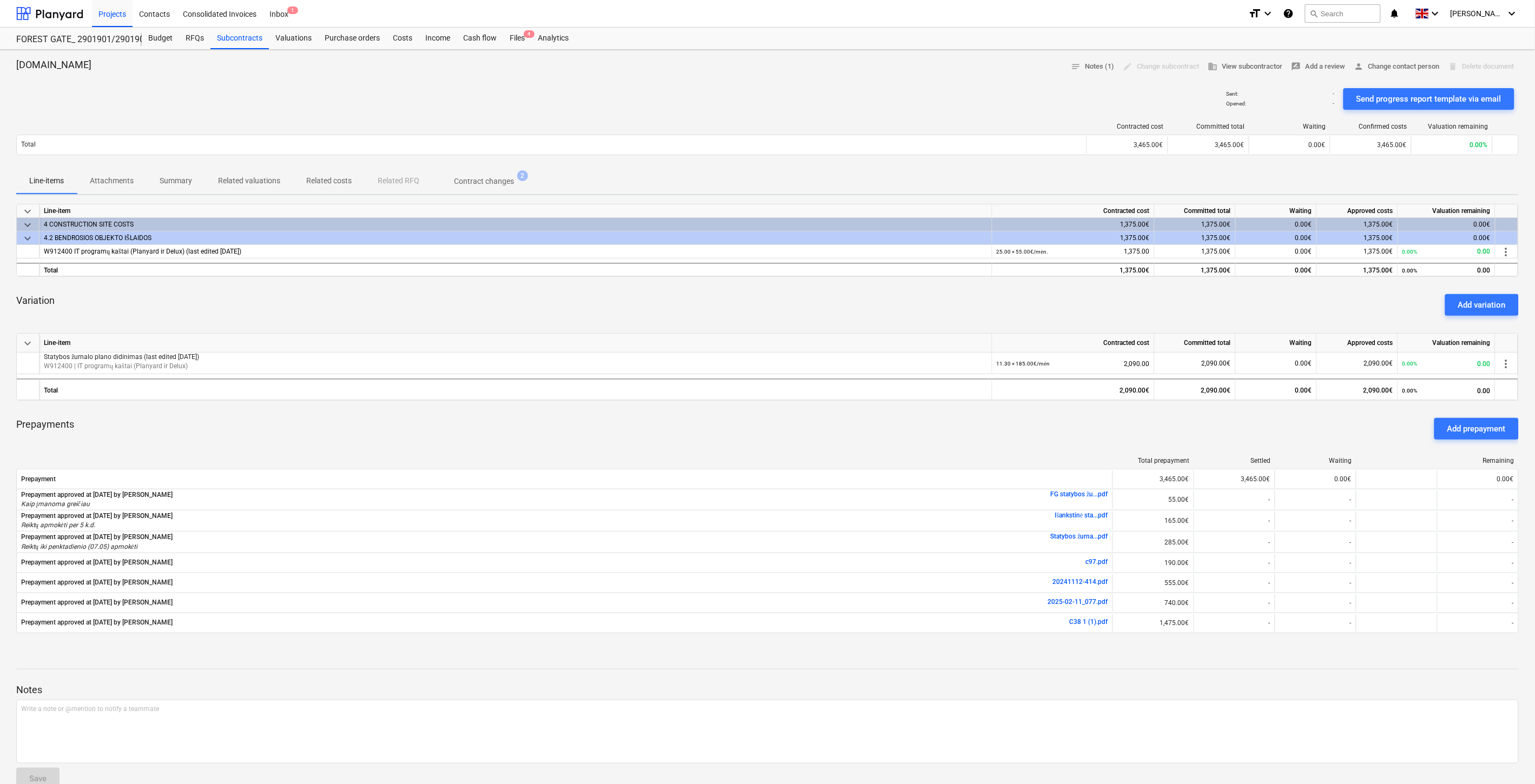
click at [886, 297] on div "Variation Add variation" at bounding box center [768, 304] width 1503 height 39
click at [904, 292] on div "Variation Add variation" at bounding box center [768, 304] width 1503 height 39
click at [875, 297] on div "Variation Add variation" at bounding box center [768, 304] width 1503 height 39
click at [887, 292] on div "Variation Add variation" at bounding box center [768, 304] width 1503 height 39
drag, startPoint x: 894, startPoint y: 290, endPoint x: 911, endPoint y: 283, distance: 18.4
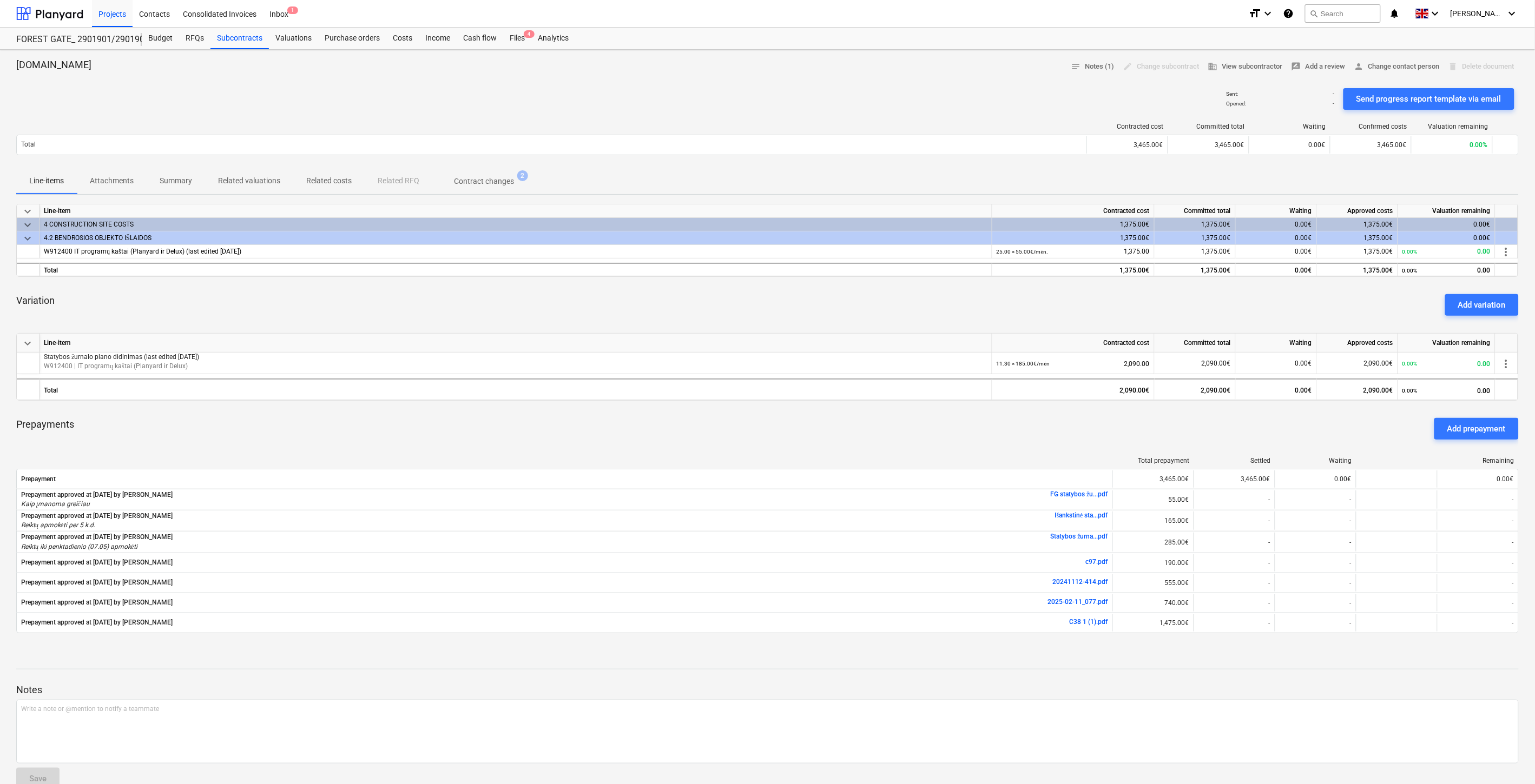
click at [896, 290] on div "Variation Add variation" at bounding box center [768, 304] width 1503 height 39
click at [911, 283] on div "keyboard_arrow_down Line-item Contracted cost Committed total Waiting Approved …" at bounding box center [768, 425] width 1503 height 442
click at [882, 299] on div "Variation Add variation" at bounding box center [768, 304] width 1503 height 39
click at [901, 290] on div "Variation Add variation" at bounding box center [768, 304] width 1503 height 39
click at [924, 306] on div "Variation Add variation" at bounding box center [768, 304] width 1503 height 39
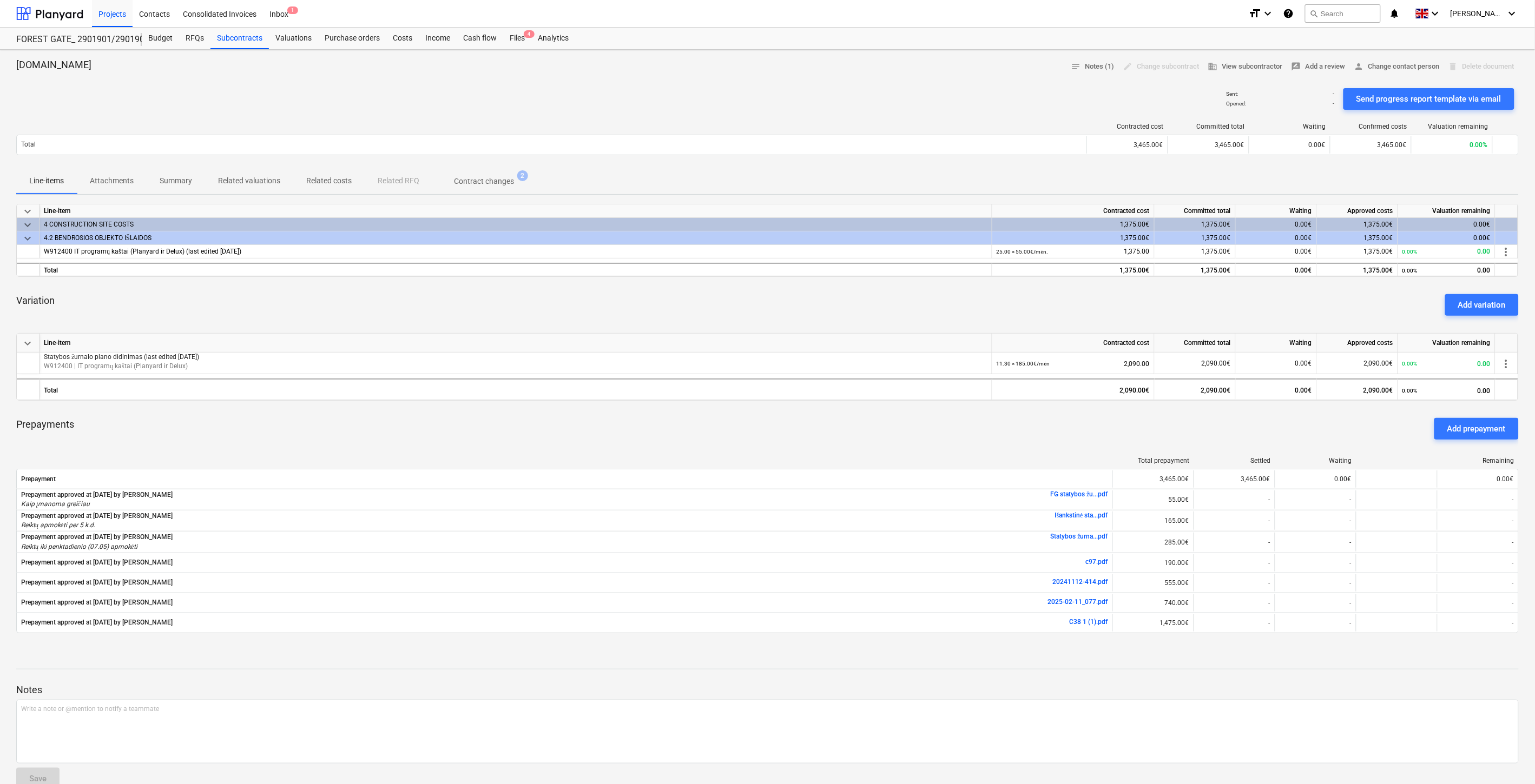
click at [938, 297] on div "Variation Add variation" at bounding box center [768, 304] width 1503 height 39
click at [946, 293] on div "Variation Add variation" at bounding box center [768, 304] width 1503 height 39
click at [961, 285] on div "Variation Add variation" at bounding box center [768, 304] width 1503 height 39
click at [957, 292] on div "Variation Add variation" at bounding box center [768, 304] width 1503 height 39
click at [973, 285] on div "Variation Add variation" at bounding box center [768, 304] width 1503 height 39
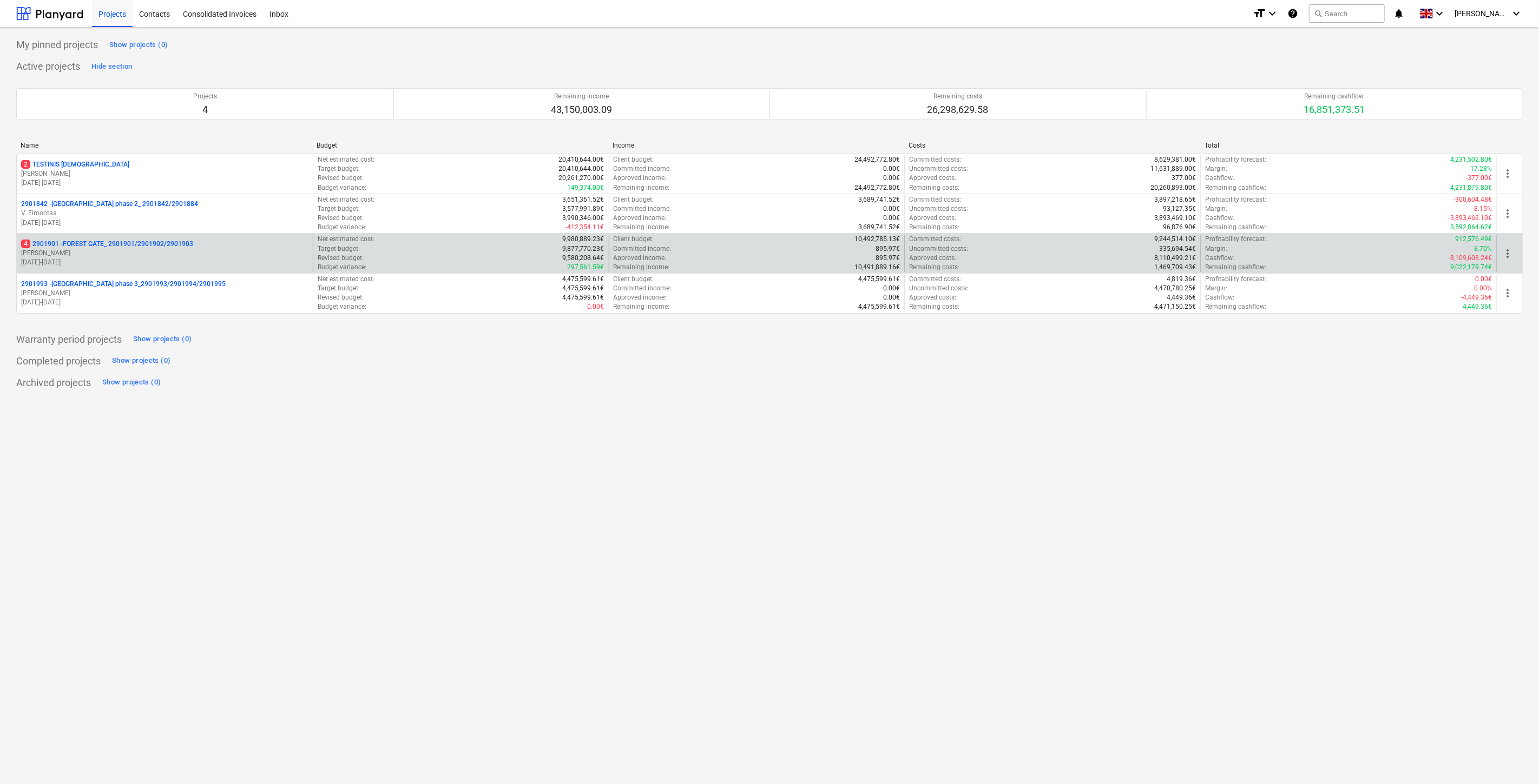
click at [171, 253] on p "[PERSON_NAME]" at bounding box center [165, 253] width 288 height 9
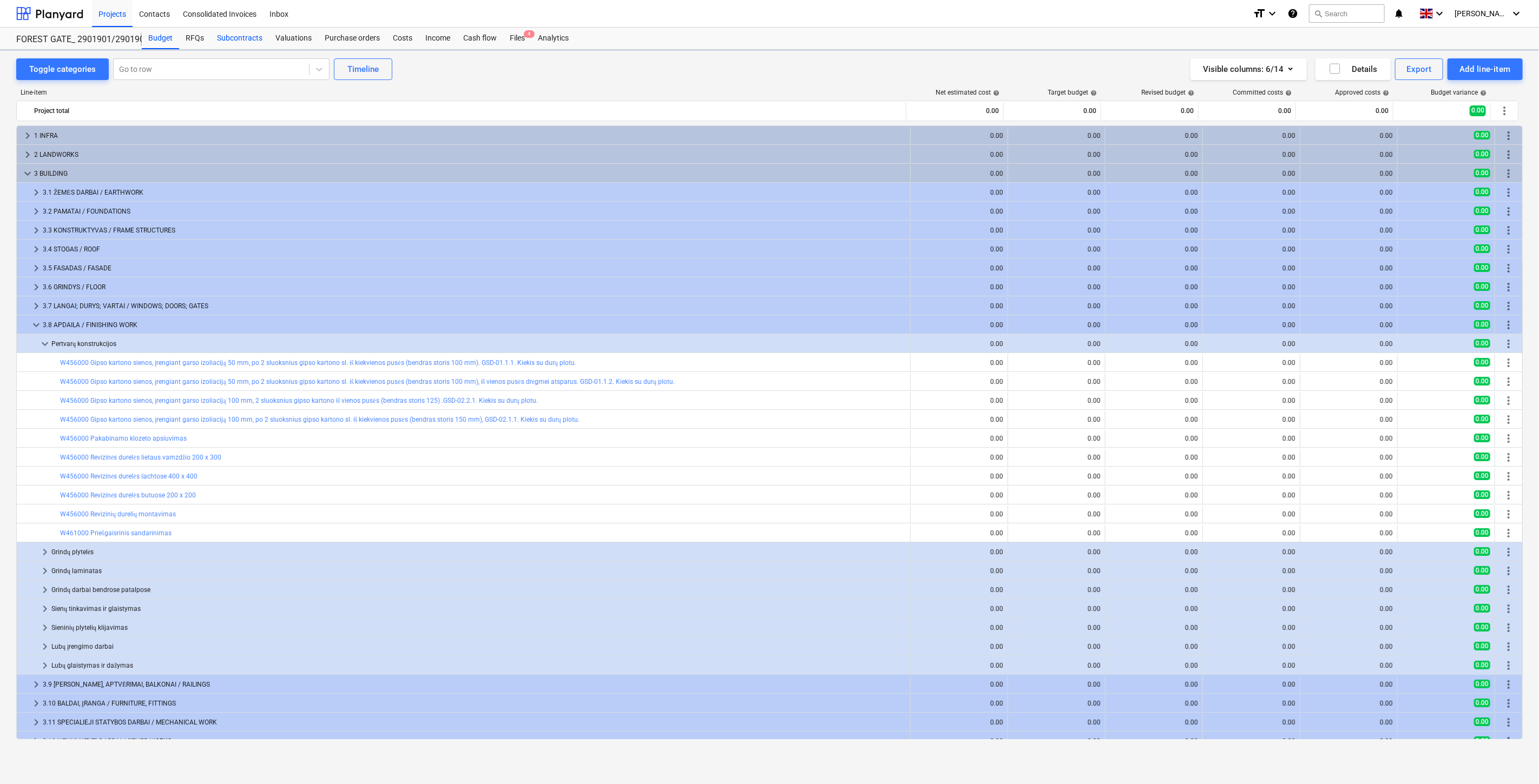
click at [257, 38] on div "Subcontracts" at bounding box center [240, 38] width 58 height 22
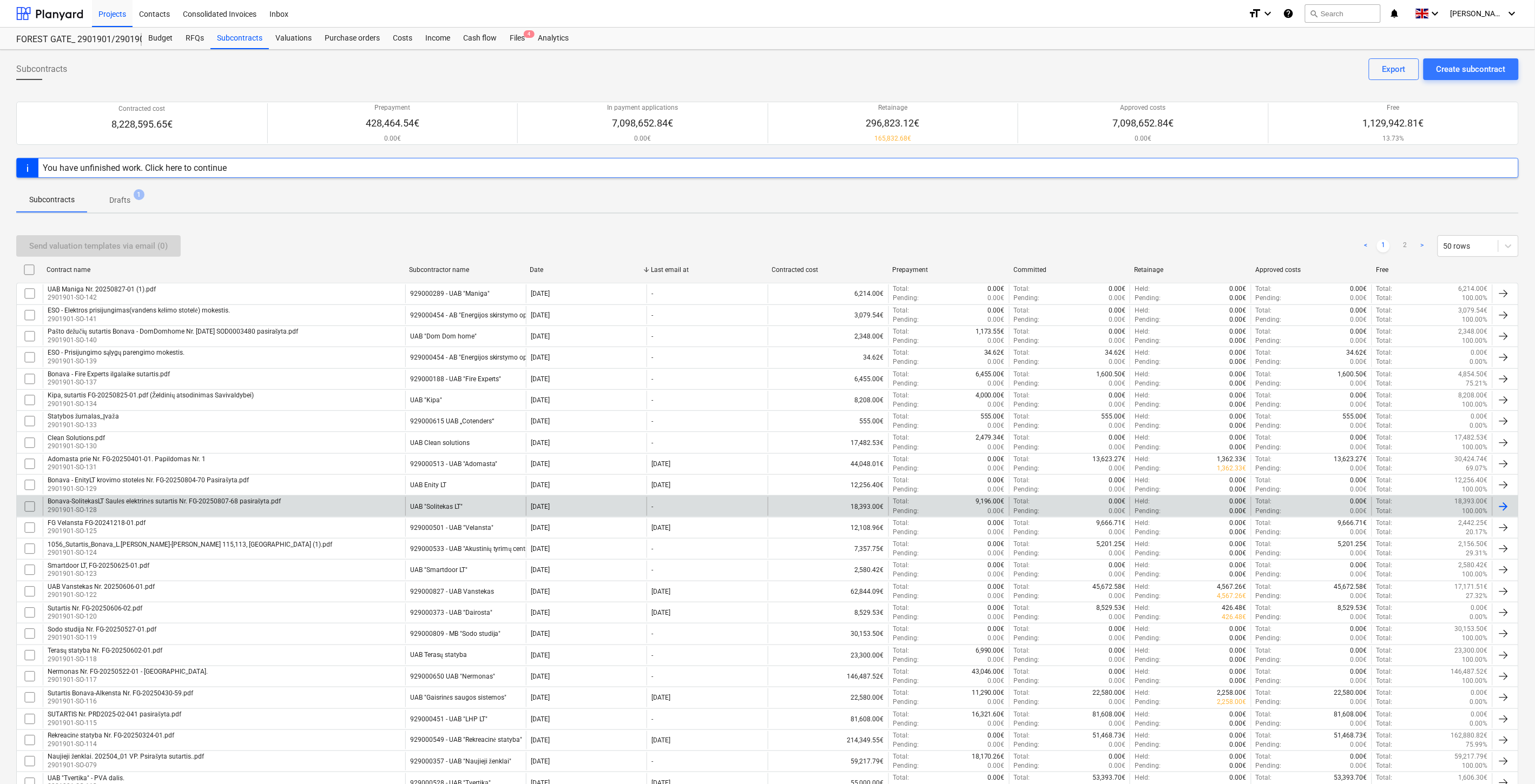
click at [325, 502] on div "Bonava-SolitekasLT Saulės elektrinės sutartis Nr. FG-20250807-68 pasirašyta.pdf…" at bounding box center [224, 506] width 362 height 18
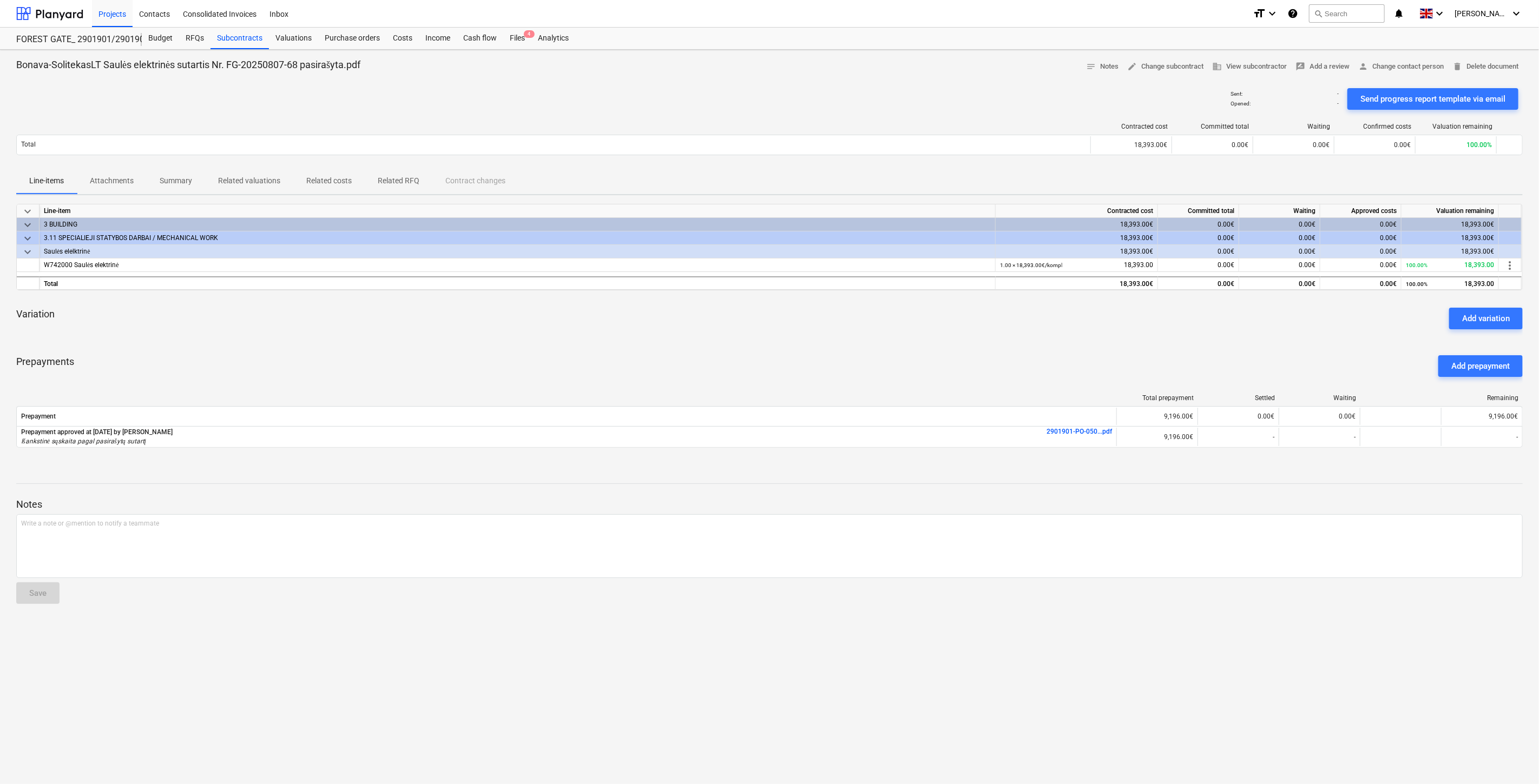
click at [557, 341] on div "keyboard_arrow_down Line-item Contracted cost Committed total Waiting Approved …" at bounding box center [770, 332] width 1507 height 257
click at [599, 330] on div "Variation Add variation" at bounding box center [770, 318] width 1507 height 39
